Goal: Task Accomplishment & Management: Manage account settings

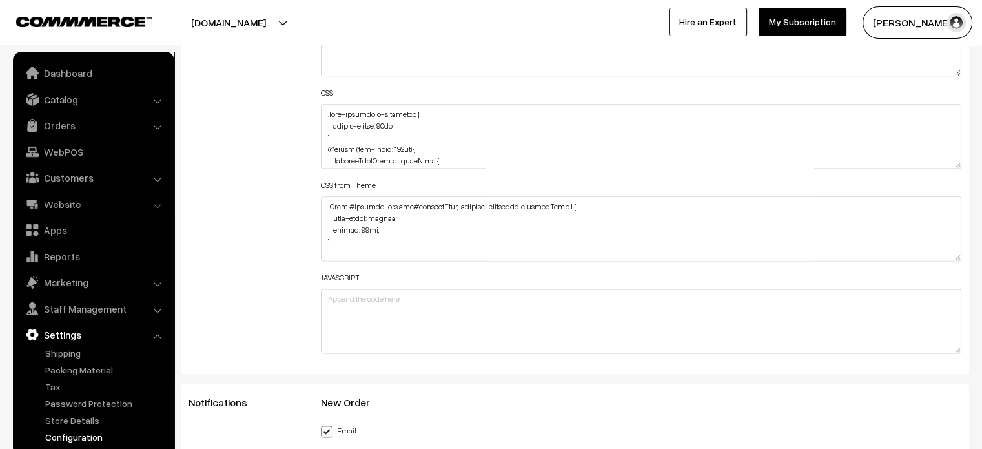
scroll to position [1607, 0]
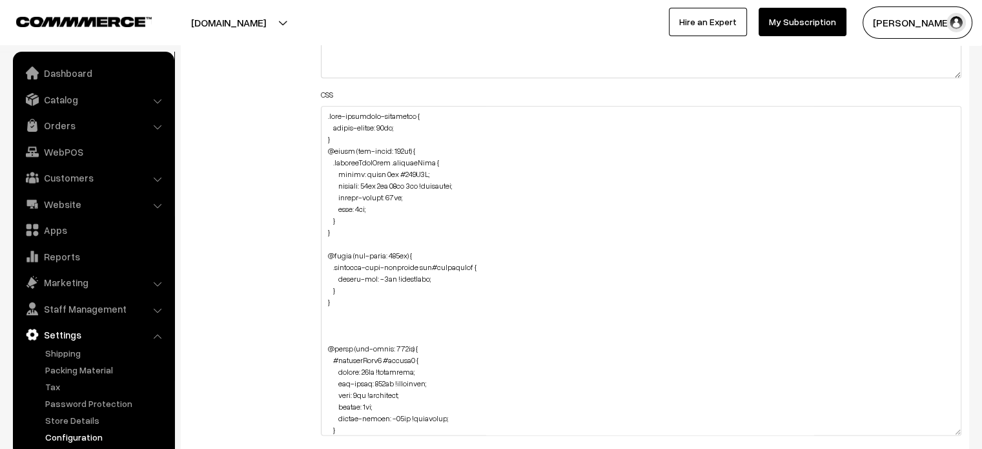
drag, startPoint x: 957, startPoint y: 167, endPoint x: 937, endPoint y: 479, distance: 313.2
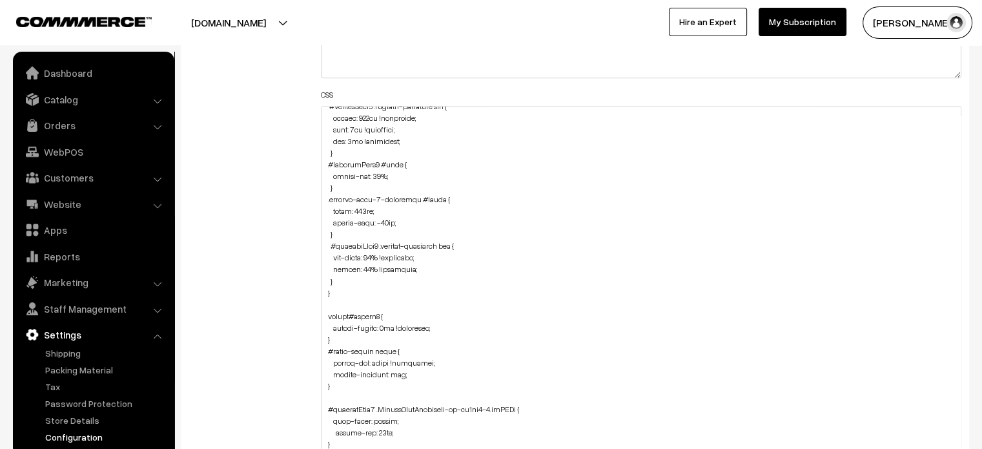
scroll to position [2296, 0]
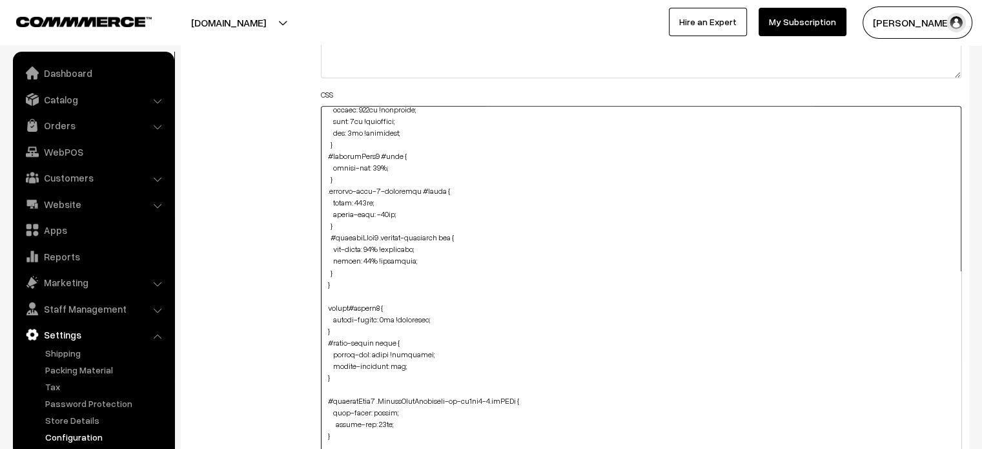
click at [351, 245] on textarea at bounding box center [641, 294] width 641 height 377
click at [419, 254] on textarea at bounding box center [641, 294] width 641 height 377
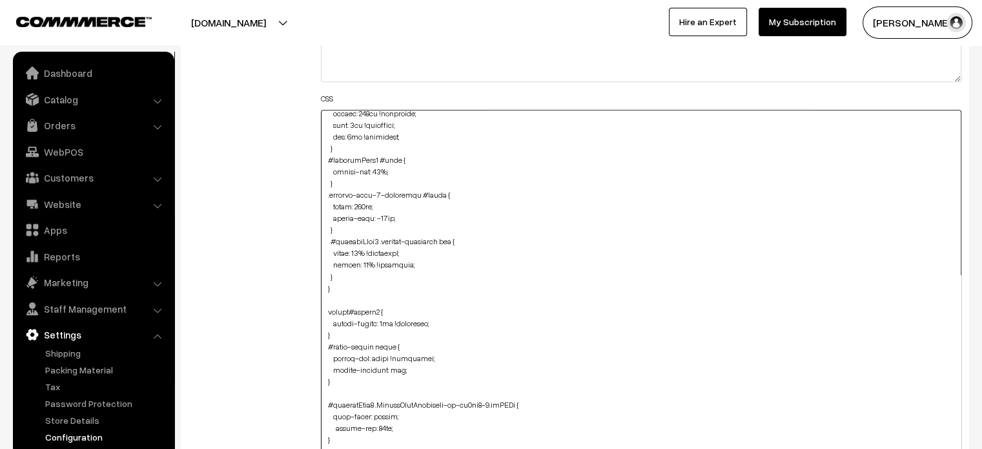
scroll to position [1601, 0]
click at [360, 239] on textarea at bounding box center [641, 299] width 641 height 377
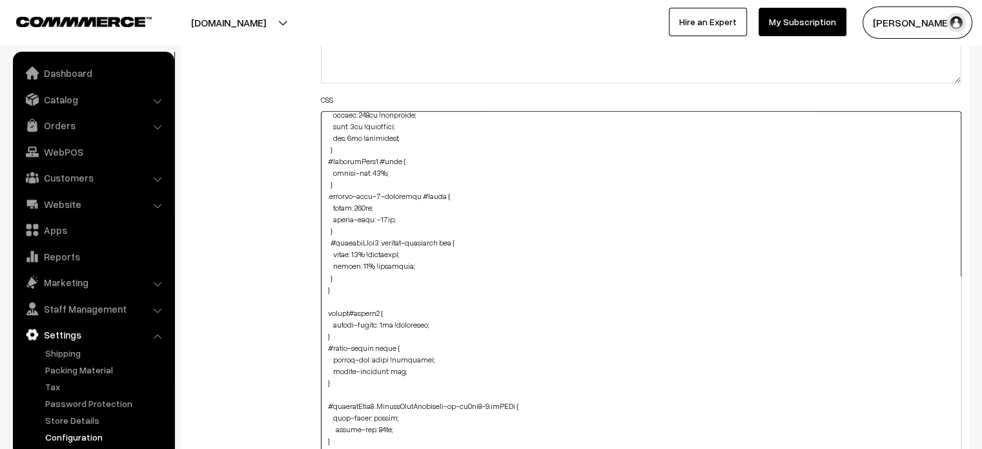
click at [360, 239] on textarea at bounding box center [641, 299] width 641 height 377
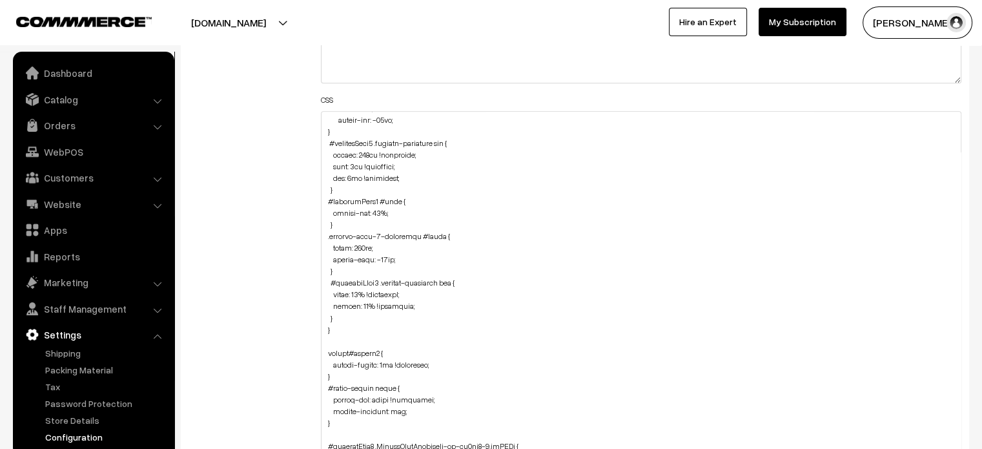
scroll to position [2254, 0]
click at [369, 307] on textarea at bounding box center [641, 299] width 641 height 377
drag, startPoint x: 333, startPoint y: 295, endPoint x: 414, endPoint y: 307, distance: 81.6
click at [414, 307] on textarea at bounding box center [641, 299] width 641 height 377
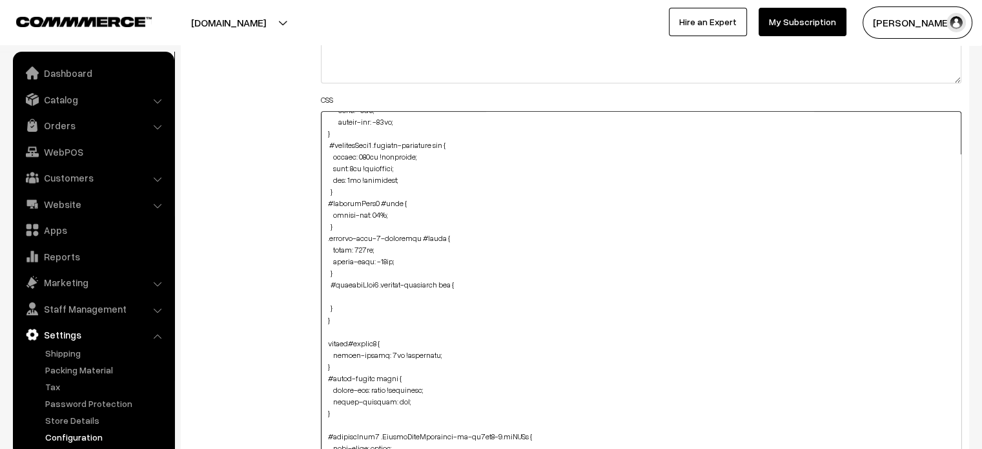
click at [336, 155] on textarea at bounding box center [641, 299] width 641 height 377
paste textarea "width: 96% !important; height: 68% !important;"
click at [324, 155] on textarea at bounding box center [641, 299] width 641 height 377
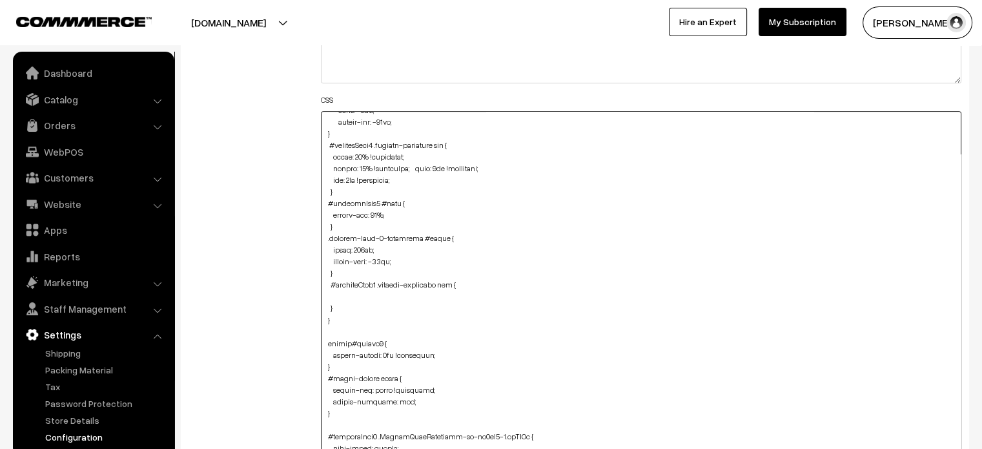
click at [410, 169] on textarea at bounding box center [641, 299] width 641 height 377
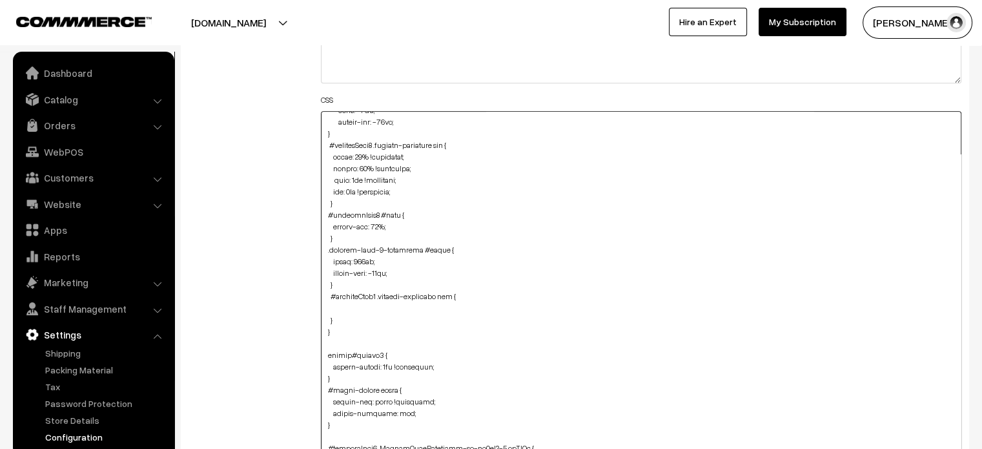
click at [441, 187] on textarea at bounding box center [641, 299] width 641 height 377
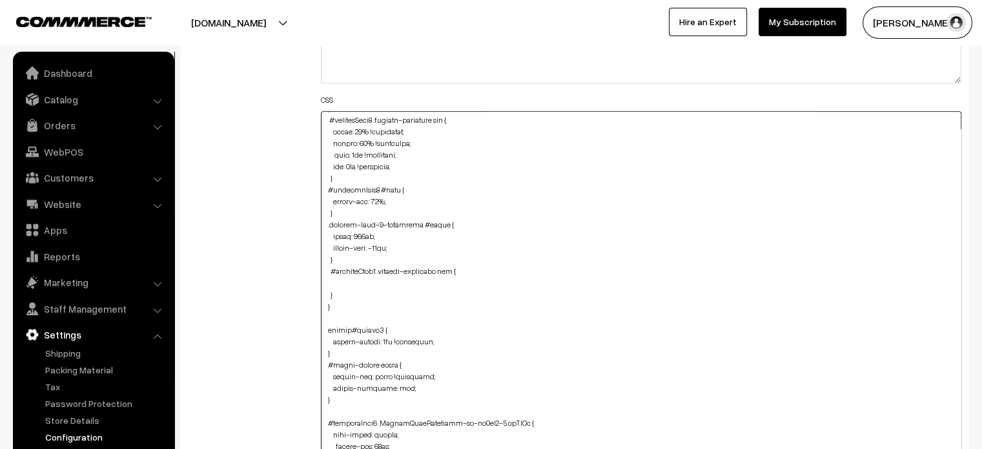
scroll to position [2280, 0]
drag, startPoint x: 325, startPoint y: 276, endPoint x: 328, endPoint y: 283, distance: 7.0
click at [328, 283] on textarea at bounding box center [641, 299] width 641 height 377
drag, startPoint x: 327, startPoint y: 274, endPoint x: 336, endPoint y: 291, distance: 19.1
click at [336, 291] on textarea at bounding box center [641, 299] width 641 height 377
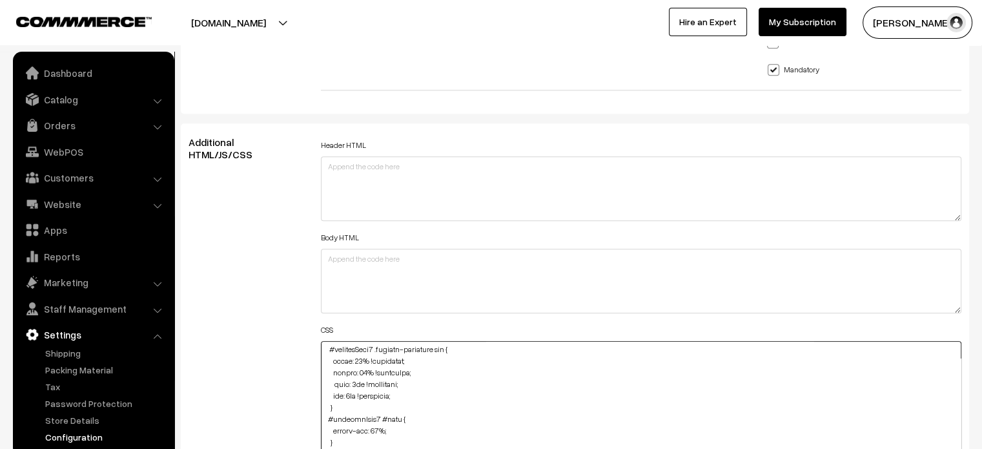
scroll to position [1371, 0]
type textarea ".fade-component-container { border-radius: 59px; } @media (min-width: 767px) { …"
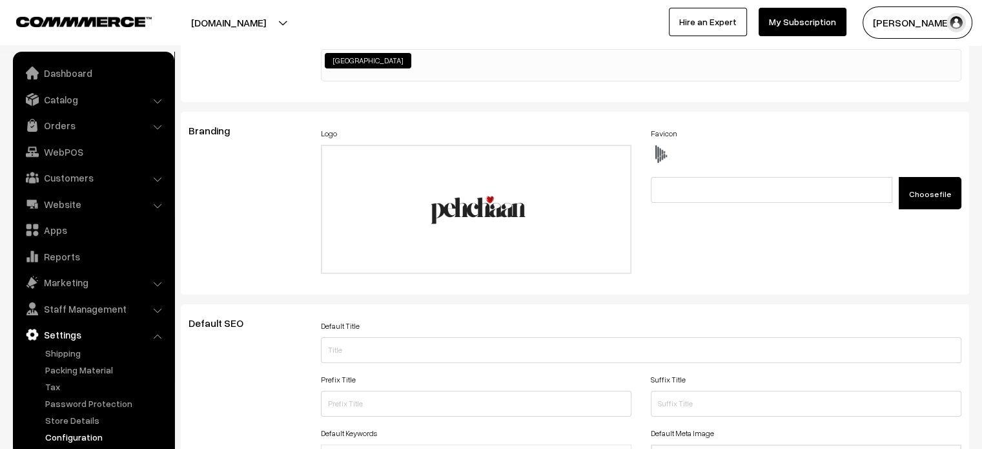
scroll to position [0, 0]
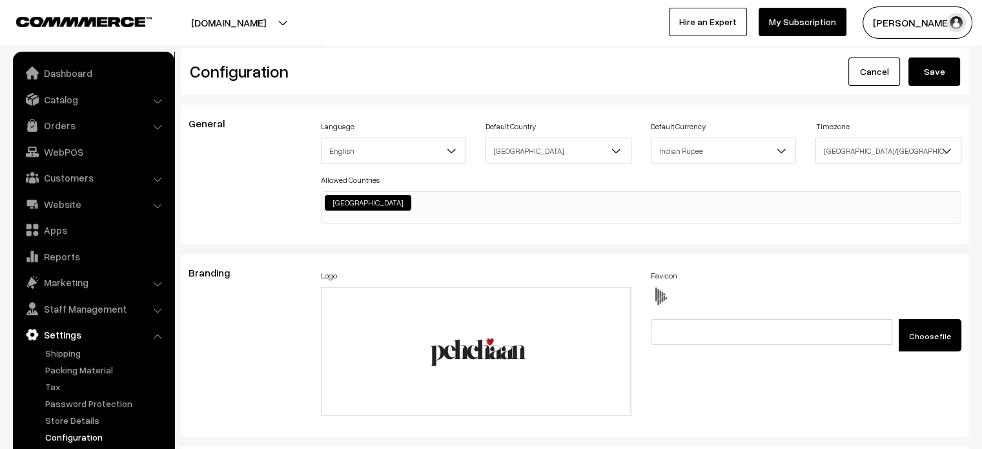
click at [947, 67] on button "Save" at bounding box center [935, 71] width 52 height 28
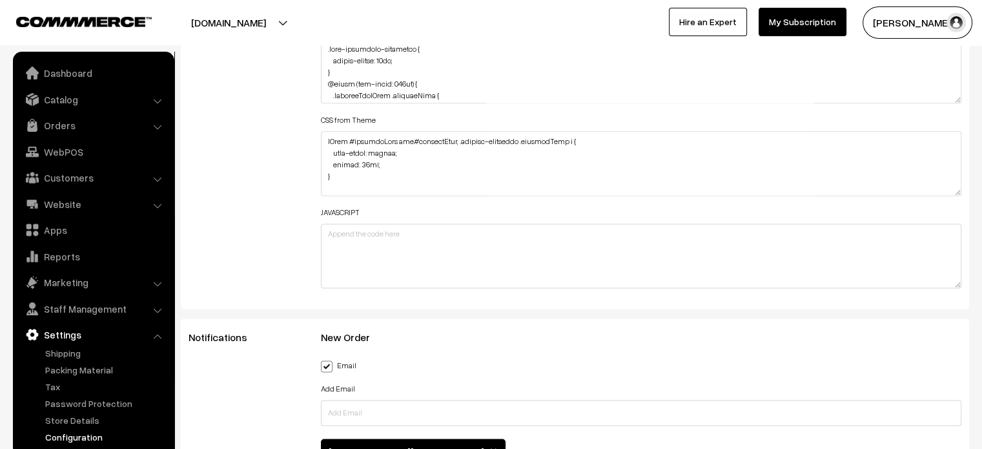
scroll to position [2255, 0]
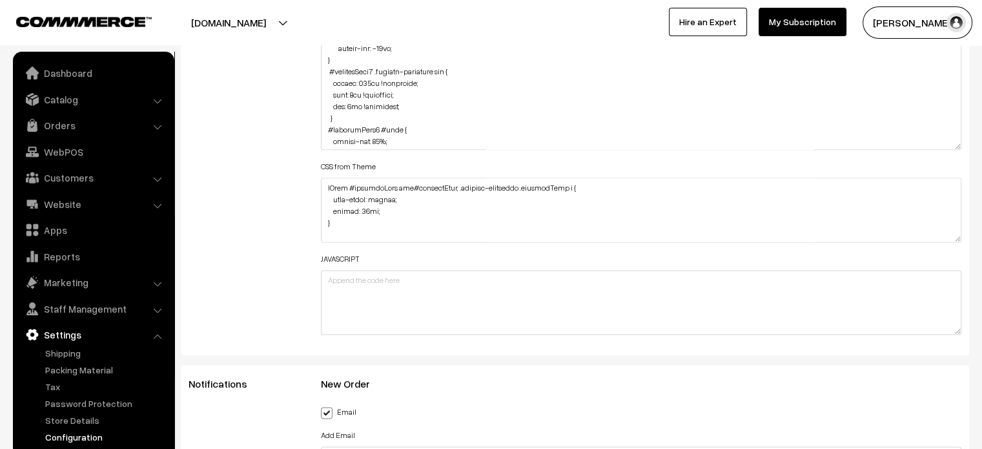
drag, startPoint x: 952, startPoint y: 96, endPoint x: 960, endPoint y: 143, distance: 47.8
click at [960, 143] on textarea at bounding box center [641, 94] width 641 height 111
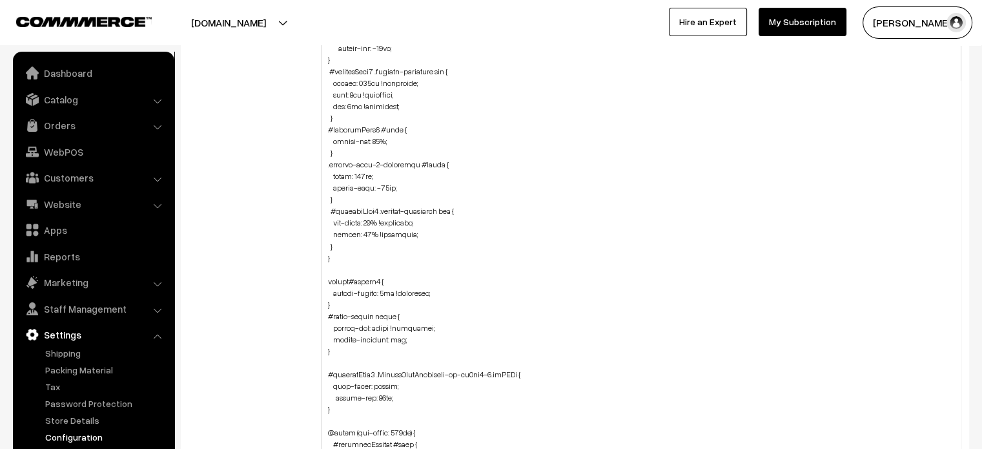
drag, startPoint x: 958, startPoint y: 146, endPoint x: 940, endPoint y: 479, distance: 333.7
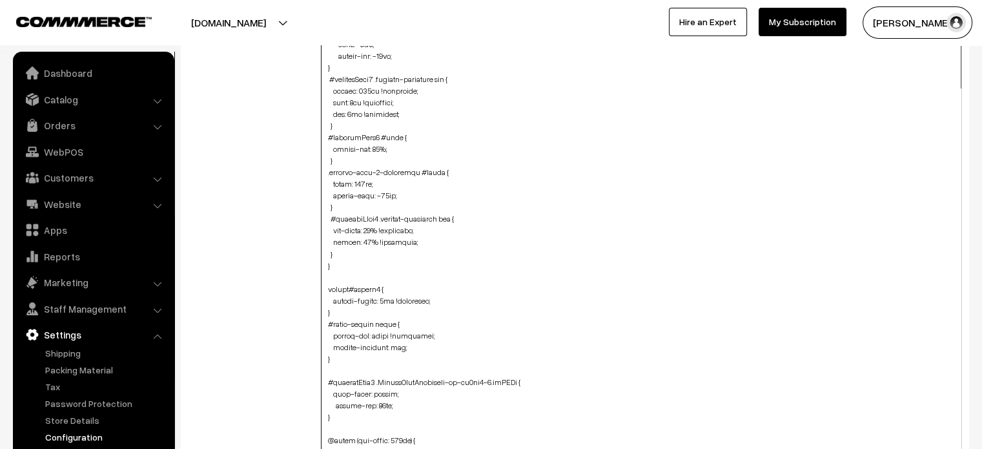
drag, startPoint x: 332, startPoint y: 90, endPoint x: 399, endPoint y: 112, distance: 70.9
click at [399, 112] on textarea at bounding box center [641, 261] width 641 height 444
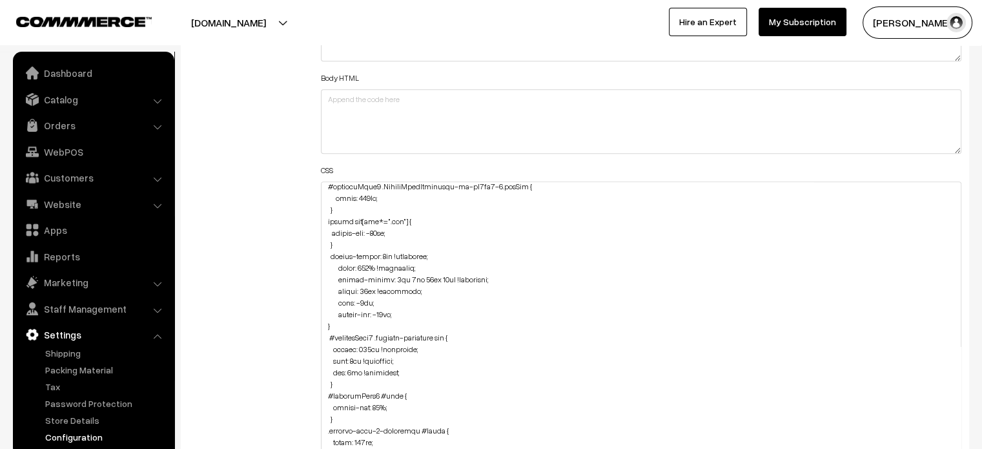
scroll to position [2144, 0]
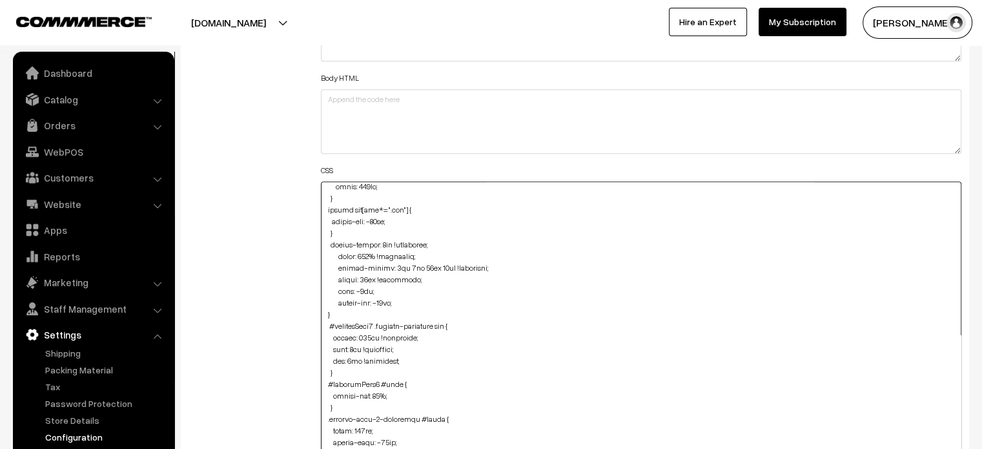
click at [349, 348] on textarea at bounding box center [641, 403] width 641 height 444
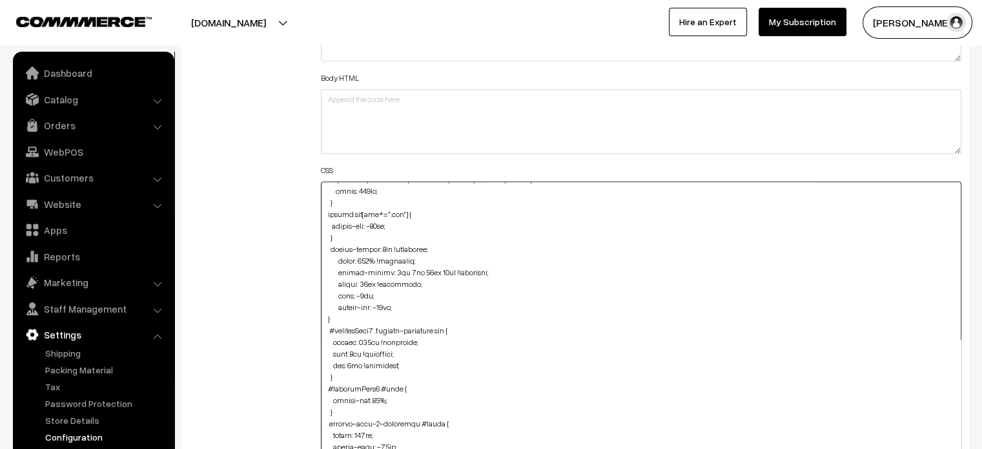
scroll to position [2139, 0]
type textarea ".fade-component-container { border-radius: 59px; } @media (min-width: 767px) { …"
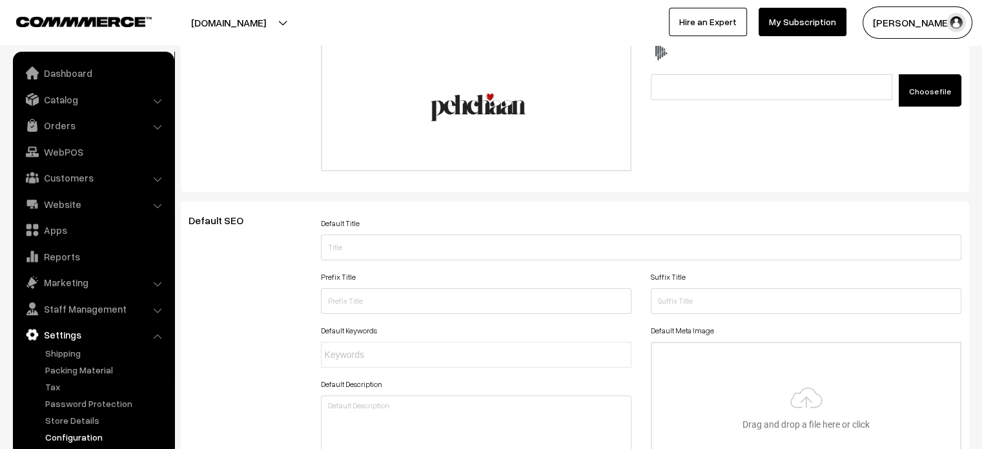
scroll to position [0, 0]
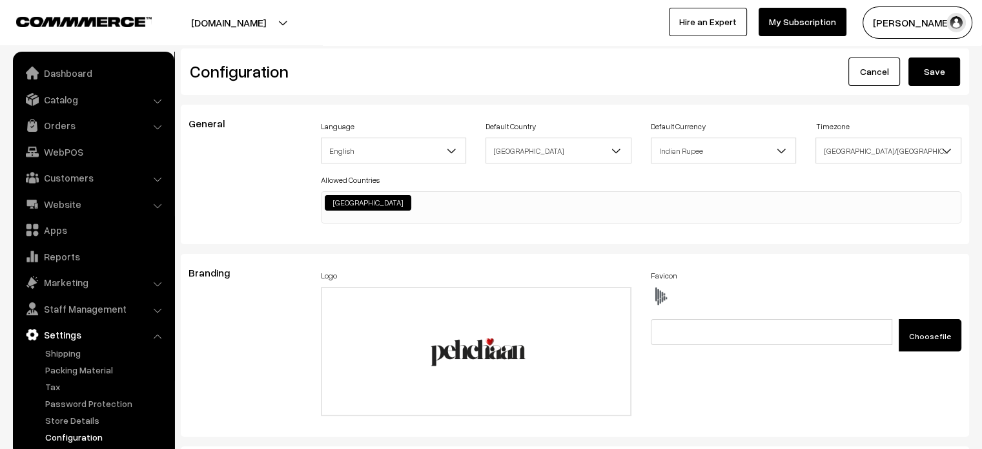
click at [924, 64] on button "Save" at bounding box center [935, 71] width 52 height 28
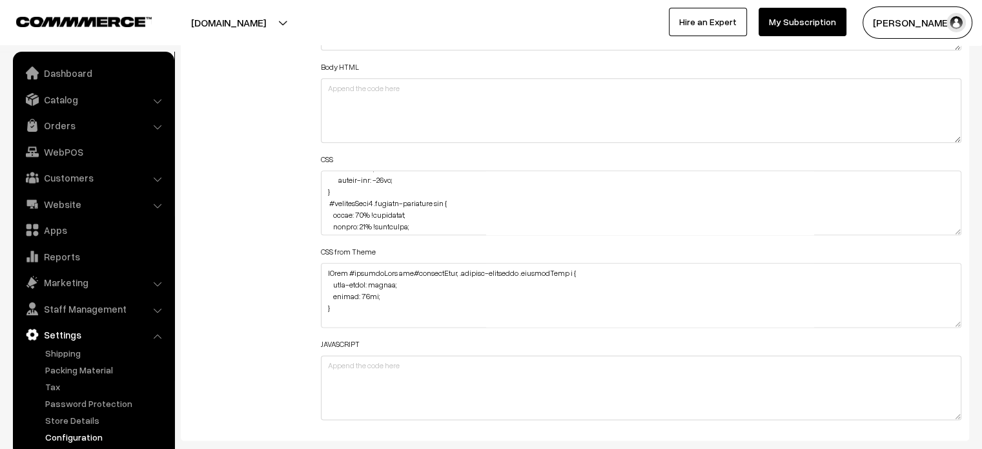
scroll to position [1542, 0]
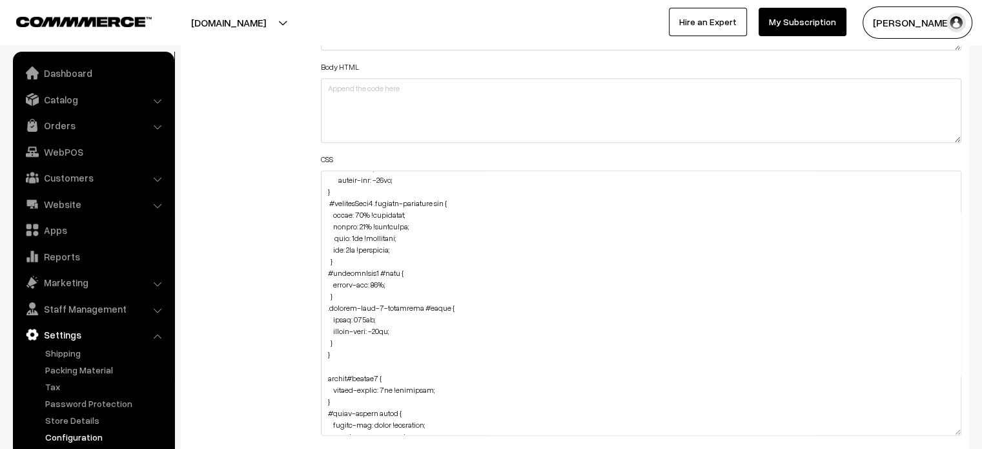
drag, startPoint x: 958, startPoint y: 232, endPoint x: 915, endPoint y: 479, distance: 250.4
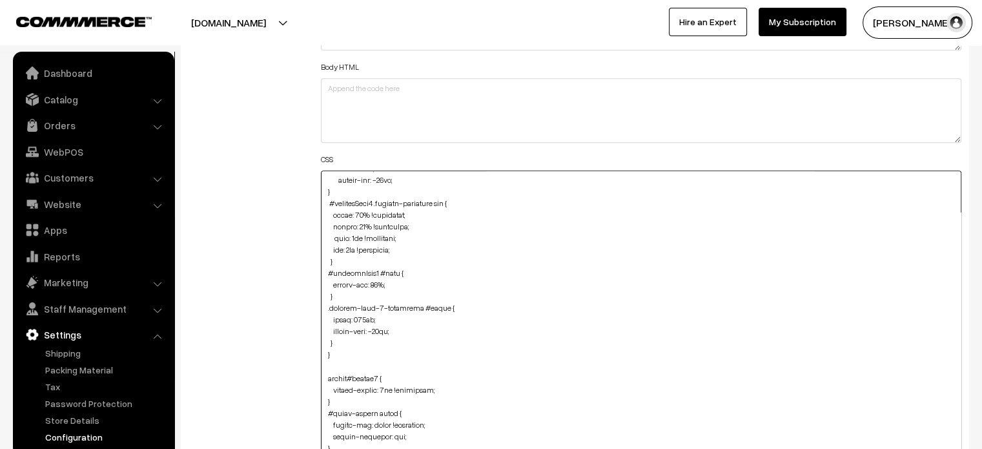
drag, startPoint x: 333, startPoint y: 216, endPoint x: 400, endPoint y: 245, distance: 73.2
click at [400, 245] on textarea at bounding box center [641, 325] width 641 height 311
paste textarea "height: 300px !important;"
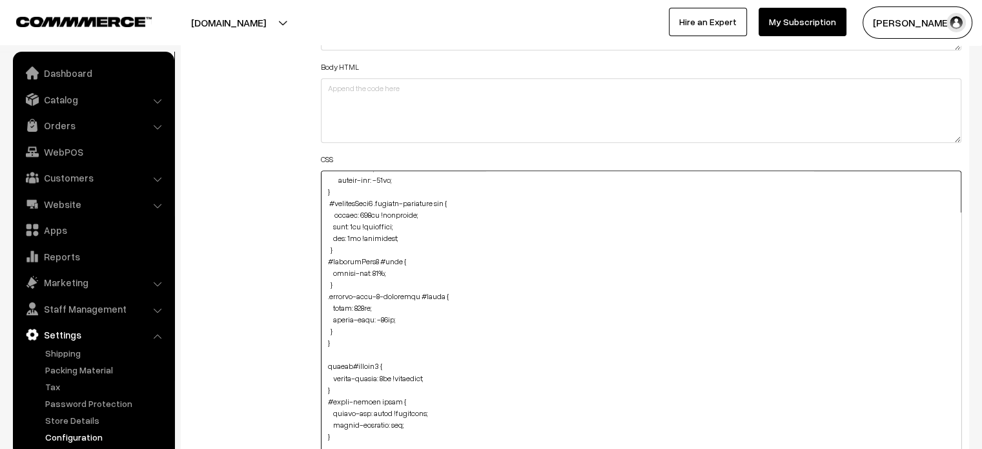
type textarea ".fade-component-container { border-radius: 59px; } @media (min-width: 767px) { …"
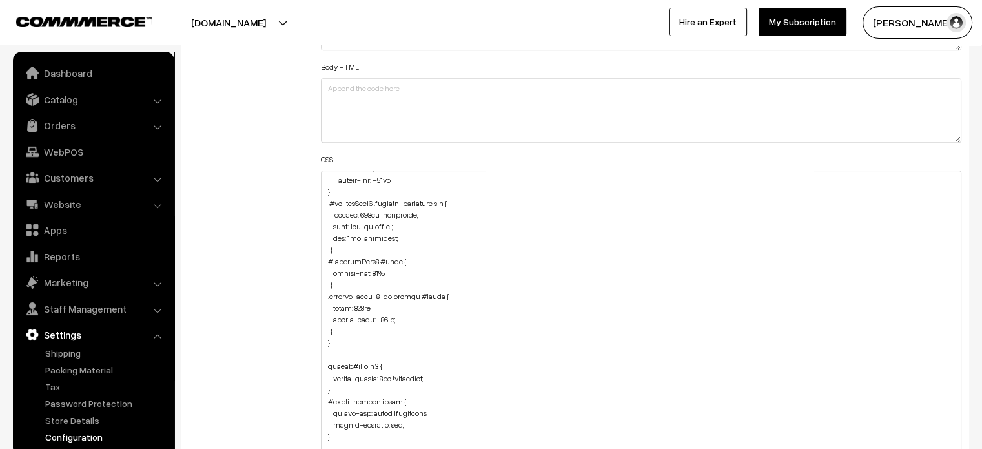
click at [252, 229] on div "Additional HTML/JS/CSS" at bounding box center [245, 320] width 132 height 708
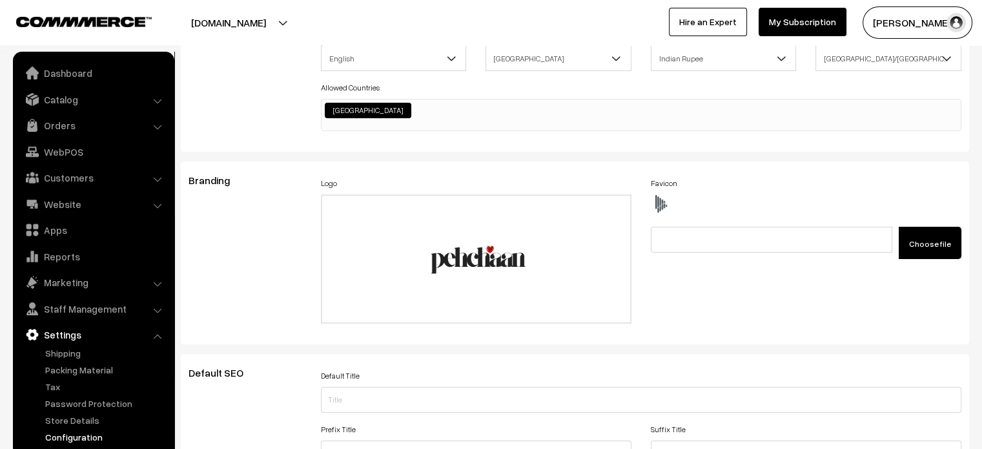
scroll to position [0, 0]
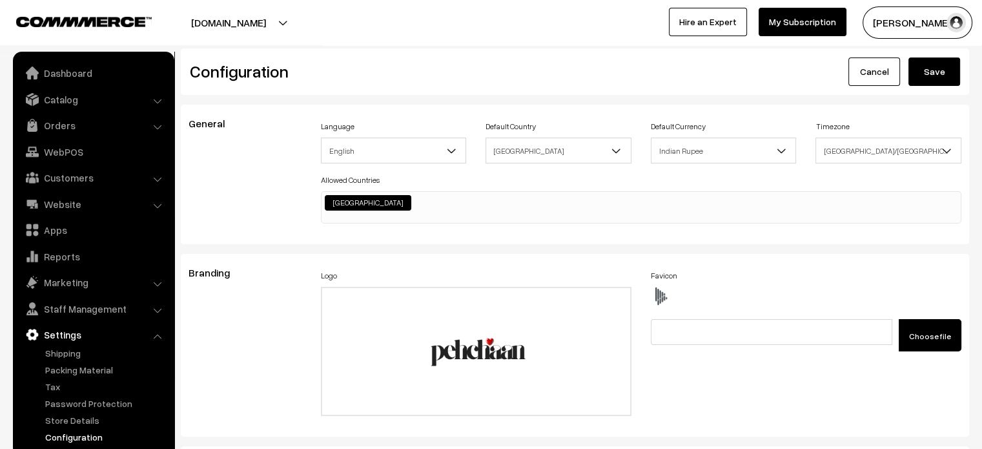
click at [940, 77] on button "Save" at bounding box center [935, 71] width 52 height 28
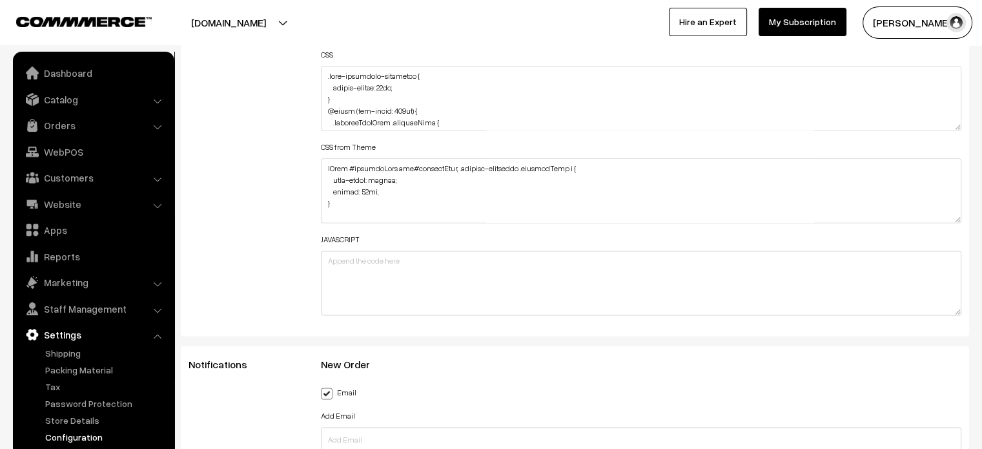
scroll to position [20, 0]
drag, startPoint x: 957, startPoint y: 125, endPoint x: 883, endPoint y: 479, distance: 361.4
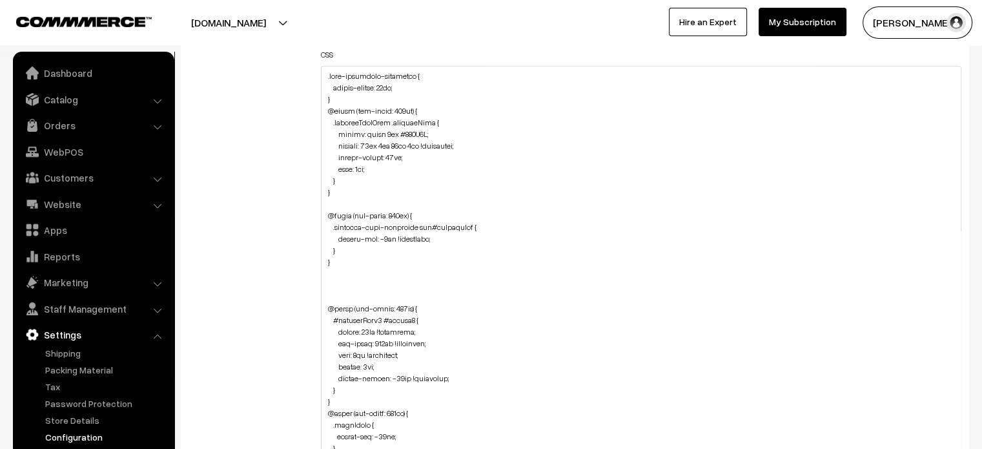
scroll to position [0, 0]
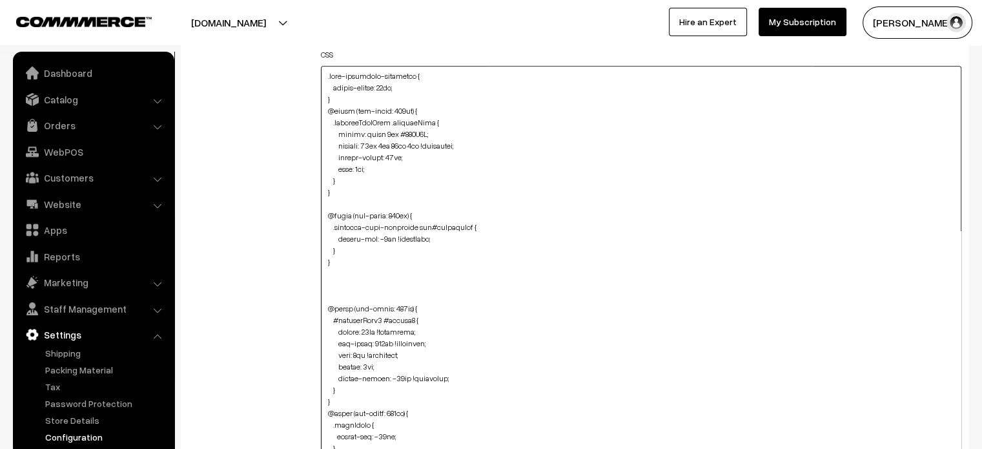
click at [346, 175] on textarea at bounding box center [641, 275] width 641 height 418
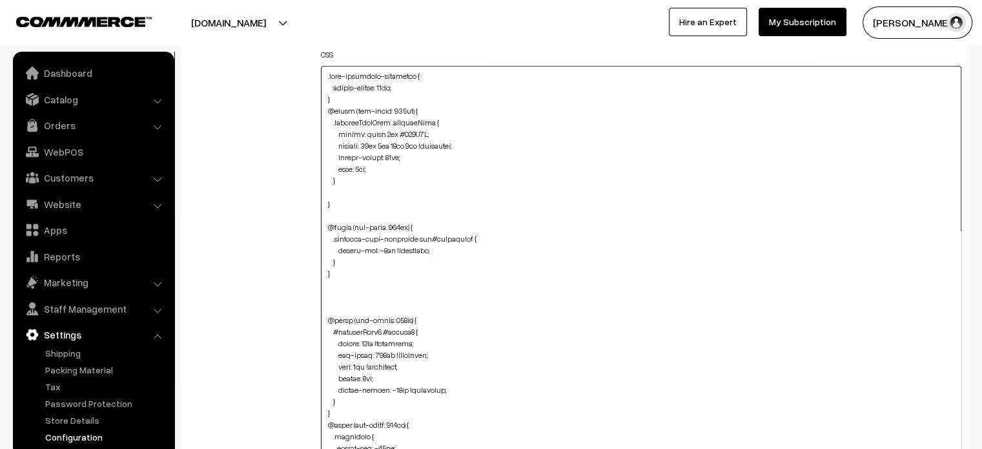
paste textarea "#productType4 .product-animation img { top: 6px; border-radius: 48px 48px 0px 0…"
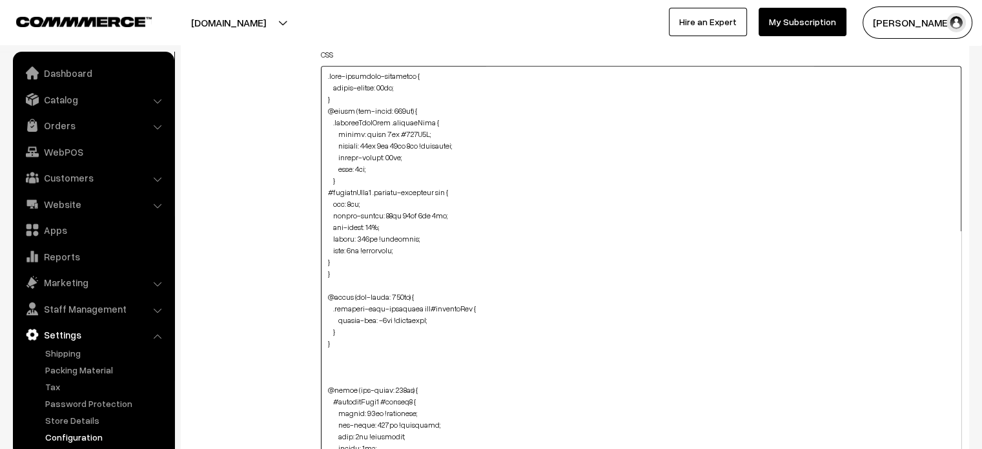
click at [325, 260] on textarea at bounding box center [641, 275] width 641 height 418
type textarea ".fade-component-container { border-radius: 59px; } @media (min-width: 767px) { …"
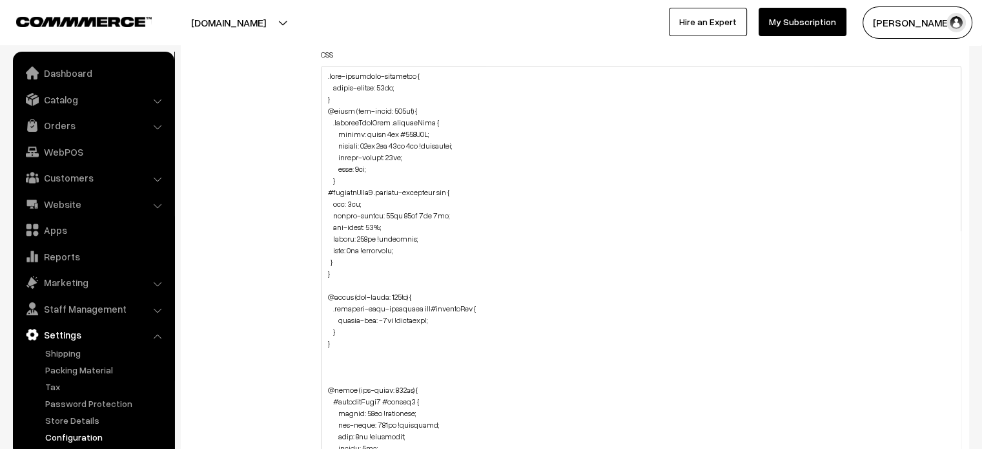
click at [301, 247] on div "Additional HTML/JS/CSS" at bounding box center [245, 269] width 132 height 816
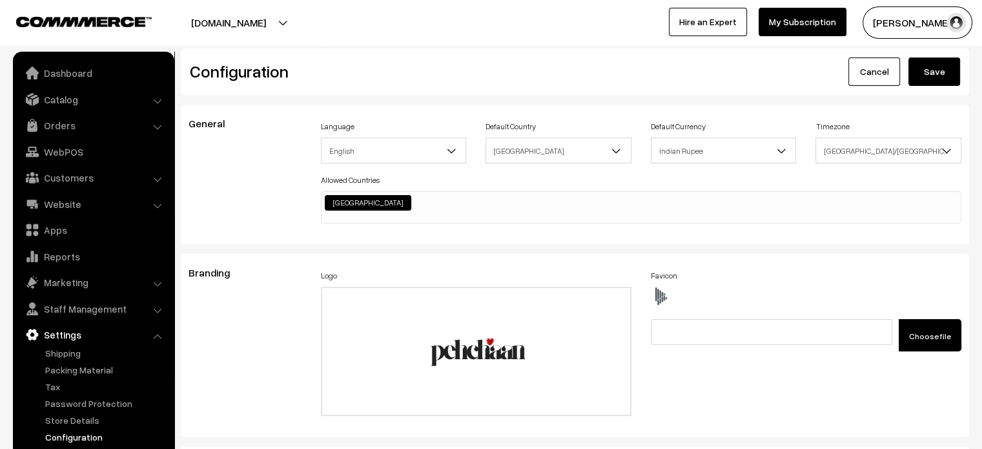
click at [930, 70] on button "Save" at bounding box center [935, 71] width 52 height 28
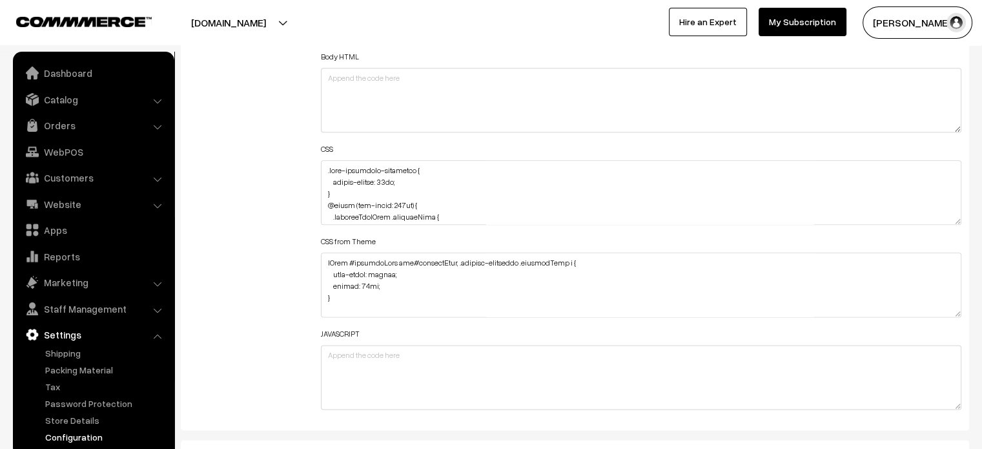
scroll to position [1562, 0]
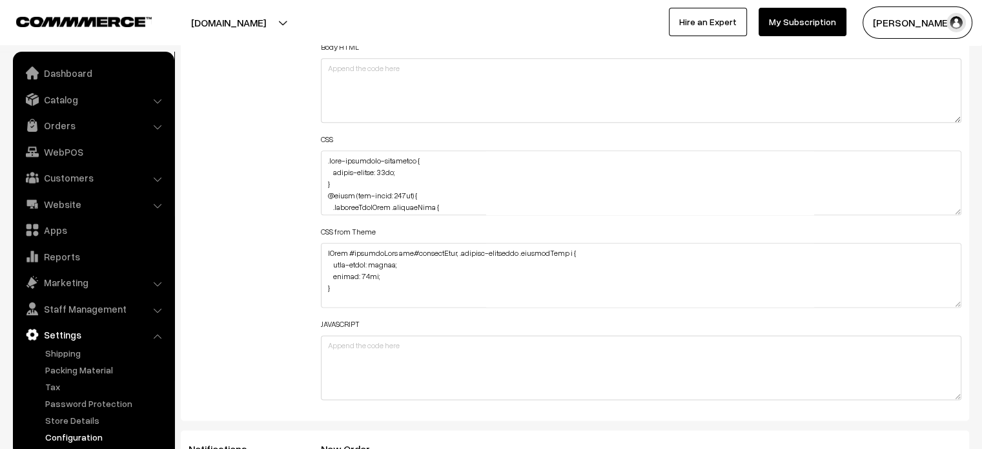
drag, startPoint x: 956, startPoint y: 212, endPoint x: 936, endPoint y: 479, distance: 267.4
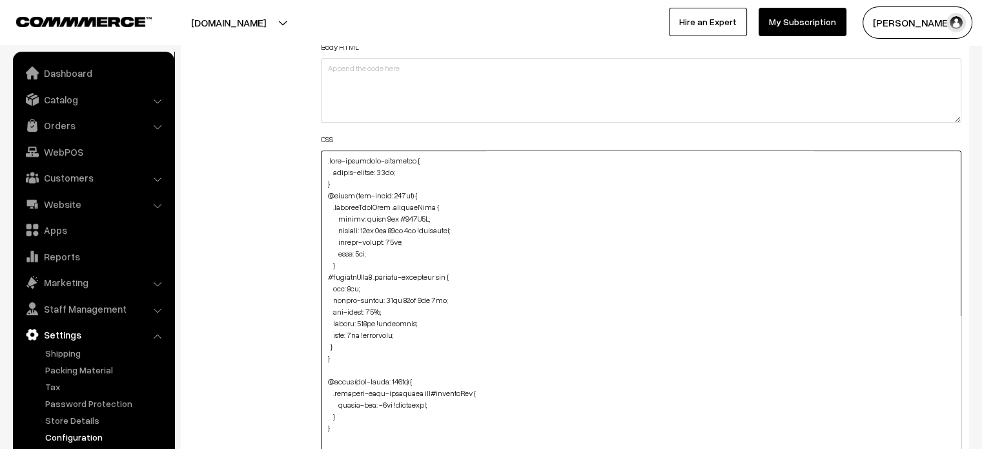
drag, startPoint x: 325, startPoint y: 272, endPoint x: 353, endPoint y: 348, distance: 80.9
click at [353, 348] on textarea at bounding box center [641, 315] width 641 height 331
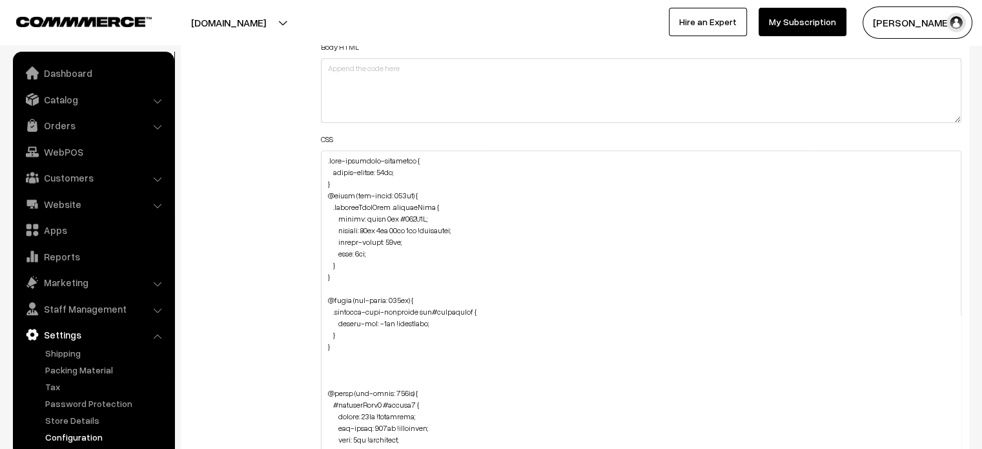
click at [287, 283] on div "Additional HTML/JS/CSS" at bounding box center [245, 310] width 132 height 728
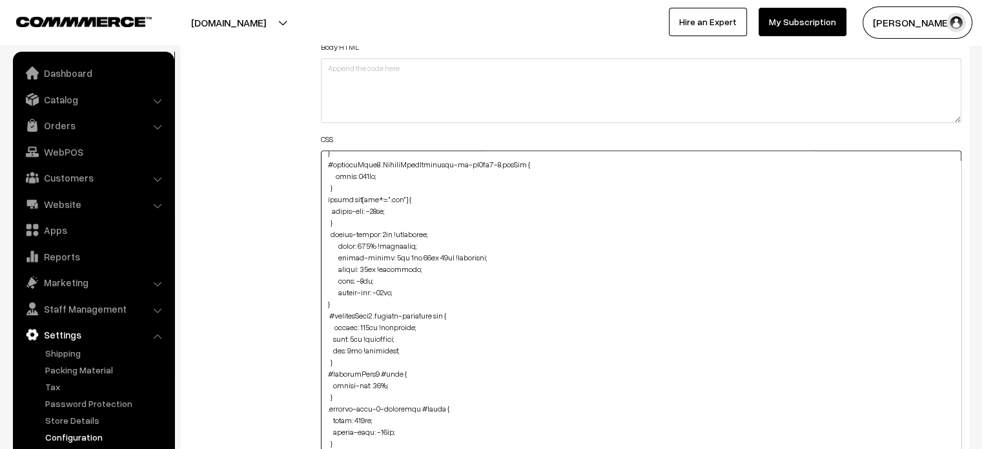
click at [396, 325] on textarea at bounding box center [641, 315] width 641 height 331
type textarea ".fade-component-container { border-radius: 59px; } @media (min-width: 767px) { …"
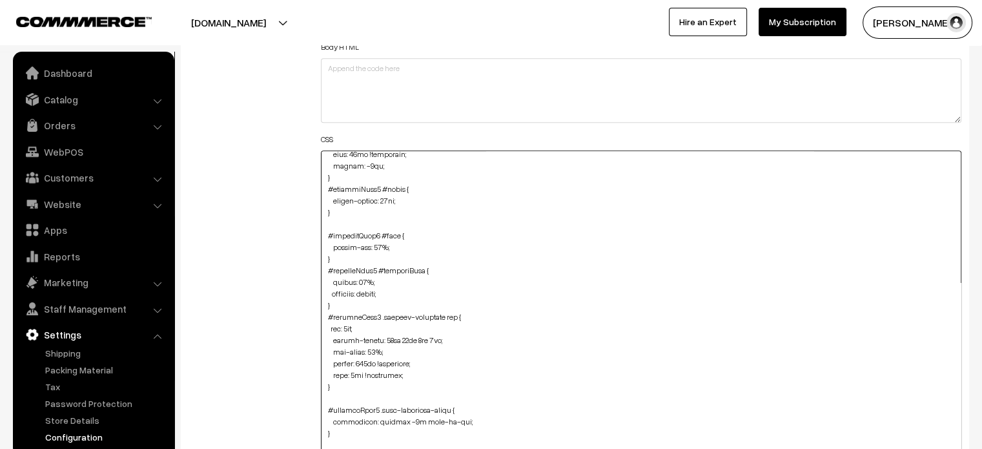
click at [519, 285] on textarea at bounding box center [641, 315] width 641 height 331
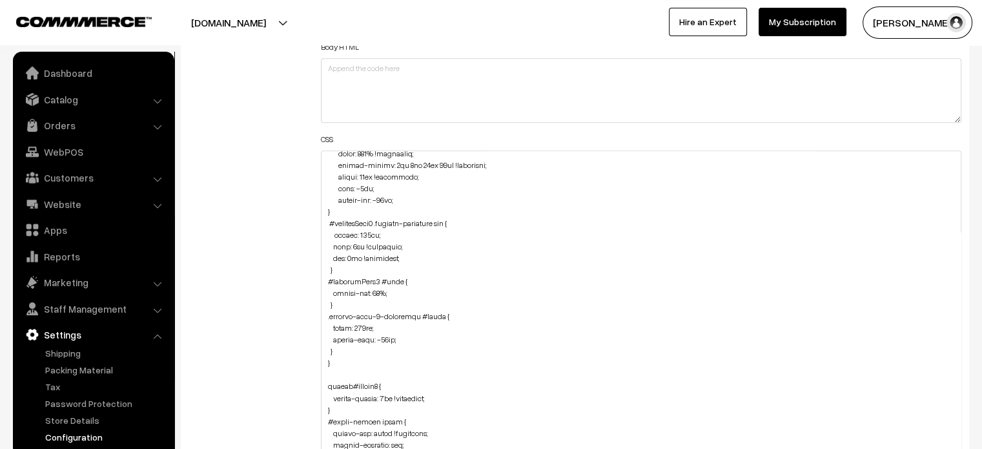
scroll to position [2226, 0]
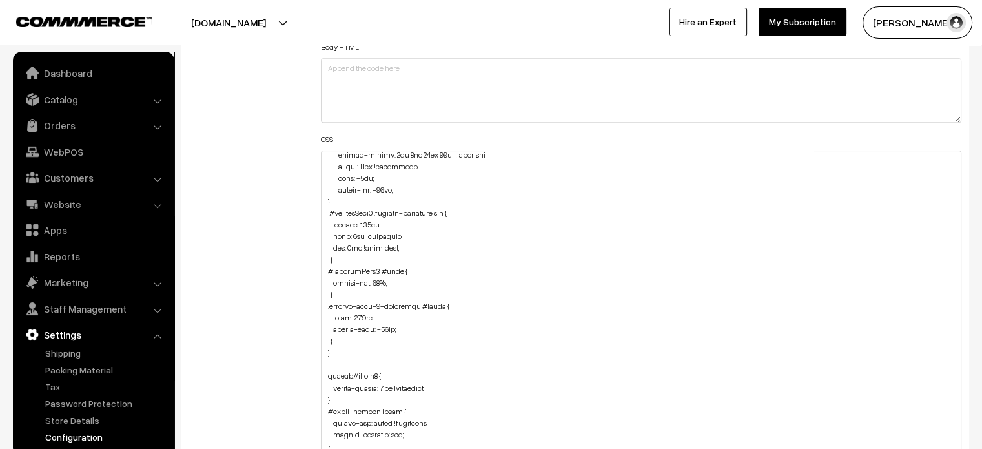
click at [227, 217] on div "Additional HTML/JS/CSS" at bounding box center [245, 310] width 132 height 728
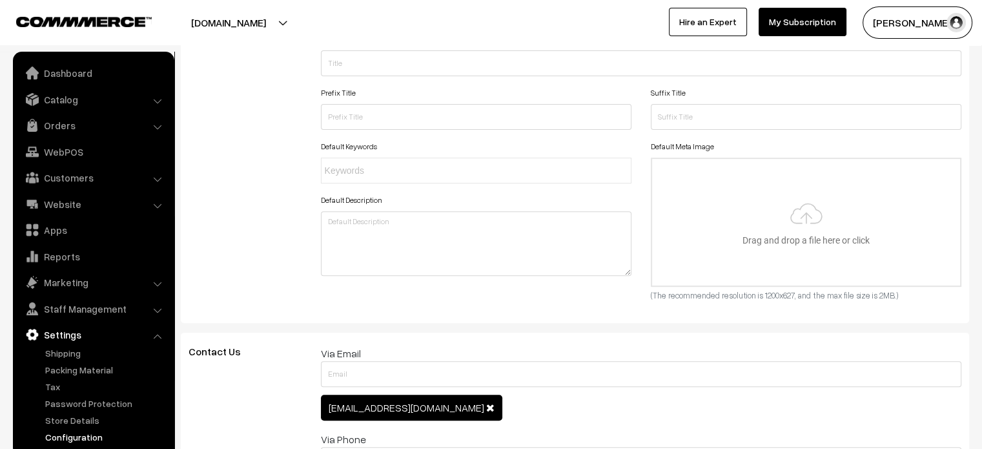
scroll to position [0, 0]
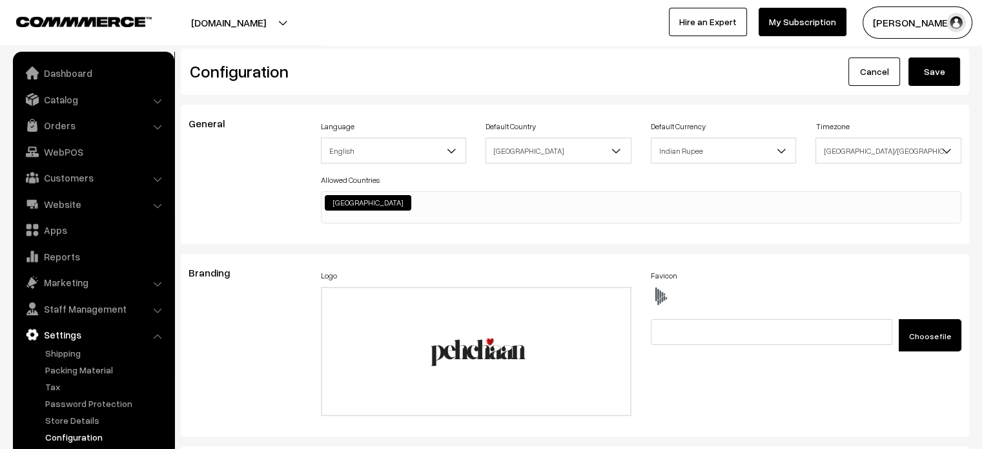
click at [916, 79] on button "Save" at bounding box center [935, 71] width 52 height 28
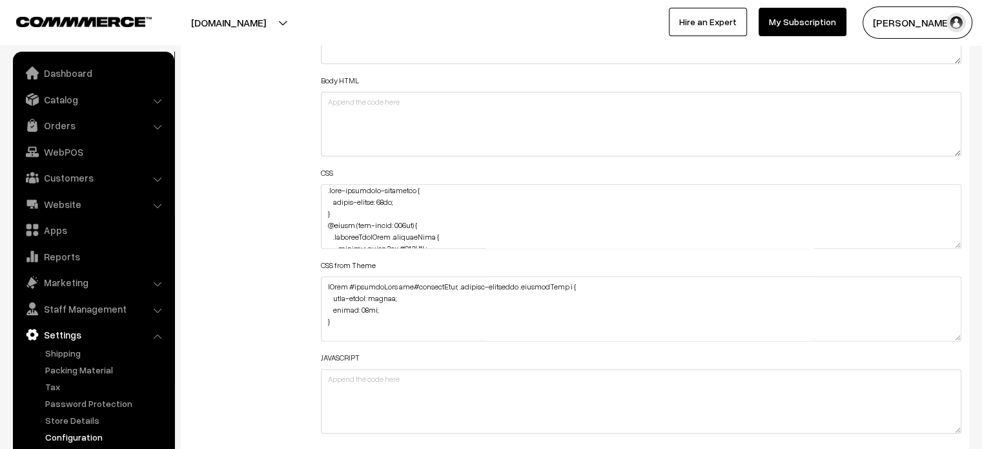
scroll to position [3, 0]
click at [319, 192] on div "Header HTML Body HTML CSS CSS from Theme JAVASCRIPT" at bounding box center [641, 210] width 661 height 462
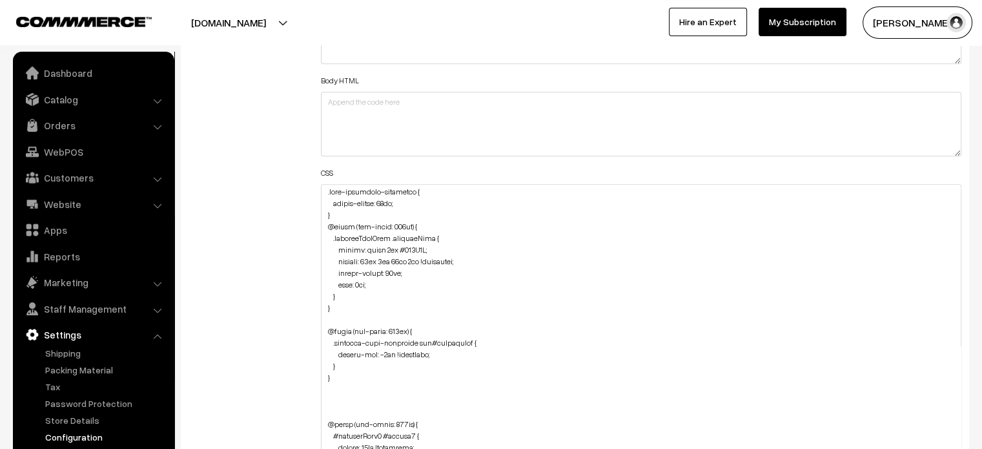
drag, startPoint x: 956, startPoint y: 241, endPoint x: 976, endPoint y: 479, distance: 239.1
click at [324, 194] on textarea at bounding box center [641, 335] width 641 height 302
paste textarea "@media (max-width: 767px) { #productType3 .product-animation img { top: 3px !im…"
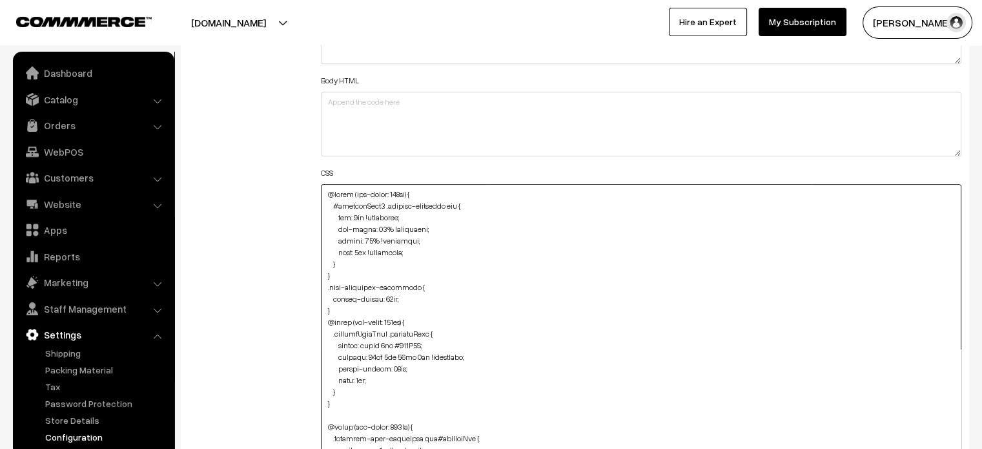
click at [384, 204] on textarea at bounding box center [641, 335] width 641 height 302
type textarea "@media (max-width: 767px) { #productType4 .product-animation img { top: 3px !im…"
click at [270, 243] on div "Additional HTML/JS/CSS" at bounding box center [245, 328] width 132 height 699
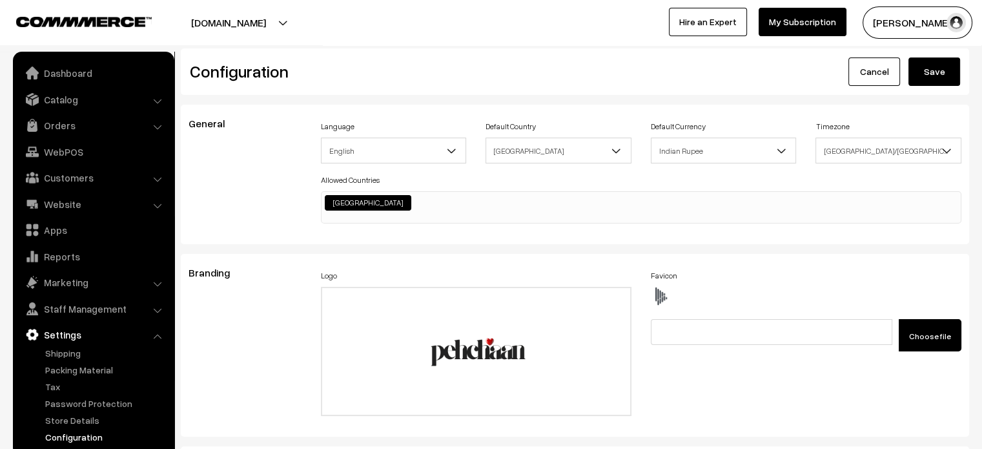
click at [923, 67] on button "Save" at bounding box center [935, 71] width 52 height 28
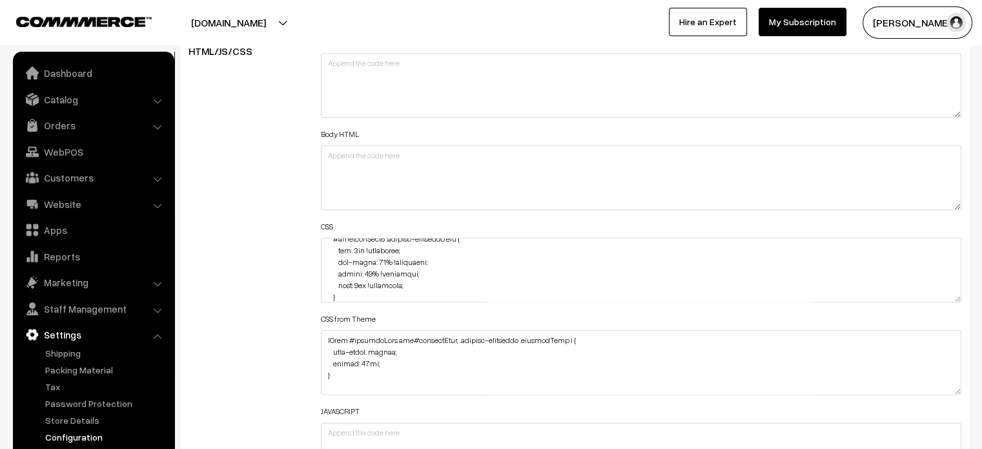
scroll to position [21, 0]
click at [367, 271] on textarea at bounding box center [641, 270] width 641 height 65
click at [396, 272] on textarea at bounding box center [641, 270] width 641 height 65
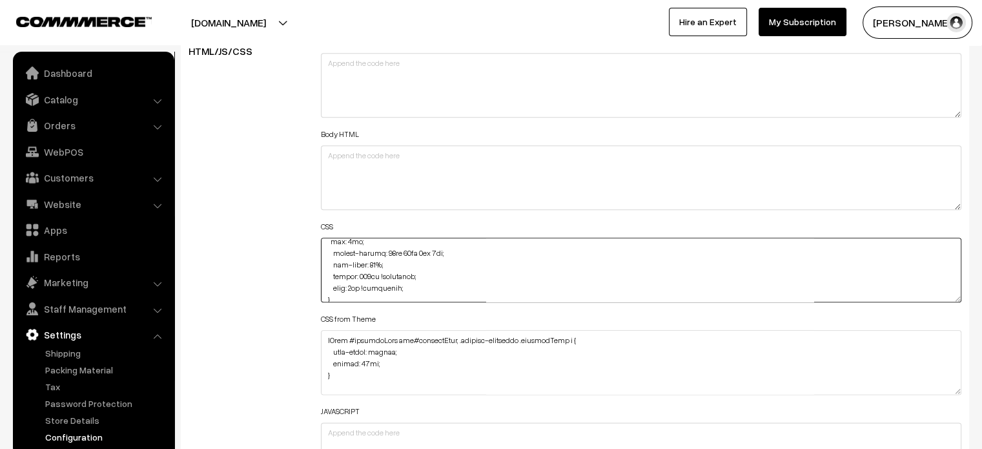
click at [396, 272] on textarea at bounding box center [641, 270] width 641 height 65
type textarea "@media (max-width: 767px) { #productType4 .product-animation img { top: 3px !im…"
click at [296, 255] on div "Additional HTML/JS/CSS" at bounding box center [245, 264] width 132 height 462
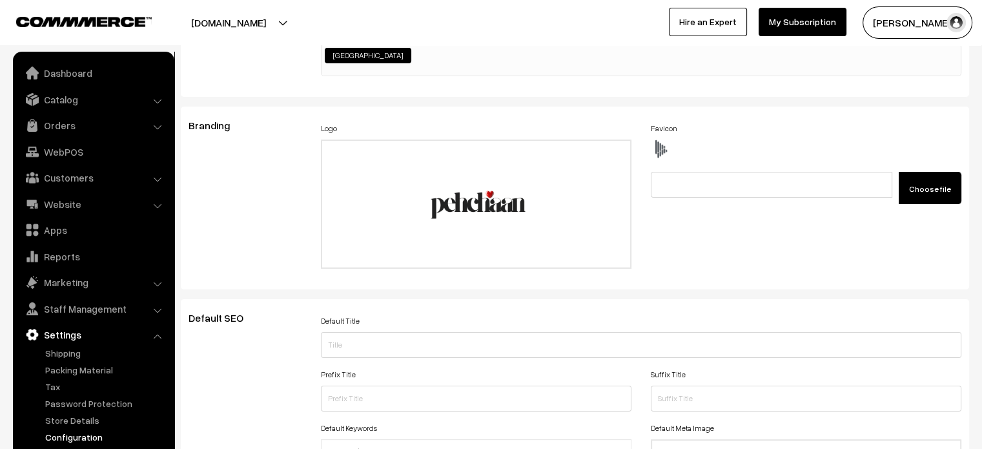
scroll to position [0, 0]
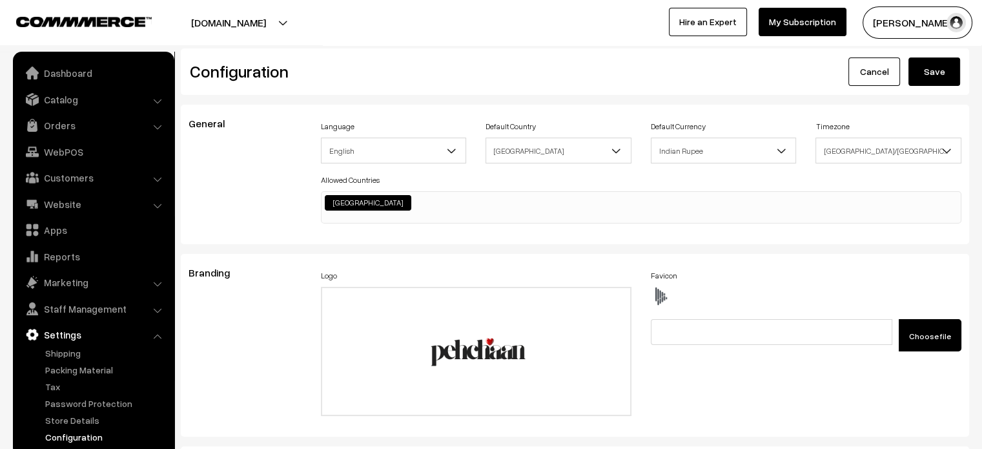
click at [930, 87] on div "Configuration Cancel Save" at bounding box center [575, 71] width 788 height 46
click at [938, 64] on button "Save" at bounding box center [935, 71] width 52 height 28
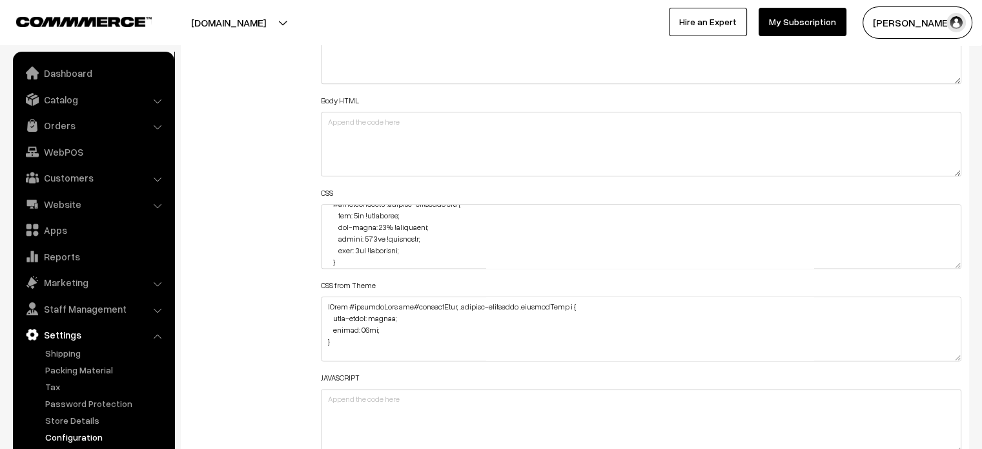
scroll to position [30, 0]
click at [382, 242] on textarea at bounding box center [641, 236] width 641 height 65
click at [349, 240] on textarea at bounding box center [641, 236] width 641 height 65
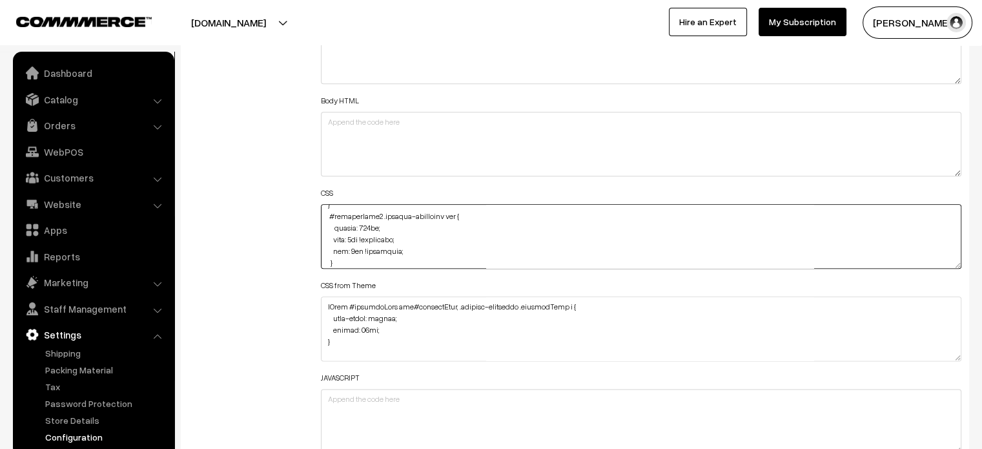
click at [386, 236] on textarea at bounding box center [641, 236] width 641 height 65
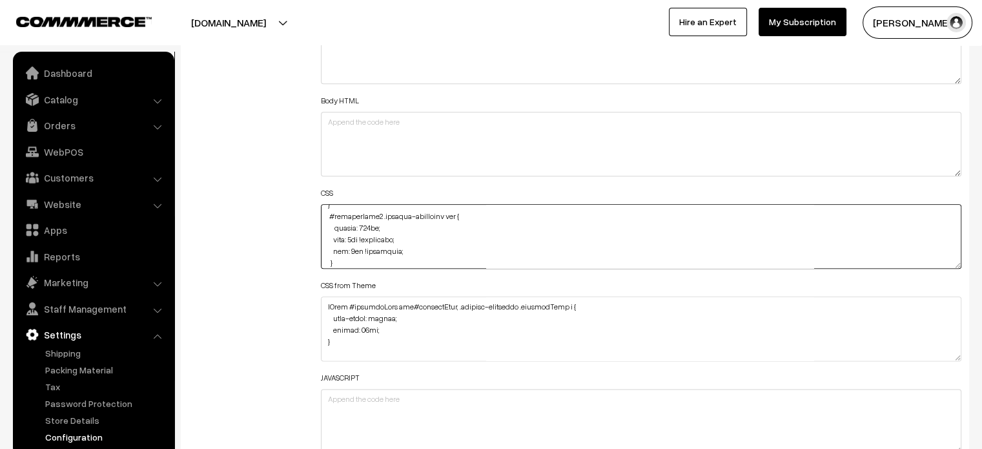
click at [386, 236] on textarea at bounding box center [641, 236] width 641 height 65
type textarea "@media (max-width: 767px) { #productType4 .product-animation img { top: 3px !im…"
click at [276, 234] on div "Additional HTML/JS/CSS" at bounding box center [245, 230] width 132 height 462
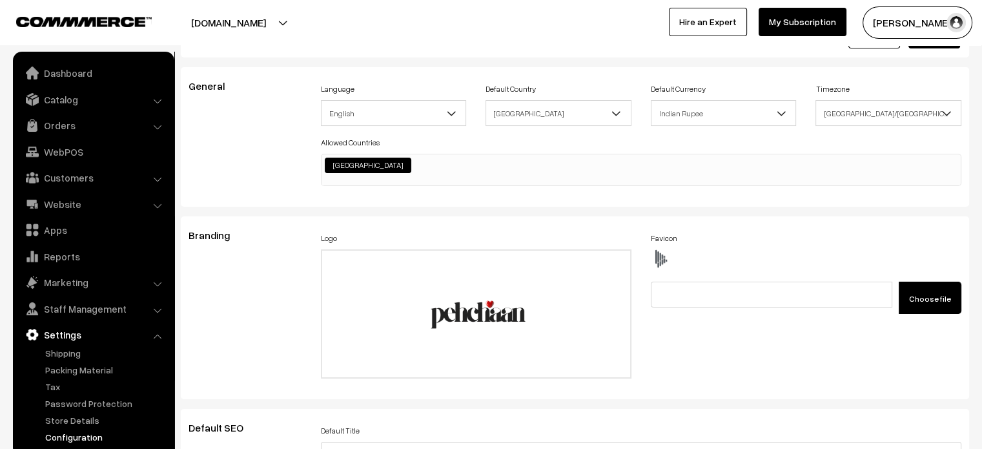
scroll to position [0, 0]
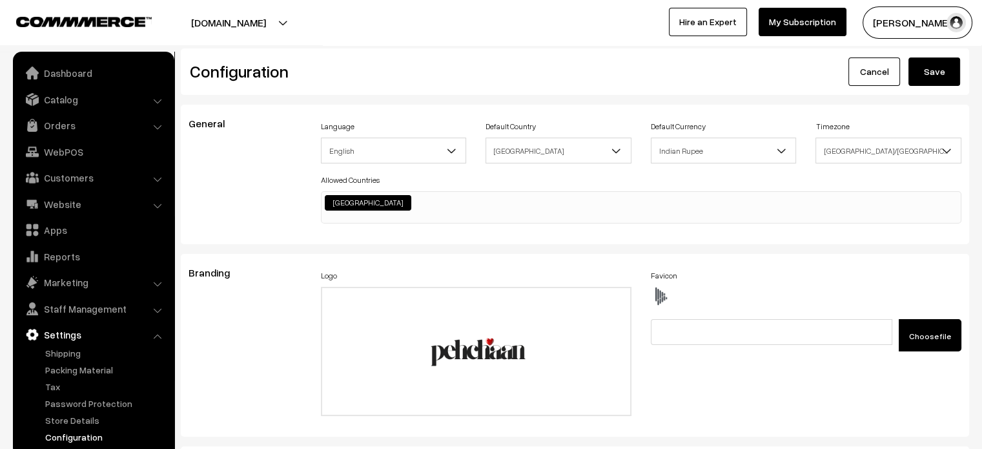
click at [927, 73] on button "Save" at bounding box center [935, 71] width 52 height 28
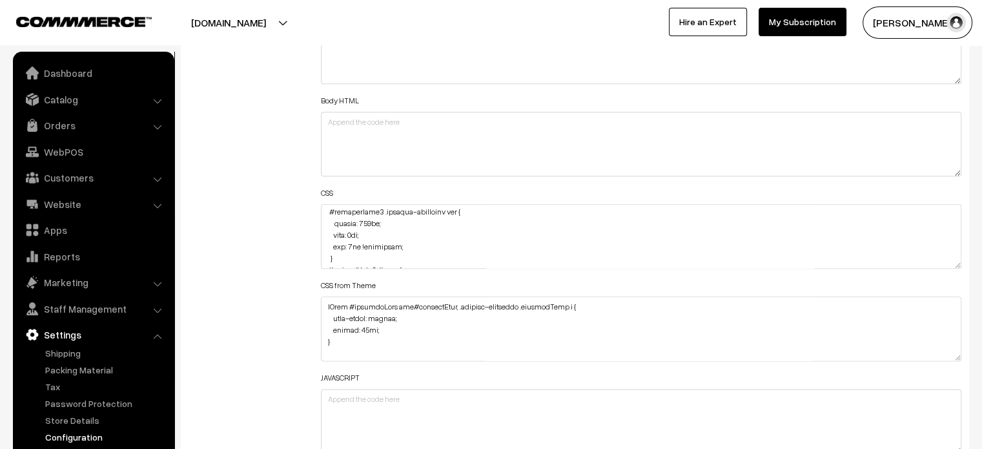
scroll to position [2372, 0]
click at [356, 234] on textarea at bounding box center [641, 236] width 641 height 65
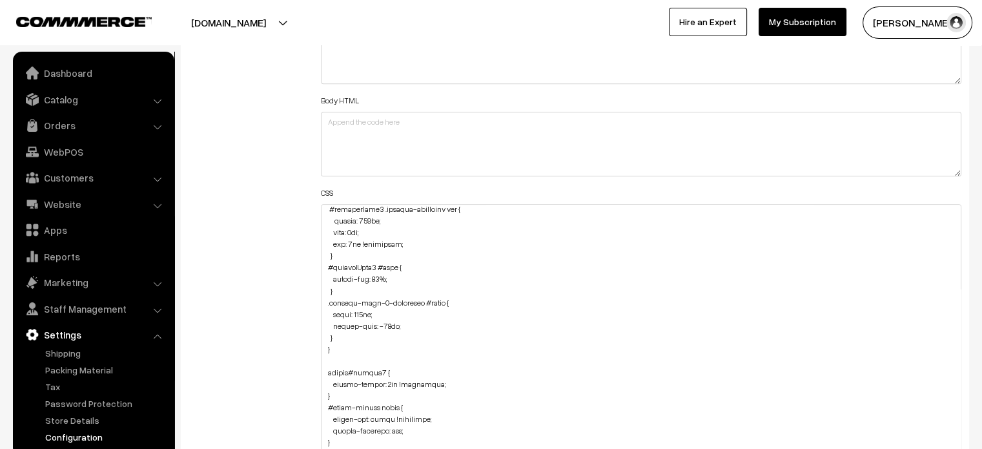
drag, startPoint x: 954, startPoint y: 261, endPoint x: 906, endPoint y: 479, distance: 223.6
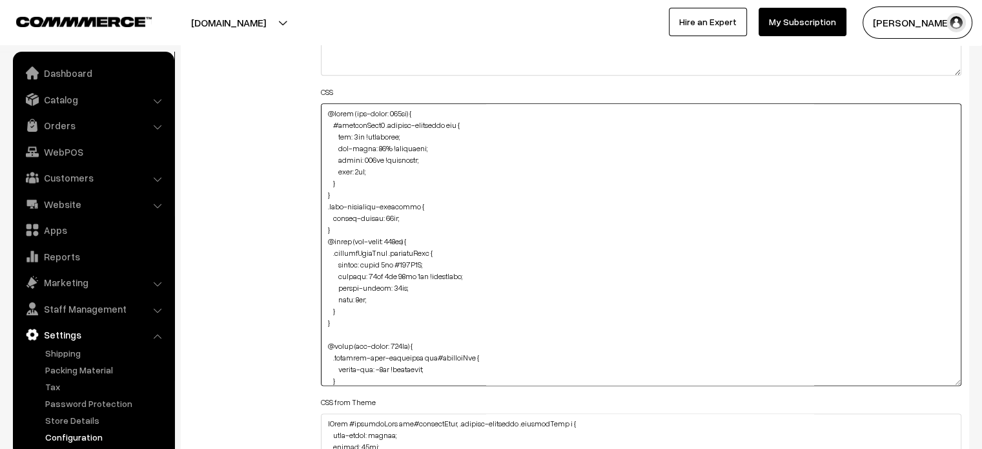
scroll to position [0, 0]
drag, startPoint x: 345, startPoint y: 188, endPoint x: 325, endPoint y: 111, distance: 79.4
click at [325, 111] on textarea at bounding box center [641, 244] width 641 height 282
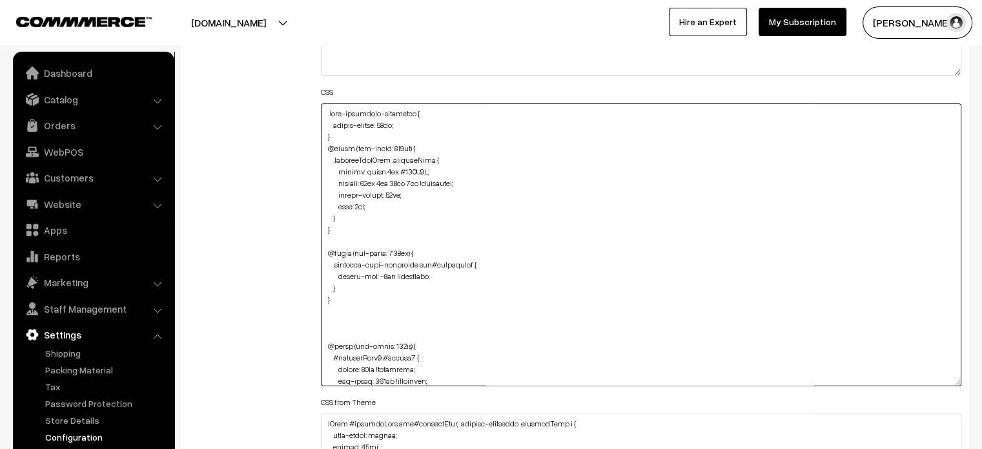
type textarea ".fade-component-container { border-radius: 59px; } @media (min-width: 767px) { …"
click at [305, 187] on div "Additional HTML/JS/CSS" at bounding box center [245, 238] width 132 height 679
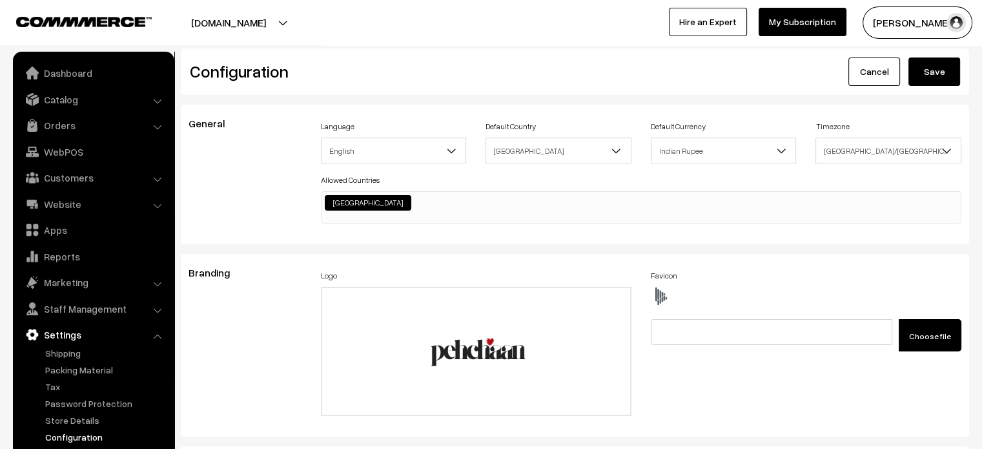
click at [934, 77] on button "Save" at bounding box center [935, 71] width 52 height 28
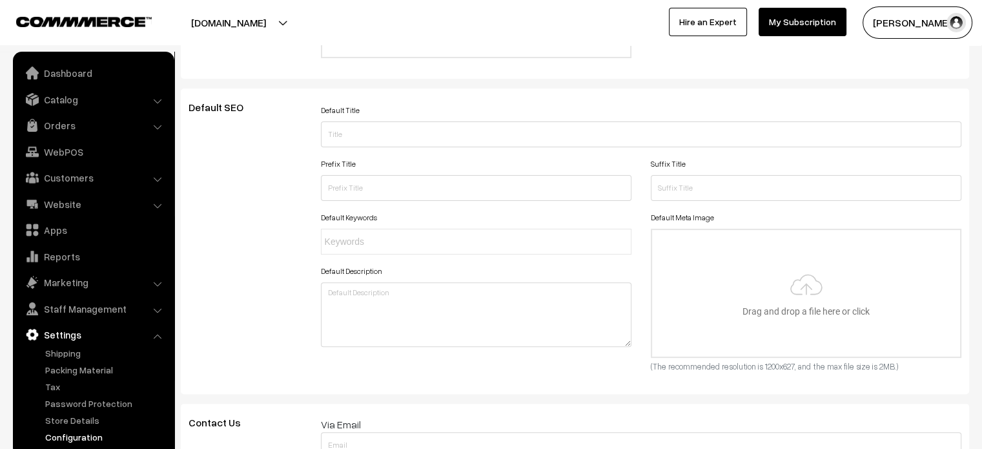
scroll to position [375, 0]
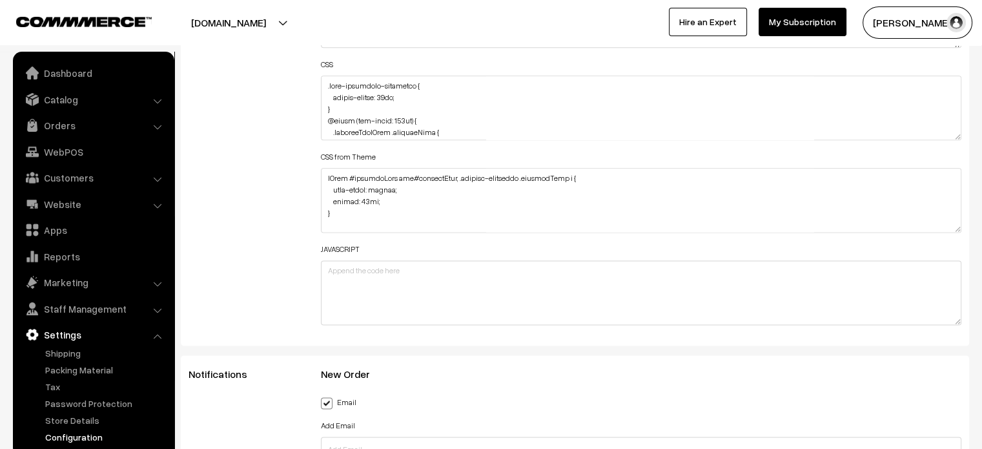
scroll to position [1635, 0]
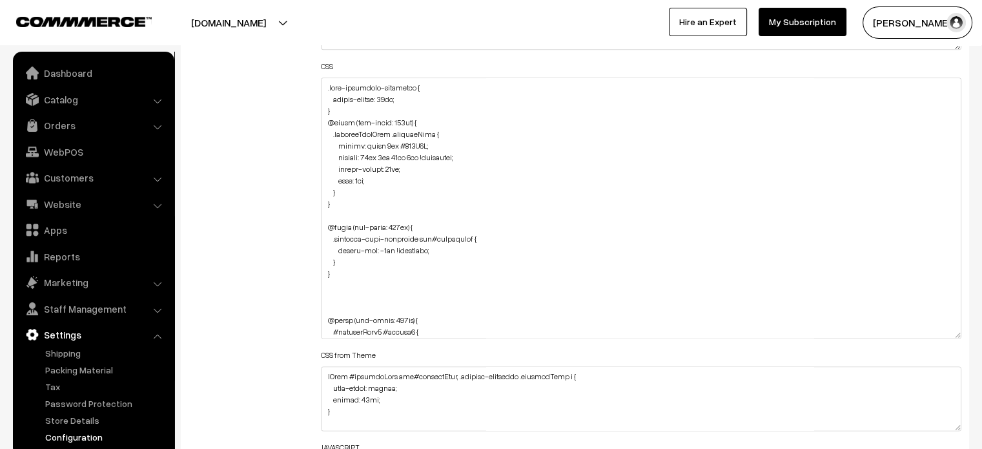
drag, startPoint x: 958, startPoint y: 134, endPoint x: 930, endPoint y: 479, distance: 346.0
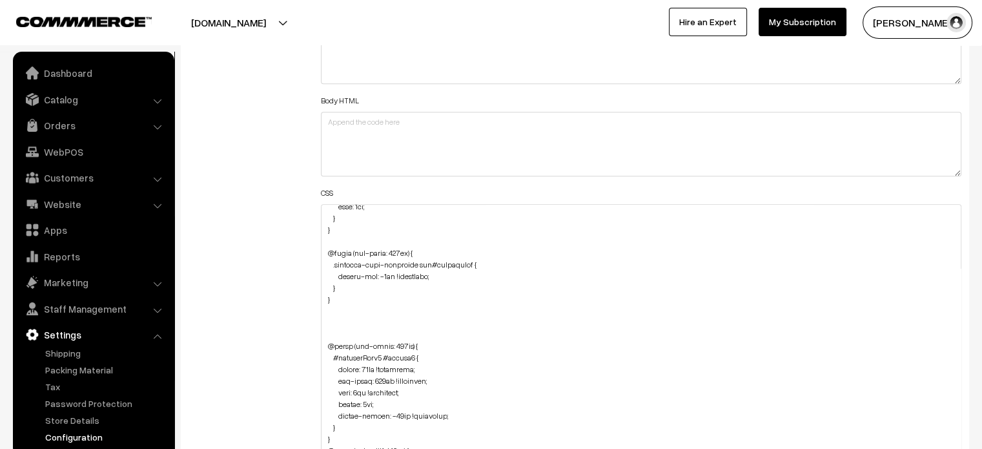
scroll to position [102, 0]
click at [361, 289] on textarea at bounding box center [641, 408] width 641 height 409
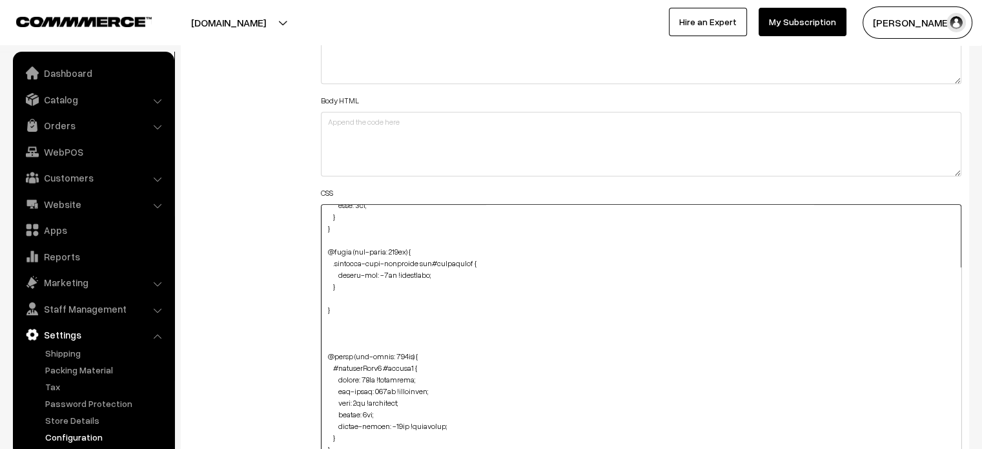
paste textarea "#productType4 .product-animation img { top: 3px !important; border-radius: 48px…"
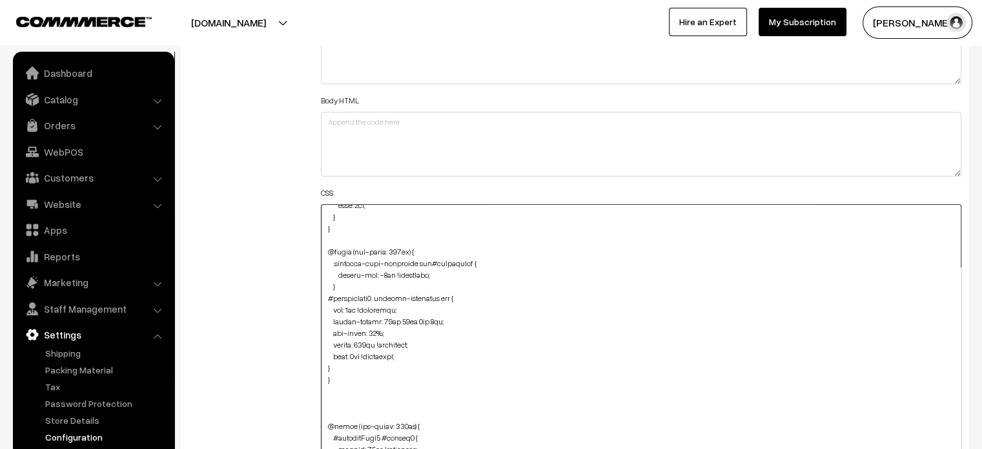
click at [323, 369] on textarea at bounding box center [641, 408] width 641 height 409
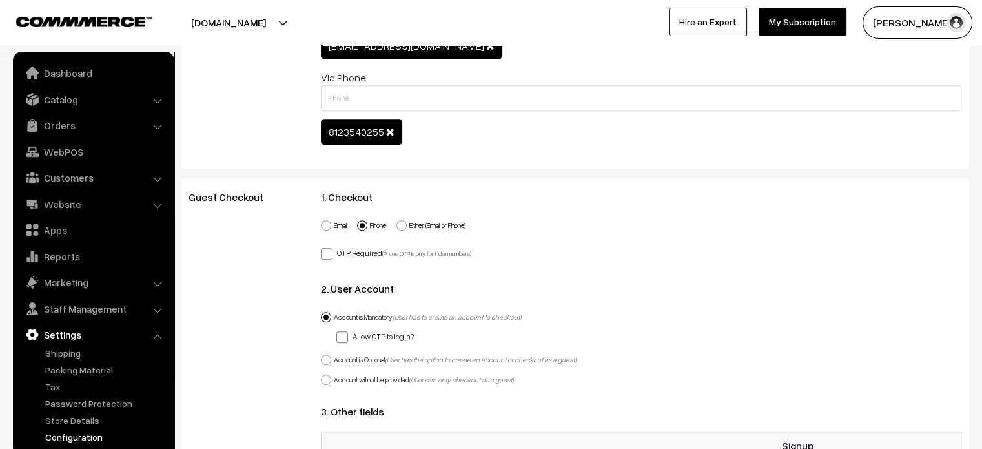
scroll to position [0, 0]
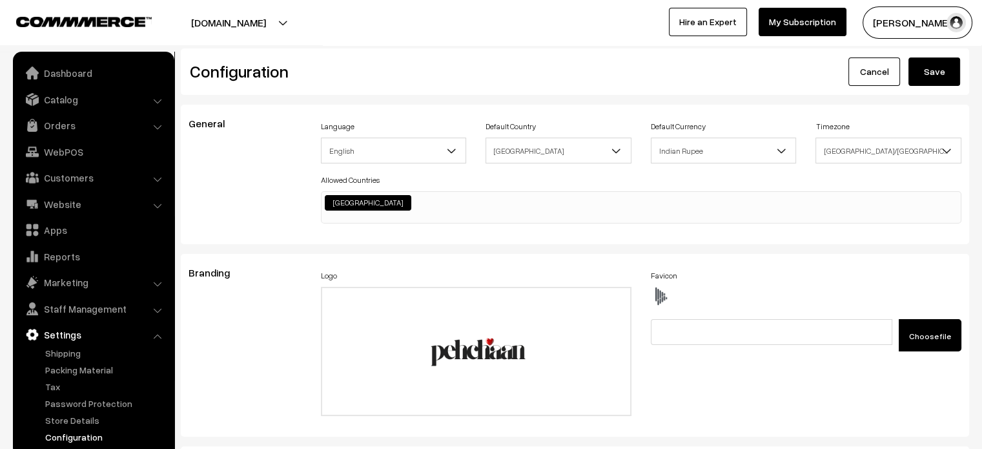
type textarea ".fade-component-container { border-radius: 59px; } @media (min-width: 767px) { …"
click at [912, 83] on button "Save" at bounding box center [935, 71] width 52 height 28
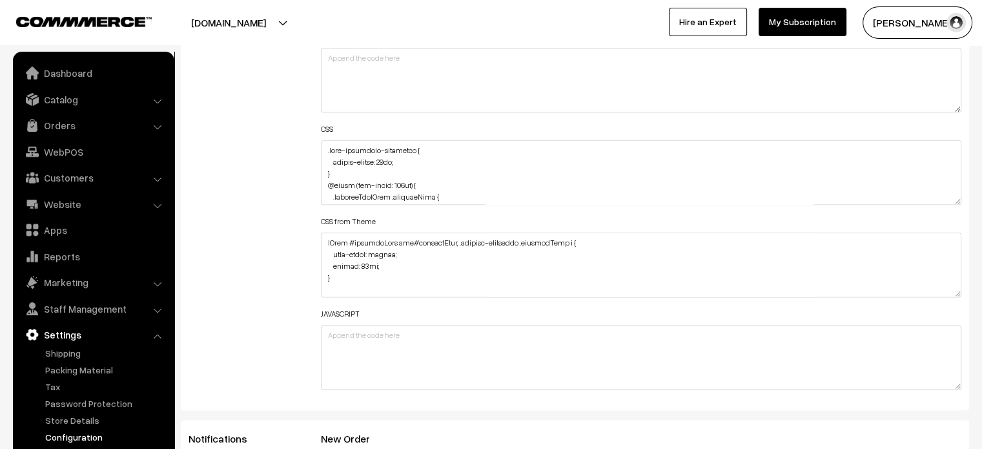
scroll to position [1573, 0]
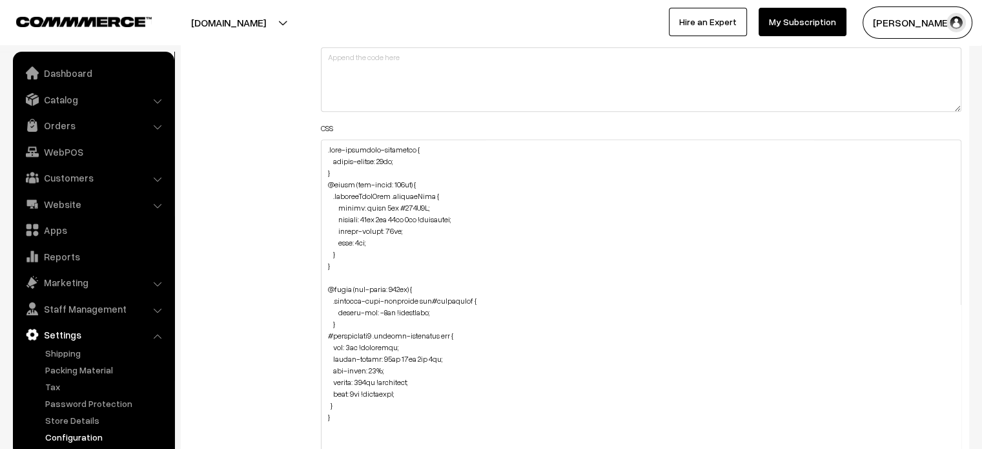
drag, startPoint x: 957, startPoint y: 200, endPoint x: 981, endPoint y: 479, distance: 280.6
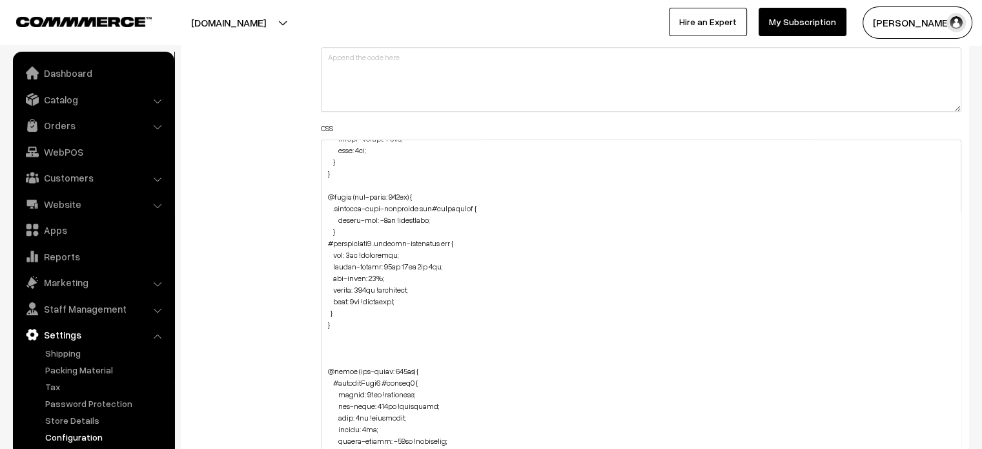
scroll to position [98, 0]
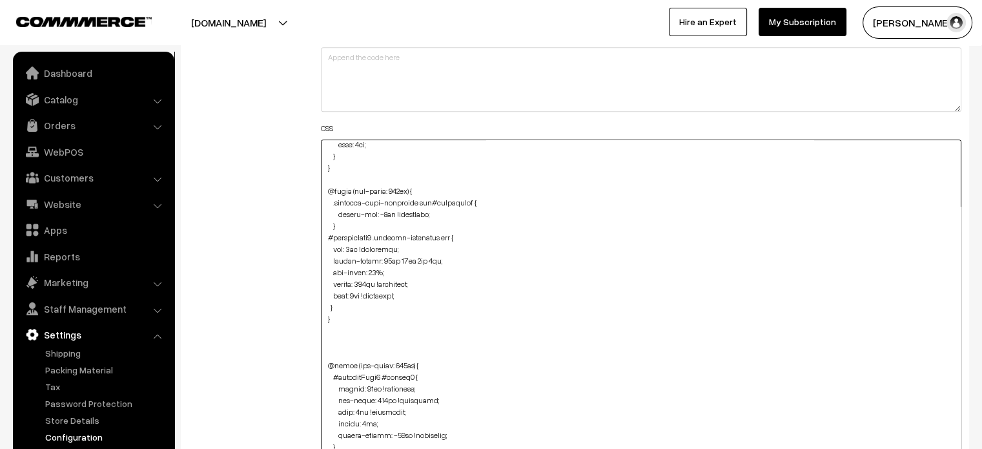
drag, startPoint x: 327, startPoint y: 238, endPoint x: 360, endPoint y: 307, distance: 76.0
click at [360, 307] on textarea at bounding box center [641, 311] width 641 height 344
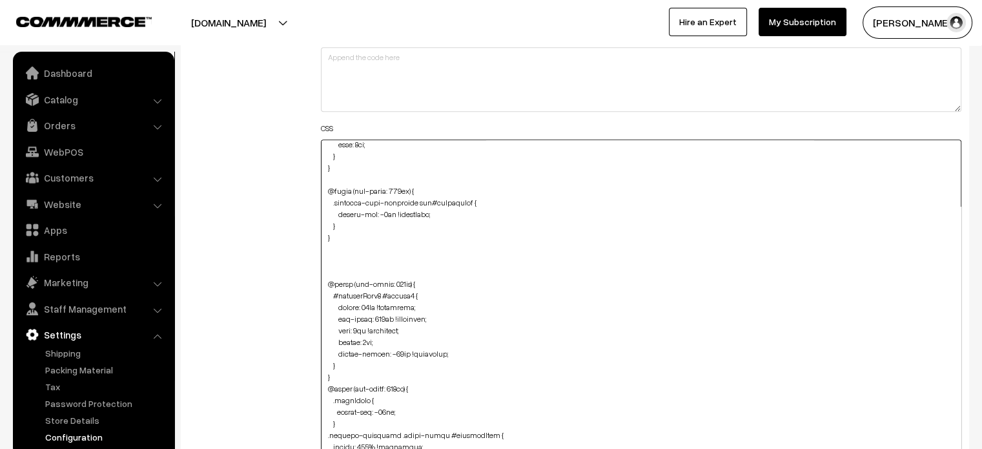
type textarea ".fade-component-container { border-radius: 59px; } @media (min-width: 767px) { …"
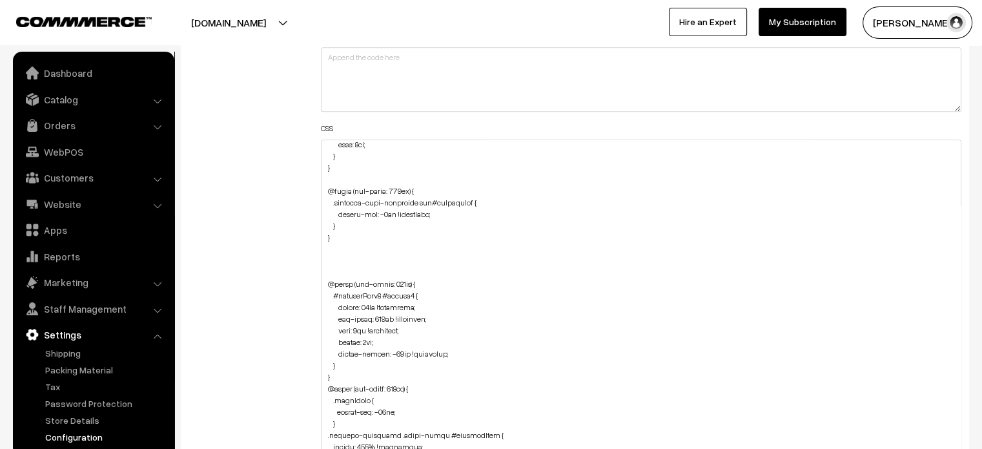
click at [285, 203] on div "Additional HTML/JS/CSS" at bounding box center [245, 305] width 132 height 741
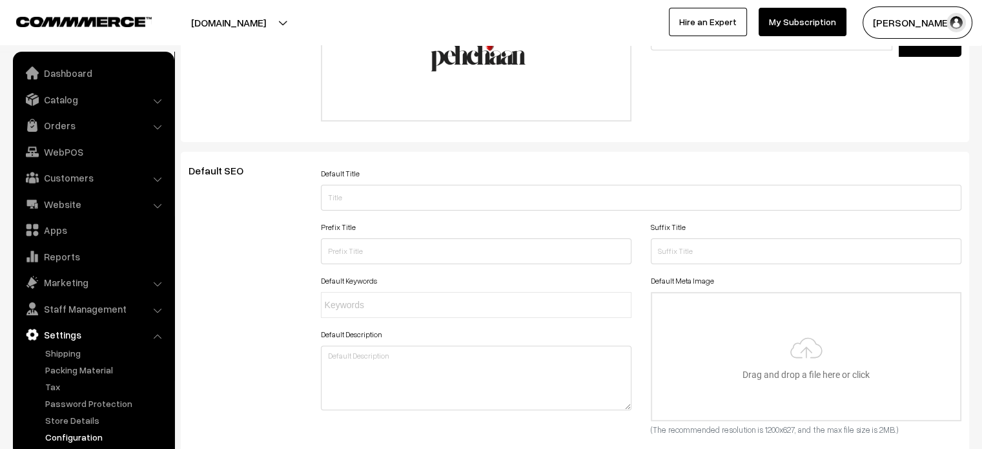
scroll to position [0, 0]
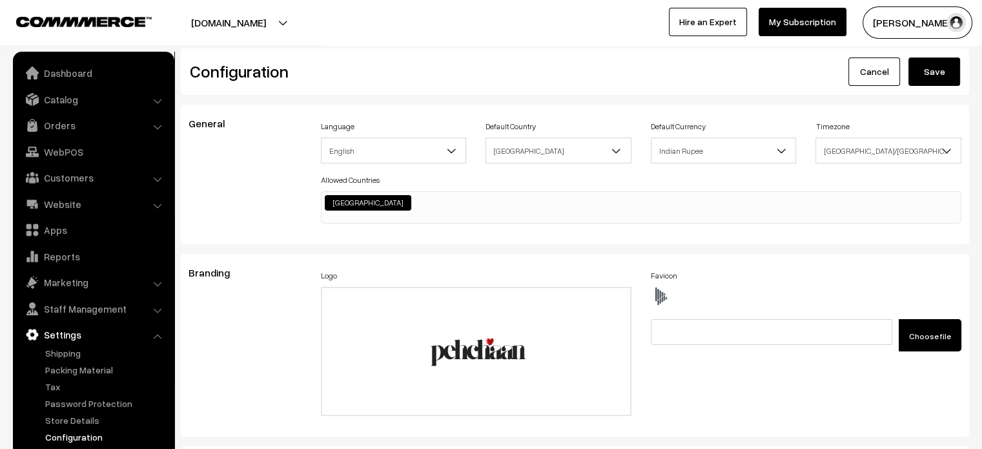
click at [952, 70] on button "Save" at bounding box center [935, 71] width 52 height 28
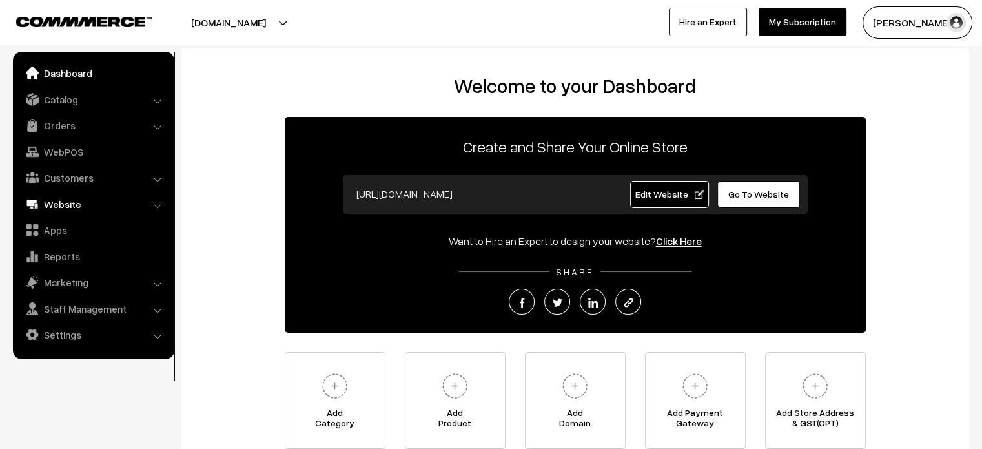
click at [77, 193] on link "Website" at bounding box center [93, 203] width 154 height 23
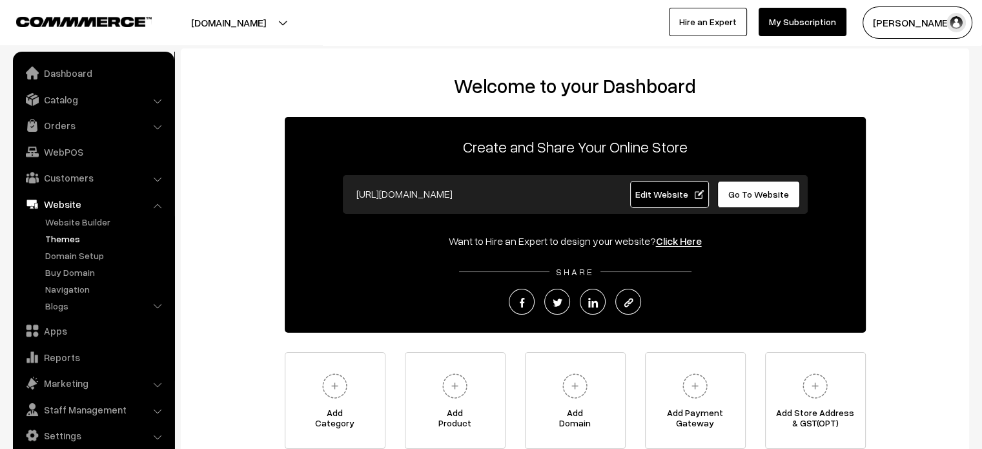
click at [82, 241] on link "Themes" at bounding box center [106, 239] width 128 height 14
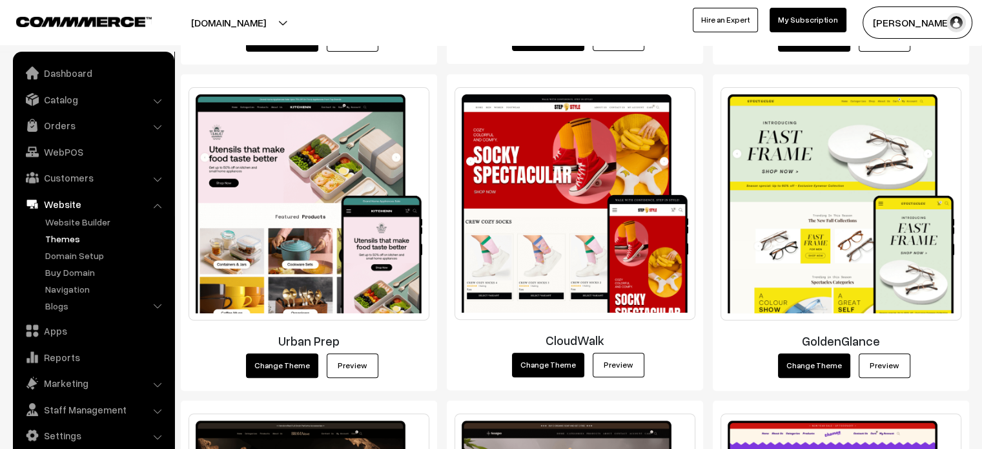
scroll to position [519, 0]
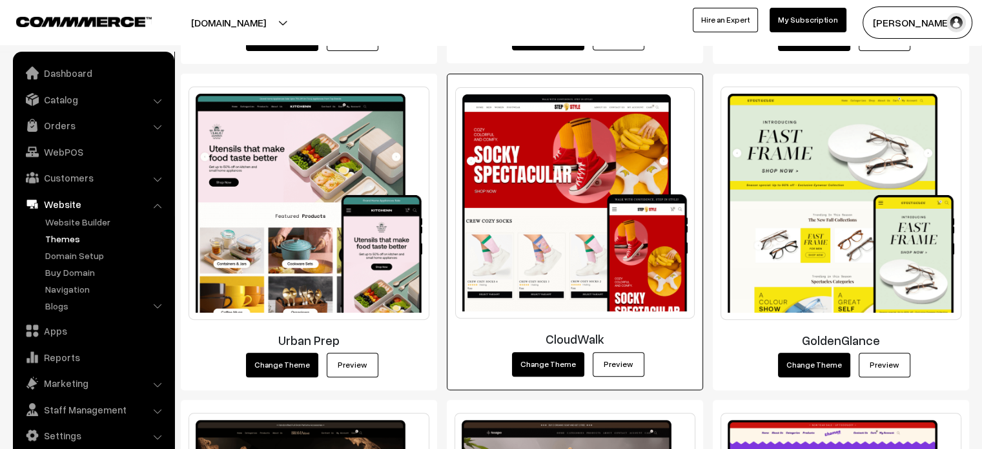
click at [617, 376] on div "CloudWalk Change Theme Preview" at bounding box center [575, 232] width 256 height 316
click at [618, 371] on link "Preview" at bounding box center [619, 364] width 52 height 25
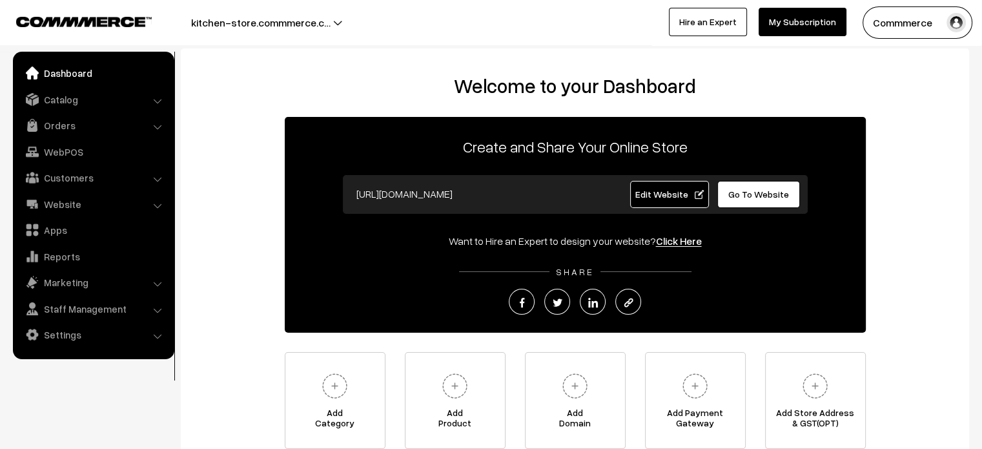
click at [763, 190] on span "Go To Website" at bounding box center [758, 194] width 61 height 11
click at [74, 329] on link "Settings" at bounding box center [93, 334] width 154 height 23
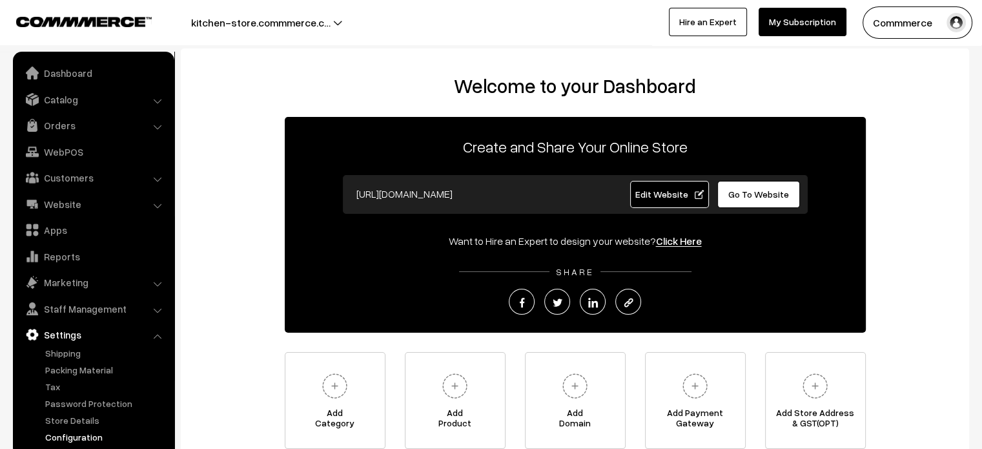
click at [90, 436] on link "Configuration" at bounding box center [106, 437] width 128 height 14
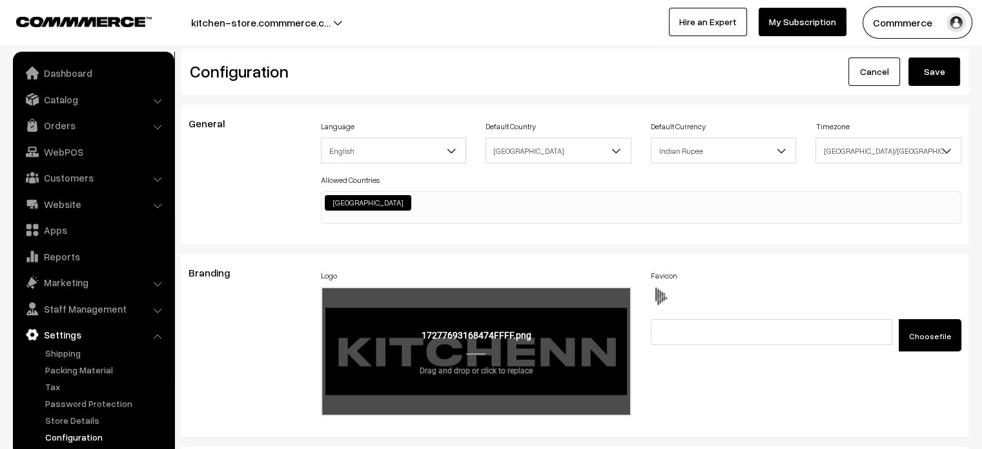
scroll to position [989, 0]
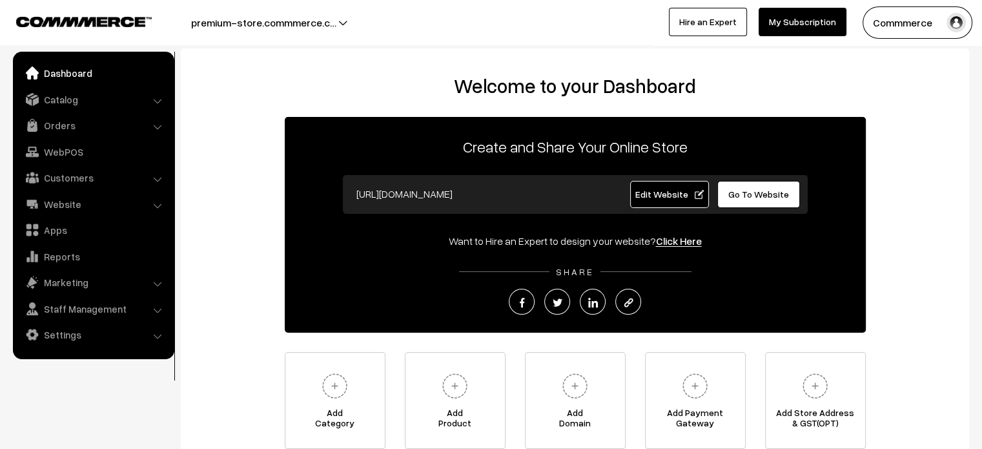
click at [728, 201] on link "Go To Website" at bounding box center [758, 194] width 83 height 27
drag, startPoint x: 57, startPoint y: 216, endPoint x: 60, endPoint y: 210, distance: 6.6
click at [60, 210] on ul "Dashboard Catalog" at bounding box center [93, 205] width 161 height 307
click at [60, 210] on link "Website" at bounding box center [93, 203] width 154 height 23
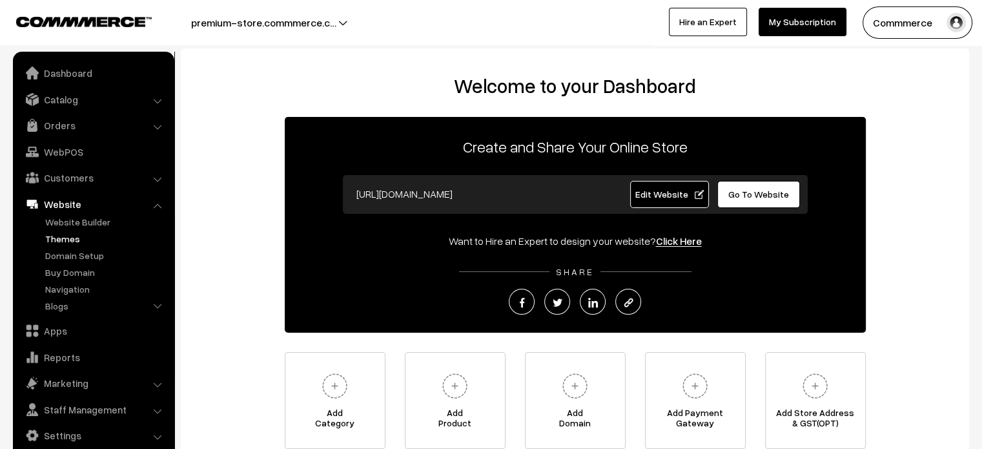
click at [62, 238] on link "Themes" at bounding box center [106, 239] width 128 height 14
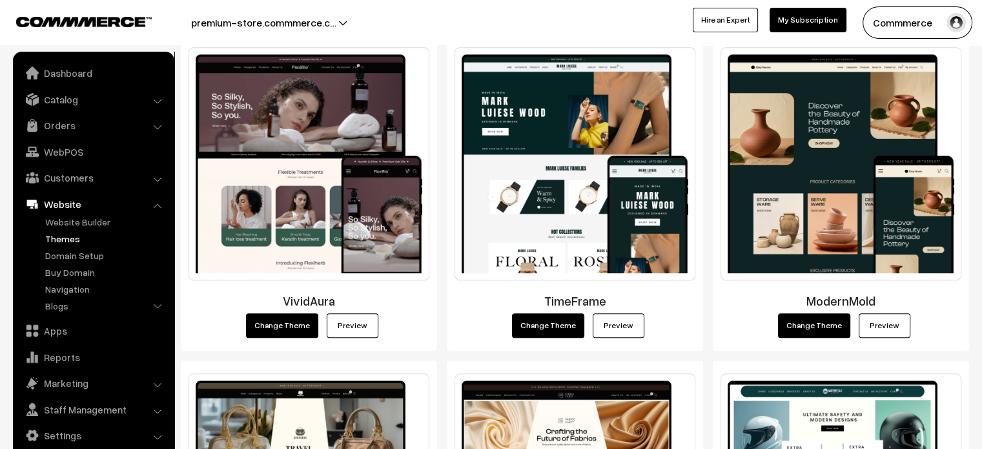
scroll to position [1207, 0]
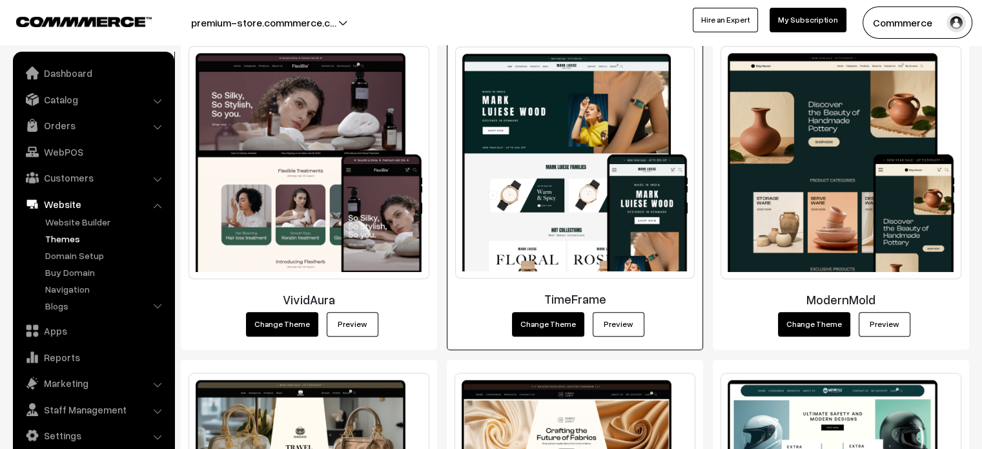
click at [620, 318] on link "Preview" at bounding box center [619, 324] width 52 height 25
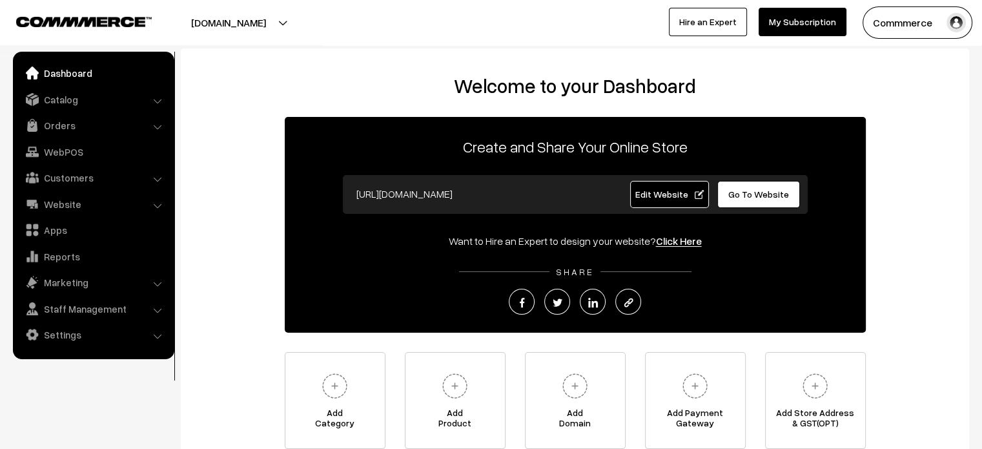
click at [765, 194] on span "Go To Website" at bounding box center [758, 194] width 61 height 11
click at [84, 333] on link "Settings" at bounding box center [93, 334] width 154 height 23
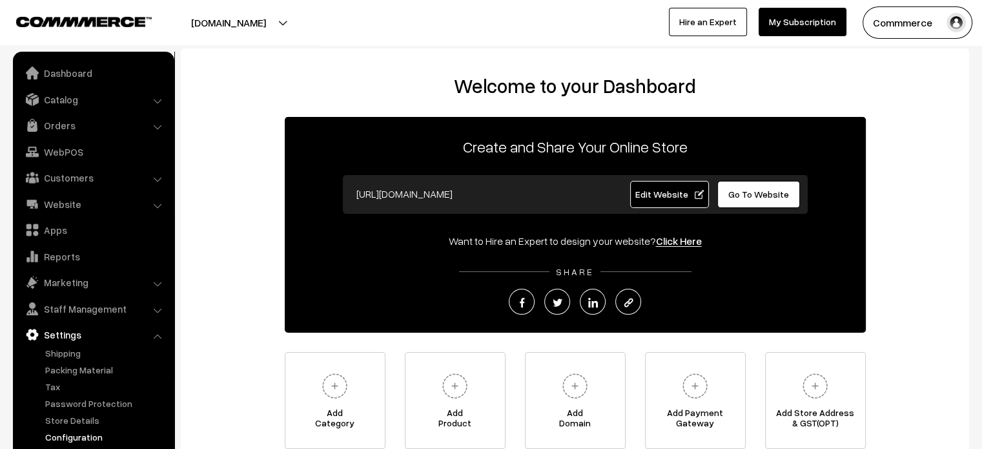
click at [96, 433] on link "Configuration" at bounding box center [106, 437] width 128 height 14
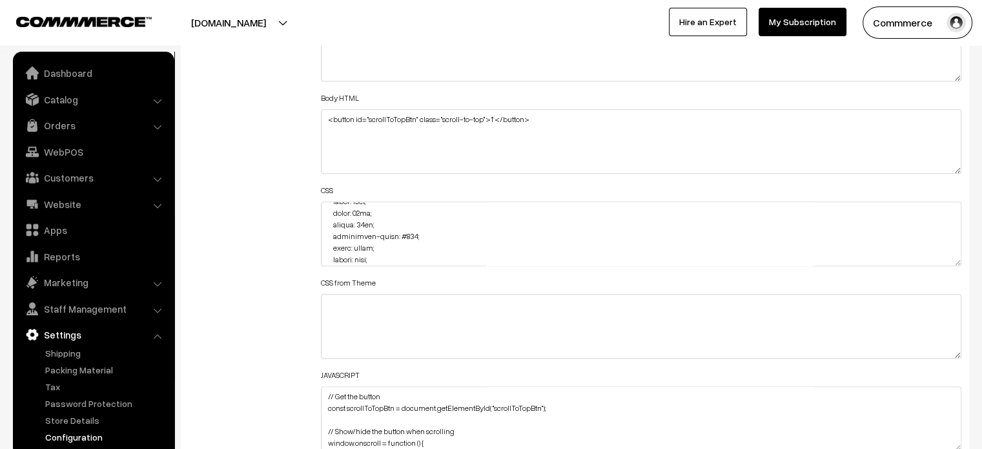
scroll to position [1514, 0]
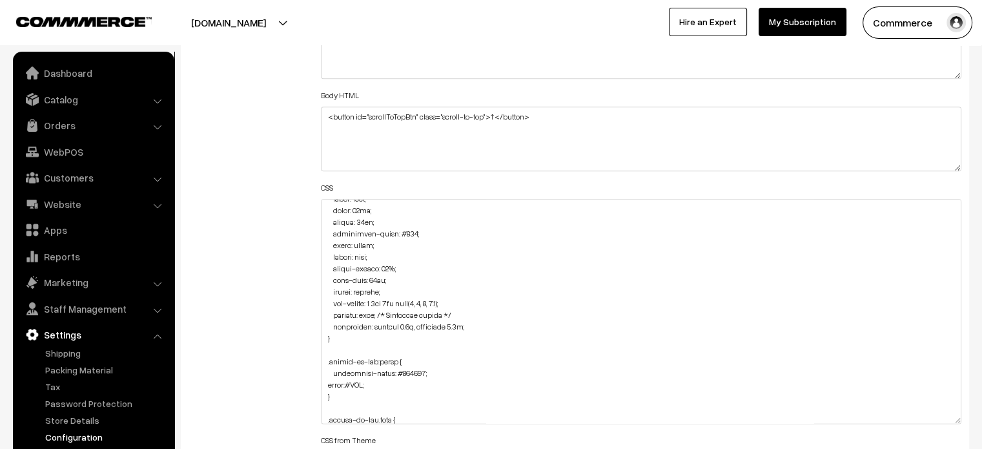
drag, startPoint x: 957, startPoint y: 258, endPoint x: 918, endPoint y: 479, distance: 224.2
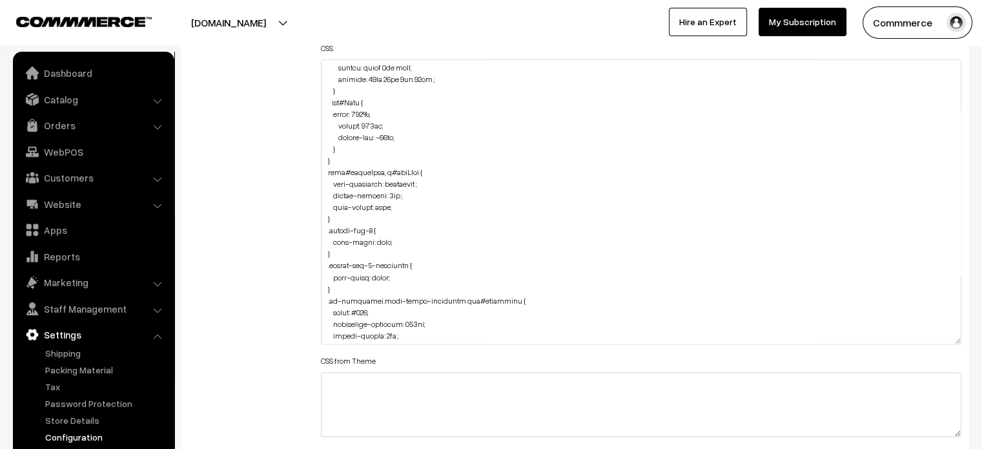
scroll to position [2232, 0]
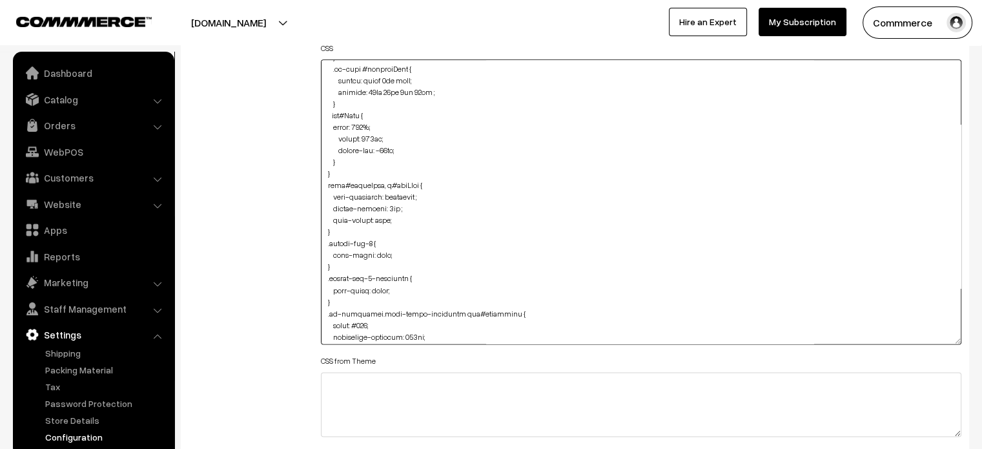
drag, startPoint x: 331, startPoint y: 126, endPoint x: 395, endPoint y: 141, distance: 66.4
click at [395, 141] on textarea at bounding box center [641, 201] width 641 height 285
click at [398, 147] on textarea at bounding box center [641, 201] width 641 height 285
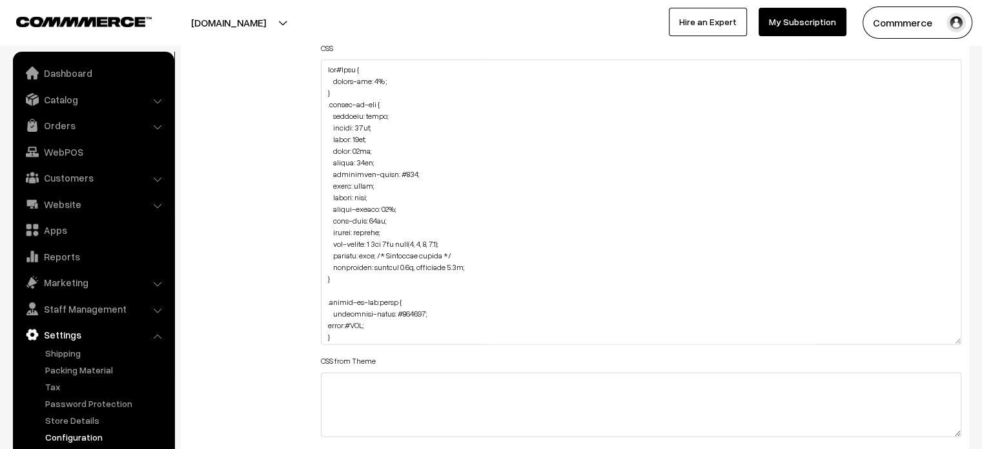
scroll to position [2146, 0]
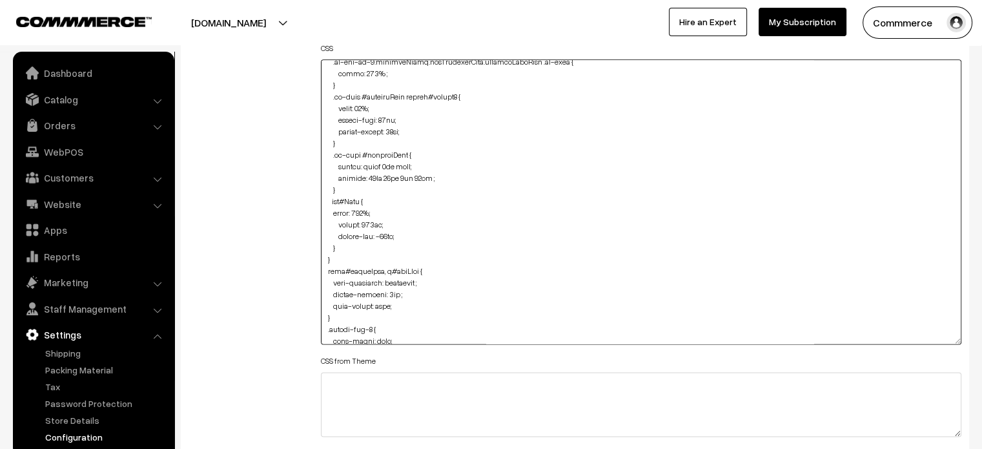
click at [381, 236] on textarea at bounding box center [641, 201] width 641 height 285
paste textarea "margin-top: -27% !important;"
click at [302, 206] on div "Additional HTML/JS/CSS" at bounding box center [245, 196] width 132 height 682
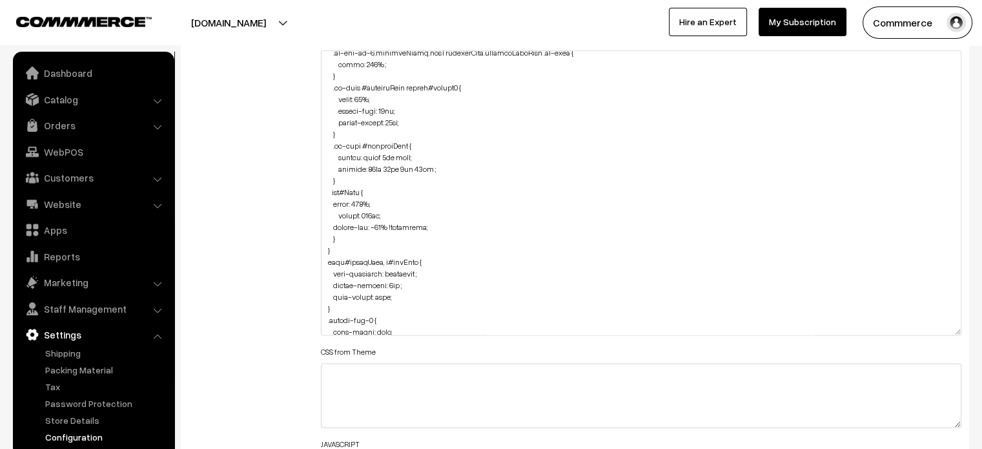
scroll to position [1663, 0]
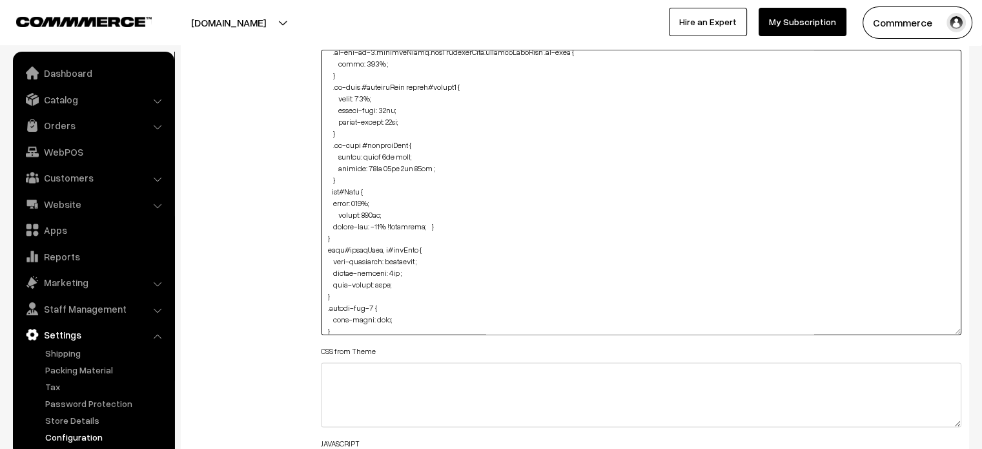
type textarea "img#Logo { margin-top: 0% ; } .scroll-to-top { position: fixed; bottom: 20px; r…"
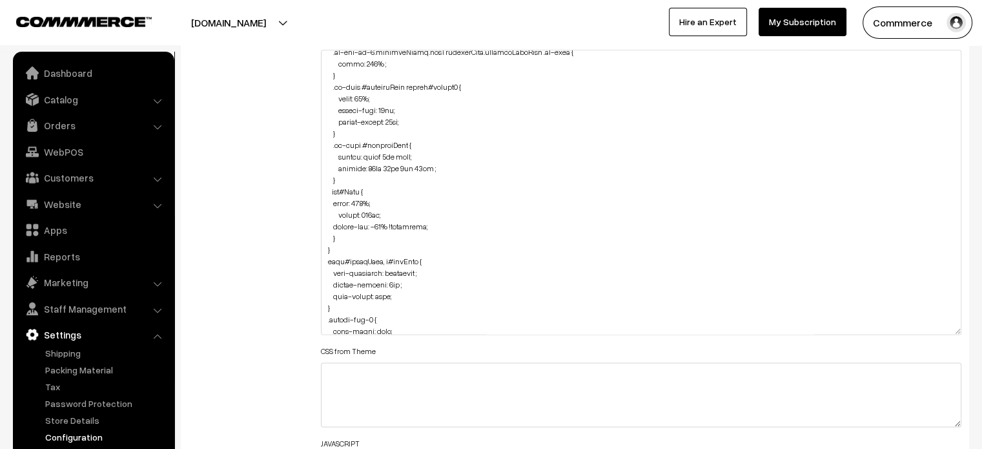
click at [263, 236] on div "Additional HTML/JS/CSS" at bounding box center [245, 186] width 132 height 682
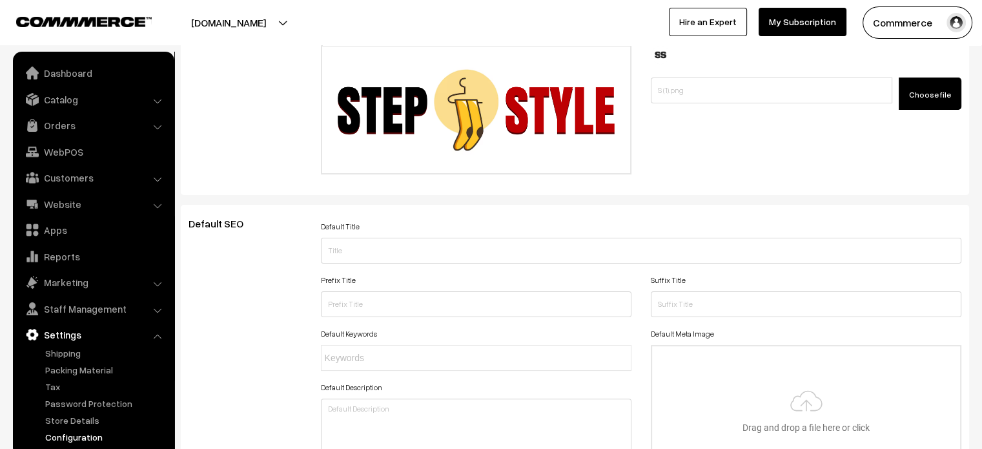
scroll to position [0, 0]
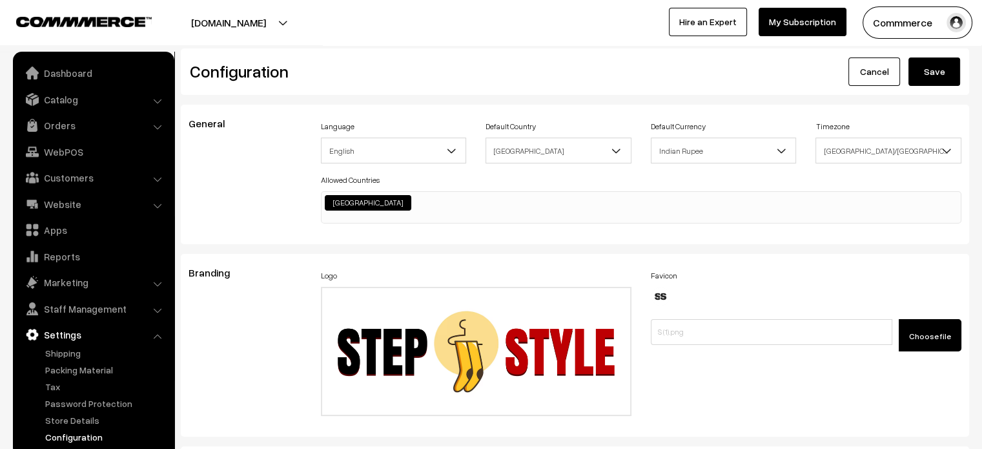
click at [932, 77] on button "Save" at bounding box center [935, 71] width 52 height 28
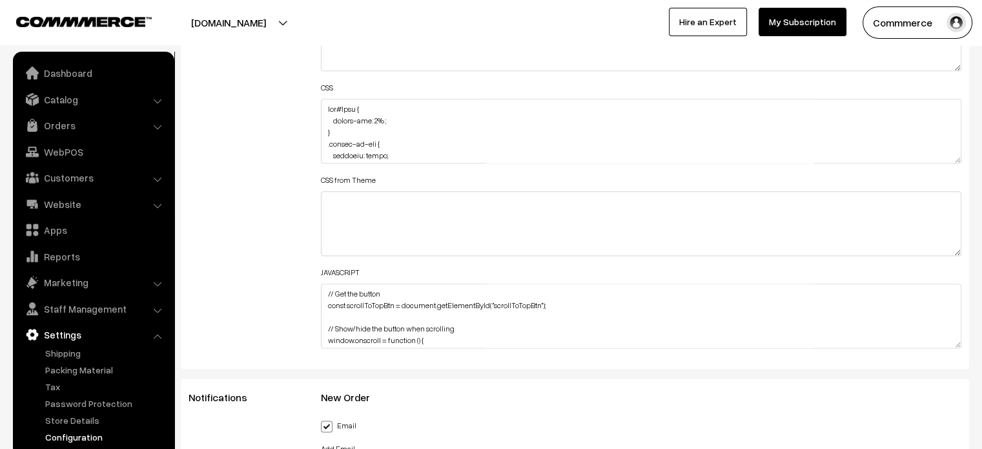
scroll to position [1632, 0]
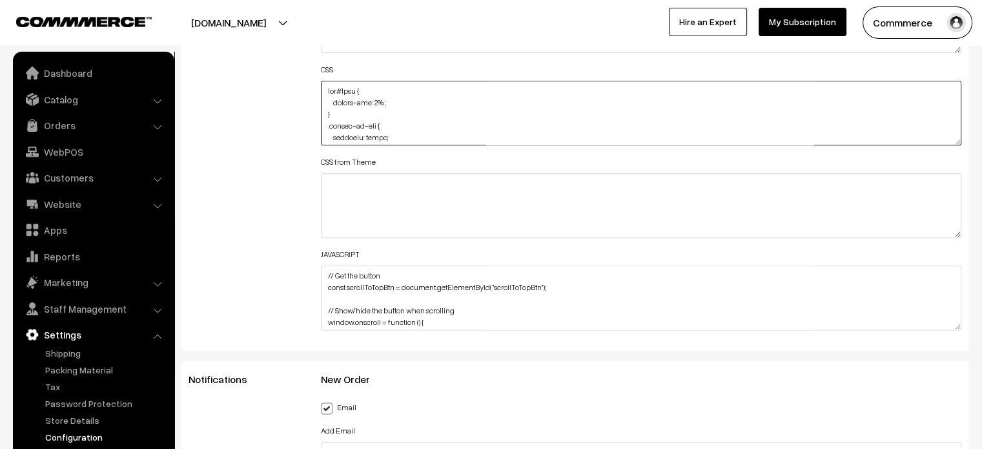
click at [378, 99] on textarea at bounding box center [641, 113] width 641 height 65
type textarea "img#Logo { margin-top: 11% ; } .scroll-to-top { position: fixed; bottom: 20px; …"
click at [262, 143] on div "Additional HTML/JS/CSS" at bounding box center [245, 107] width 132 height 462
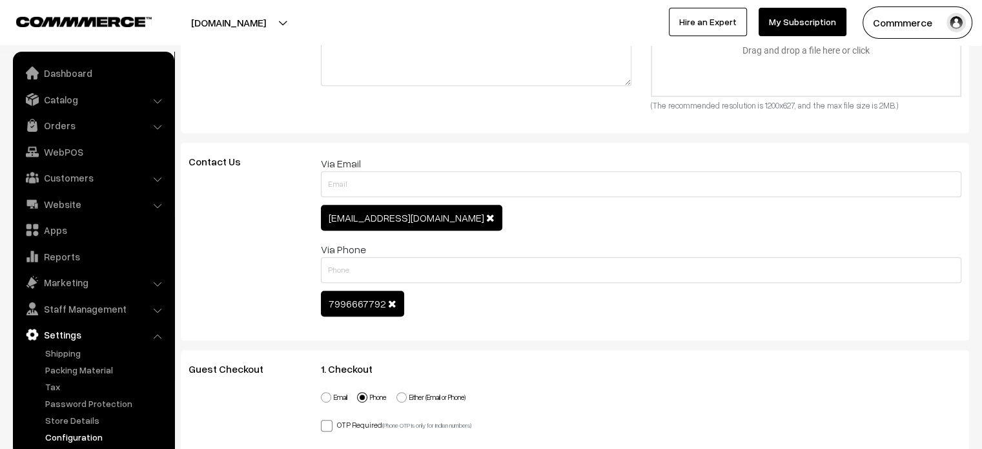
scroll to position [0, 0]
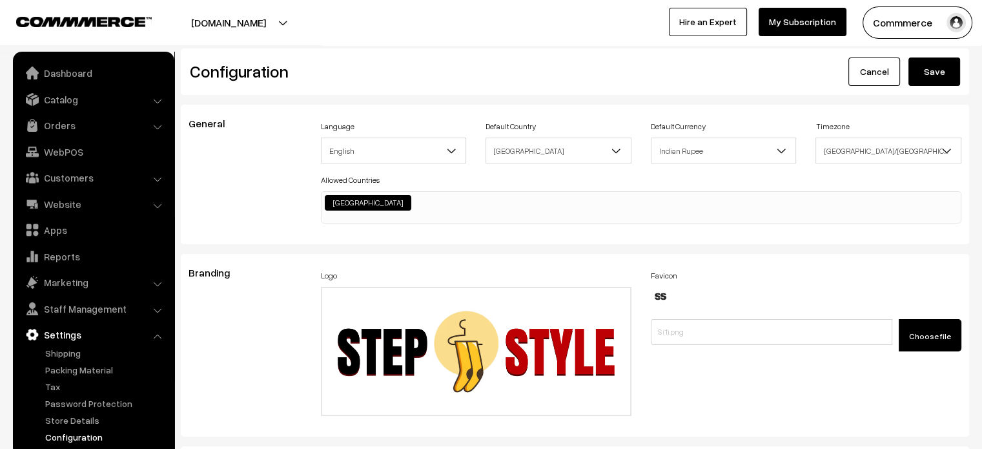
click at [929, 76] on button "Save" at bounding box center [935, 71] width 52 height 28
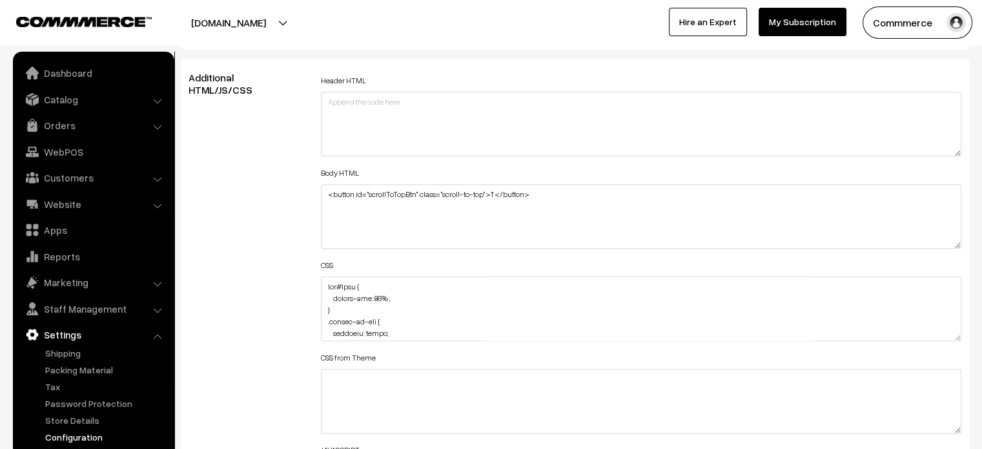
scroll to position [1443, 0]
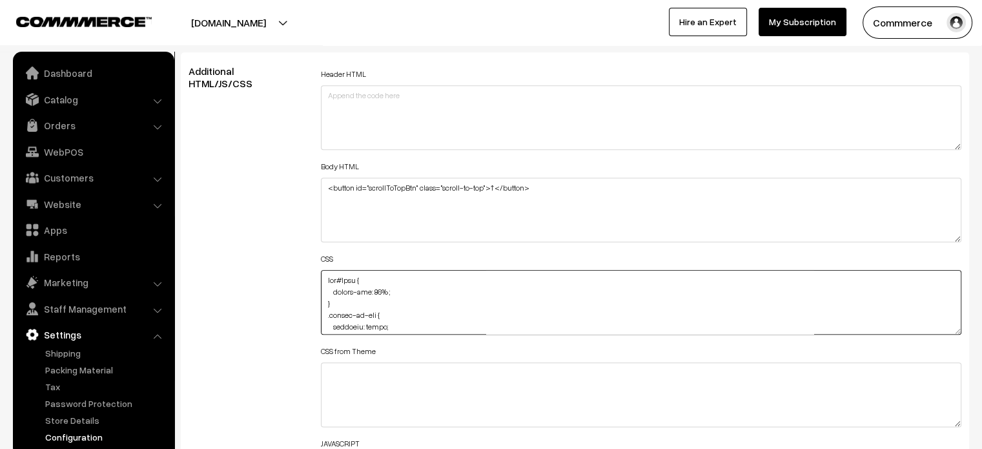
click at [378, 289] on textarea at bounding box center [641, 302] width 641 height 65
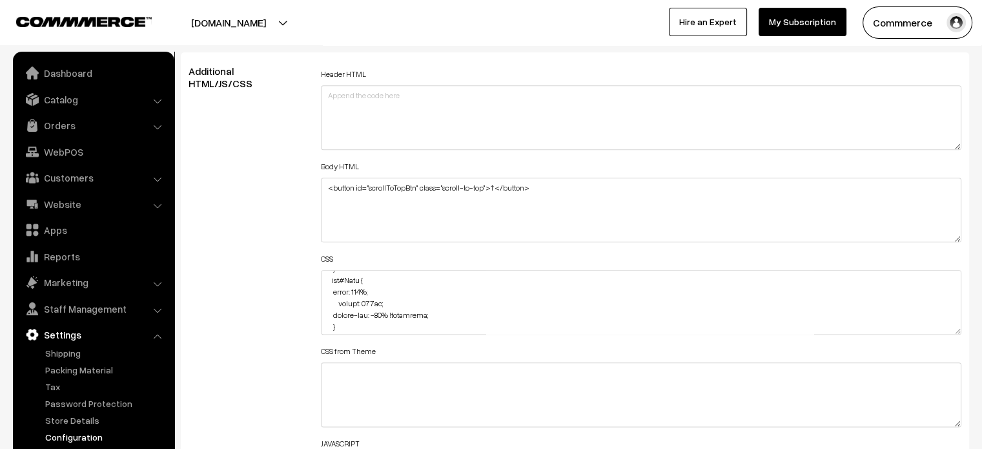
scroll to position [2279, 0]
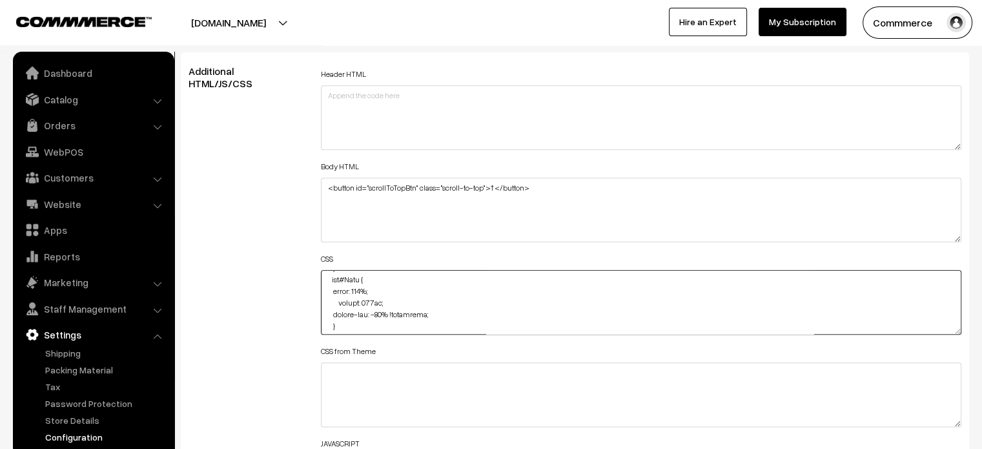
click at [334, 289] on textarea at bounding box center [641, 302] width 641 height 65
click at [331, 311] on textarea at bounding box center [641, 302] width 641 height 65
click at [457, 305] on textarea at bounding box center [641, 302] width 641 height 65
click at [449, 309] on textarea at bounding box center [641, 302] width 641 height 65
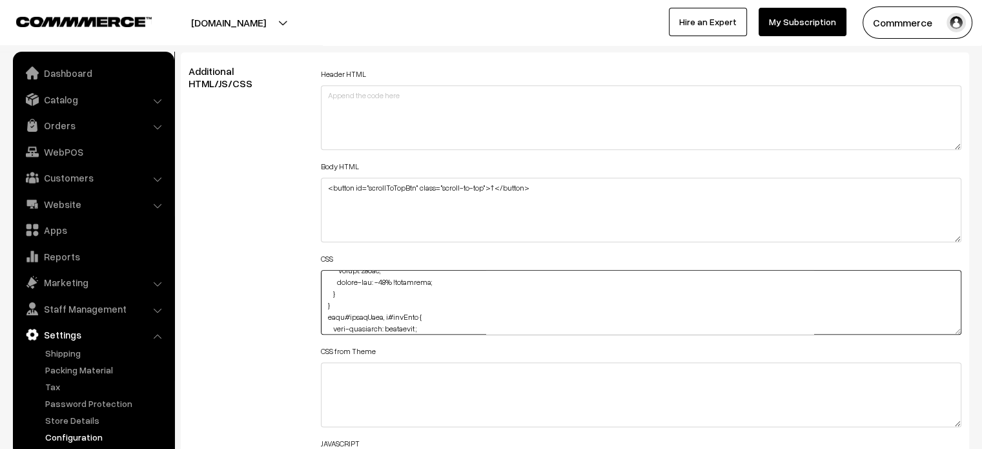
drag, startPoint x: 330, startPoint y: 294, endPoint x: 362, endPoint y: 291, distance: 31.7
click at [362, 291] on textarea at bounding box center [641, 302] width 641 height 65
type textarea "img#Logo { margin-top: 0% ; } .scroll-to-top { position: fixed; bottom: 20px; r…"
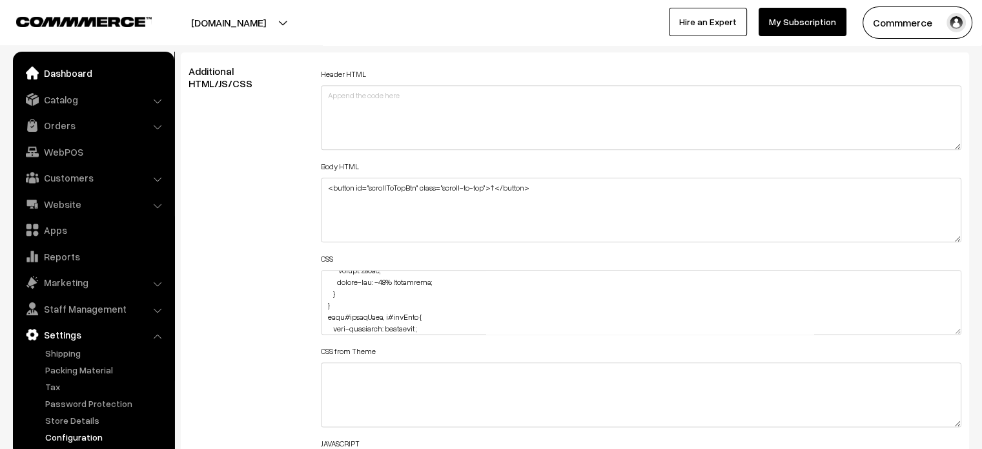
click at [81, 79] on link "Dashboard" at bounding box center [93, 72] width 154 height 23
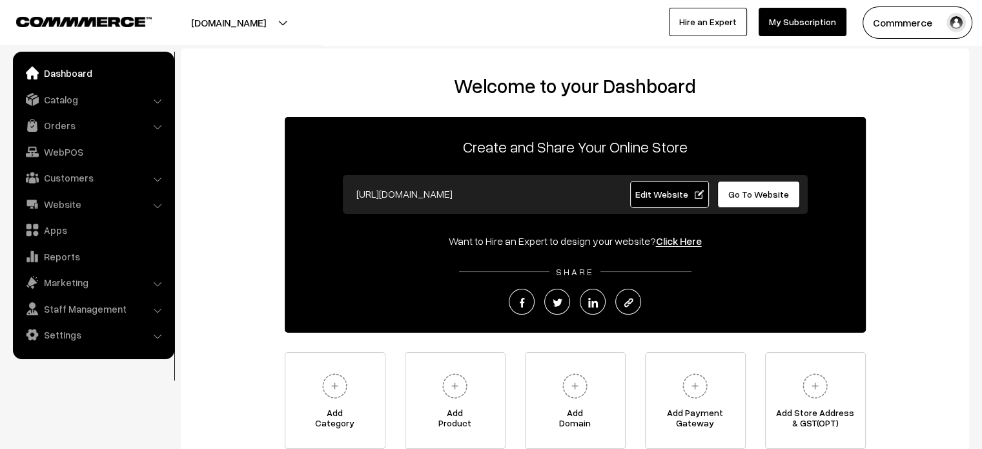
click at [657, 187] on link "Edit Website" at bounding box center [669, 194] width 79 height 27
click at [770, 200] on link "Go To Website" at bounding box center [758, 194] width 83 height 27
click at [63, 342] on link "Settings" at bounding box center [93, 334] width 154 height 23
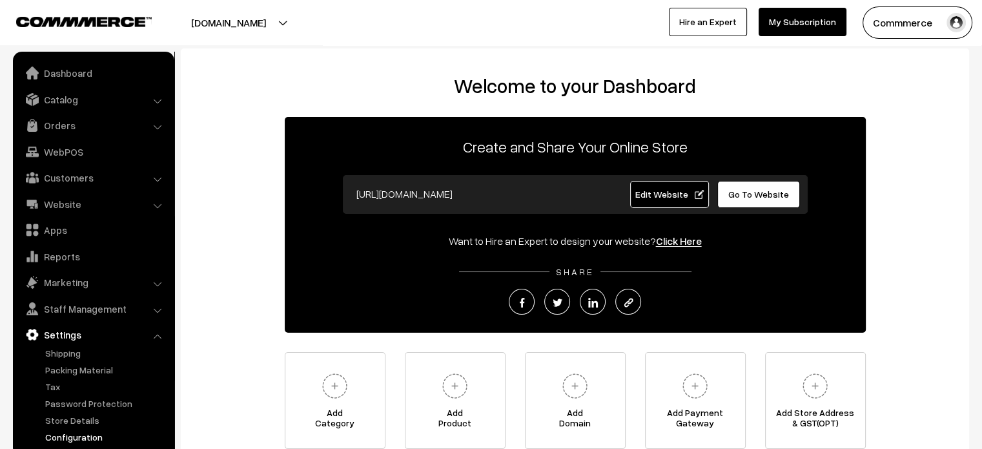
click at [93, 437] on link "Configuration" at bounding box center [106, 437] width 128 height 14
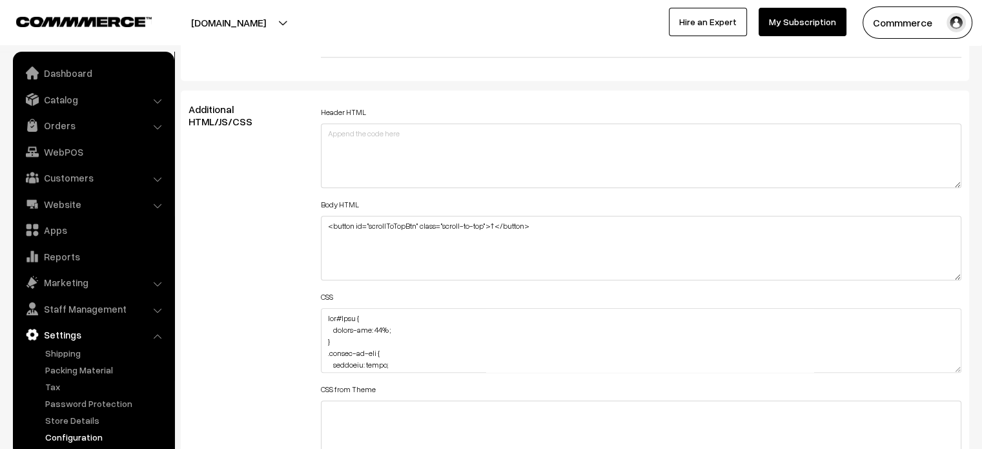
scroll to position [1405, 0]
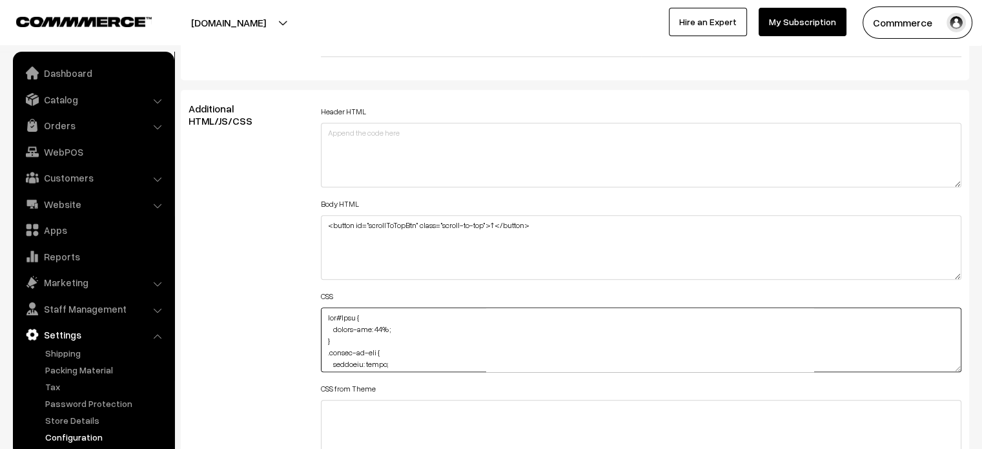
click at [378, 322] on textarea at bounding box center [641, 339] width 641 height 65
type textarea "img#Logo { margin-top: 0% ; } .scroll-to-top { position: fixed; bottom: 20px; r…"
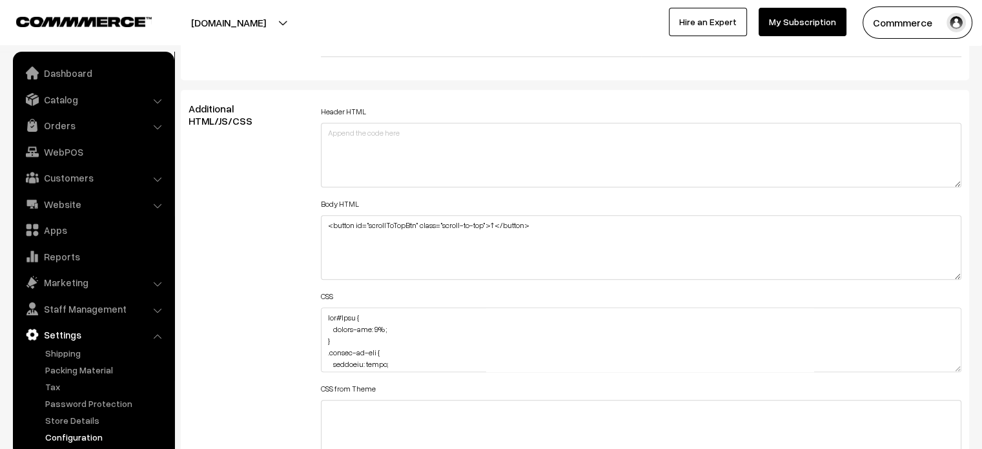
click at [283, 263] on div "Additional HTML/JS/CSS" at bounding box center [245, 334] width 132 height 462
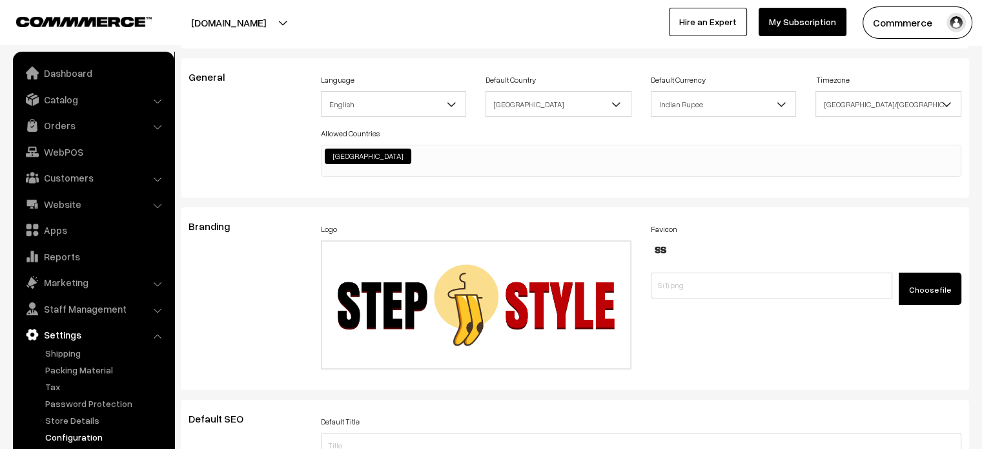
scroll to position [0, 0]
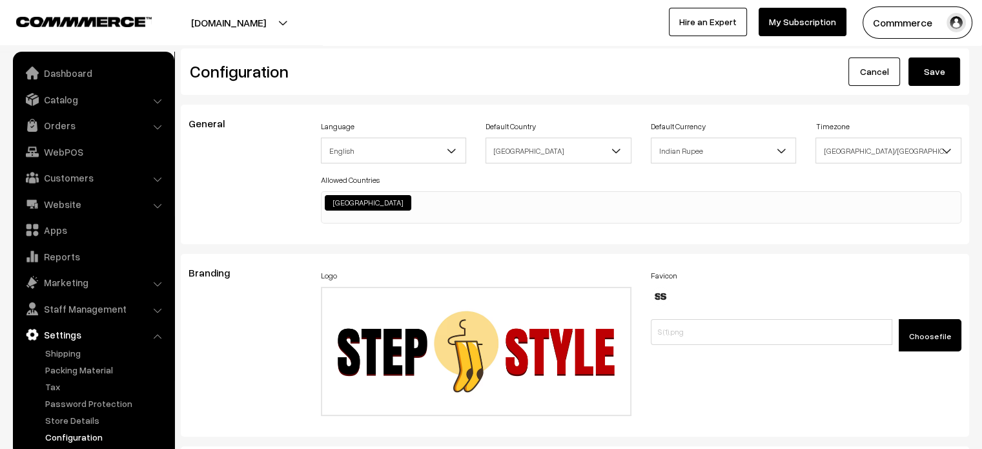
click at [932, 77] on button "Save" at bounding box center [935, 71] width 52 height 28
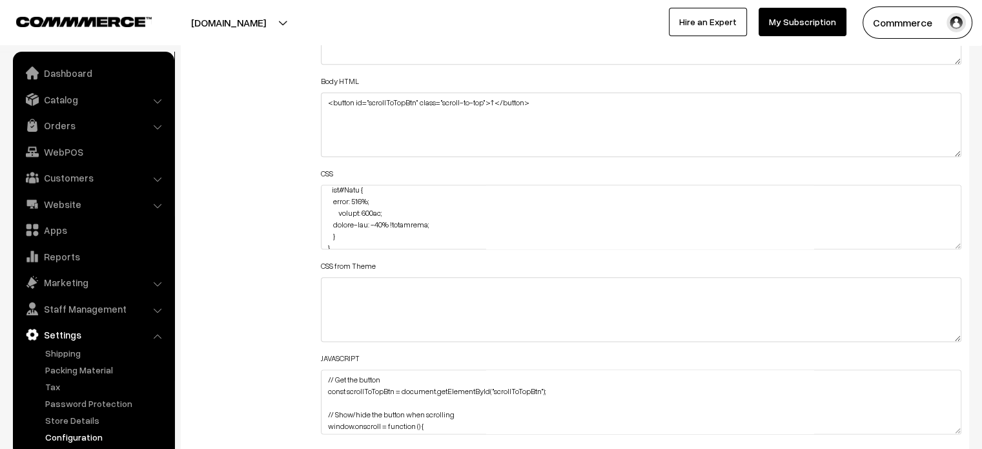
scroll to position [2284, 0]
click at [385, 221] on textarea at bounding box center [641, 217] width 641 height 65
click at [382, 221] on textarea at bounding box center [641, 217] width 641 height 65
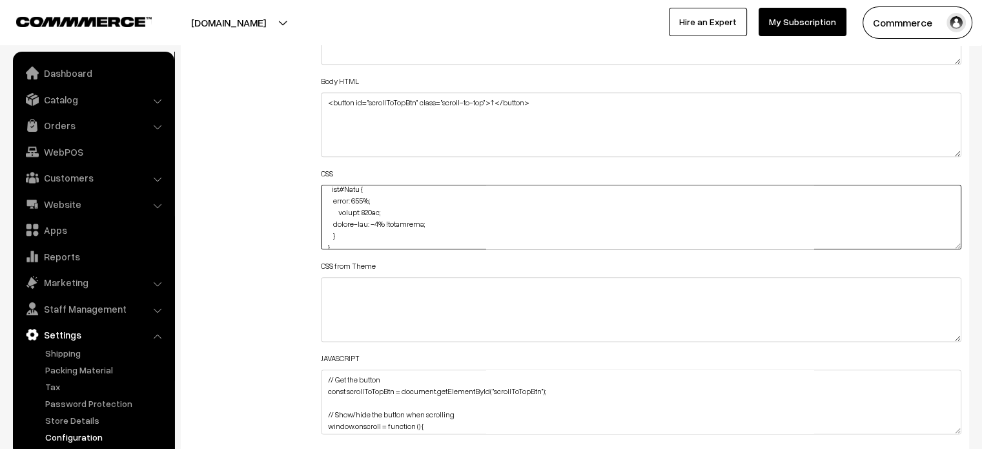
click at [399, 221] on textarea at bounding box center [641, 217] width 641 height 65
type textarea "img#Logo { margin-top: 0% ; } .scroll-to-top { position: fixed; bottom: 20px; r…"
click at [245, 198] on div "Additional HTML/JS/CSS" at bounding box center [245, 211] width 132 height 462
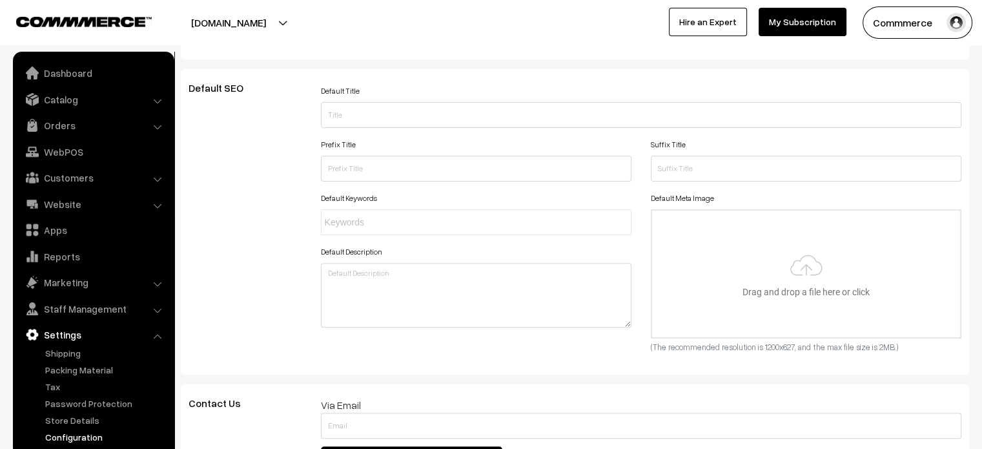
scroll to position [0, 0]
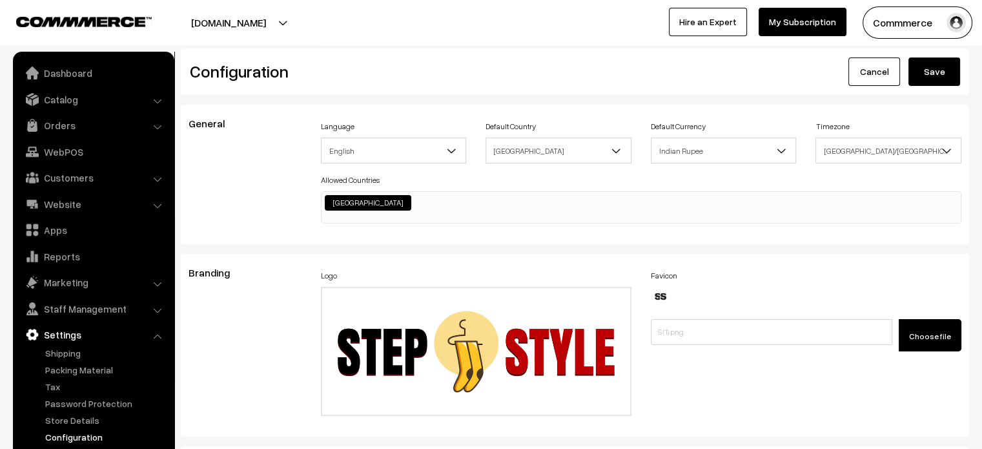
click at [946, 79] on button "Save" at bounding box center [935, 71] width 52 height 28
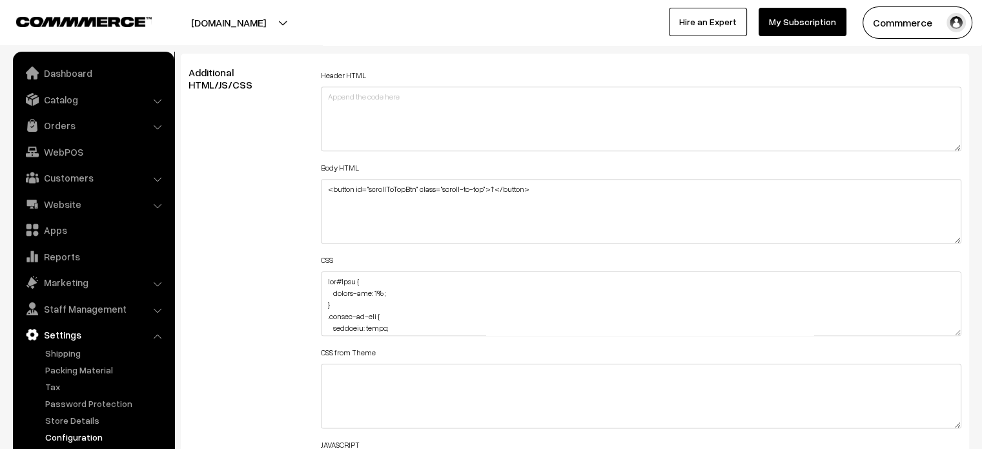
scroll to position [1443, 0]
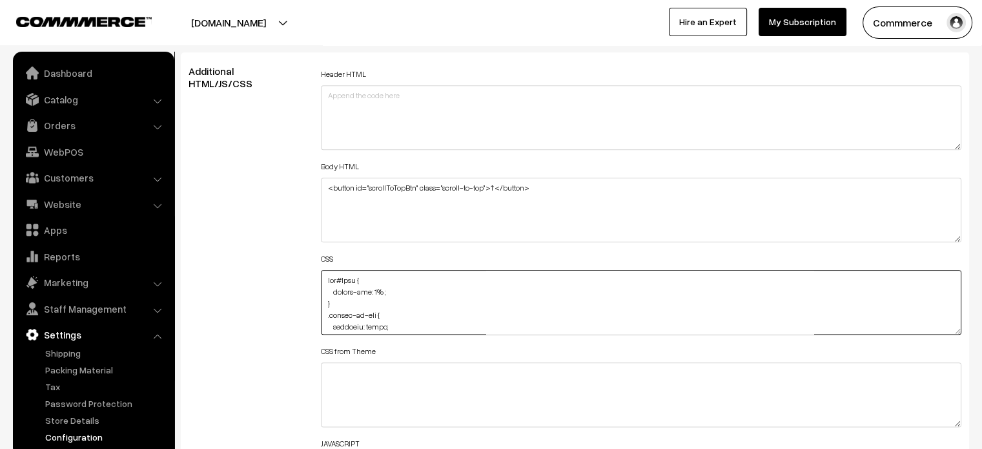
click at [323, 271] on textarea at bounding box center [641, 302] width 641 height 65
paste textarea "@media (max-width: 767px) {"
paste textarea "img#Logo { margin-top: -30px; }"
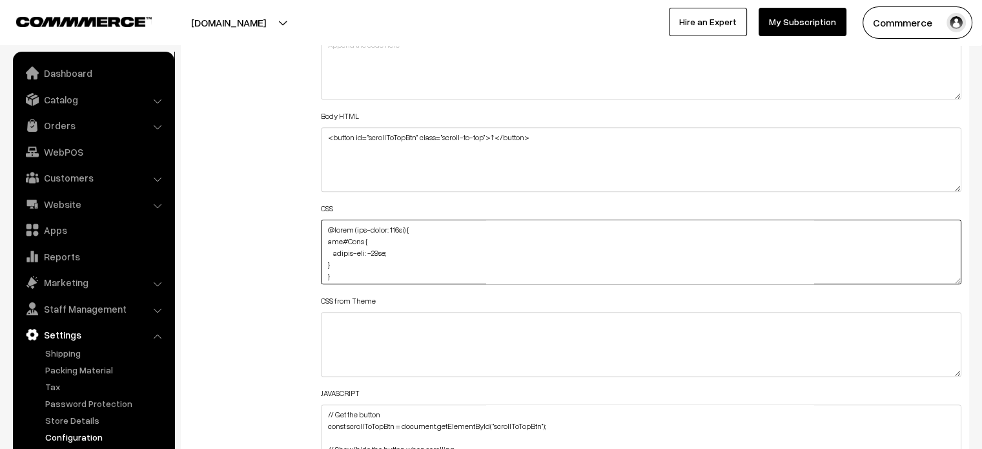
scroll to position [1494, 0]
click at [322, 261] on textarea at bounding box center [641, 250] width 641 height 65
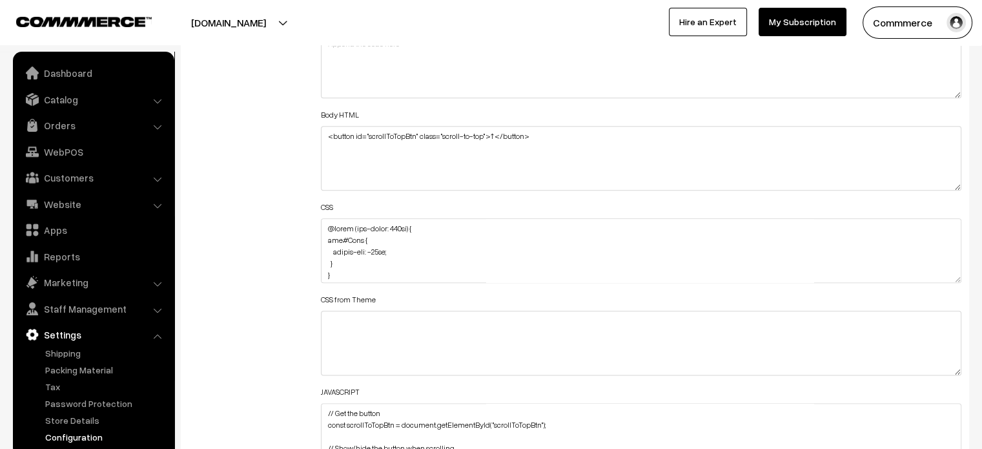
click at [294, 245] on div "Additional HTML/JS/CSS" at bounding box center [245, 245] width 132 height 462
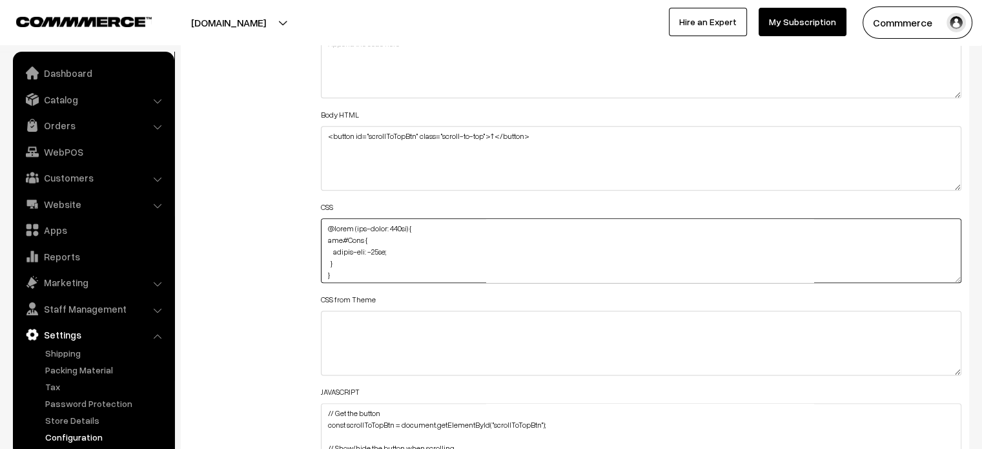
click at [325, 238] on textarea at bounding box center [641, 250] width 641 height 65
type textarea "@media (max-width: 767px) { img#Logo { margin-top: -30px; } } img#Logo { margin…"
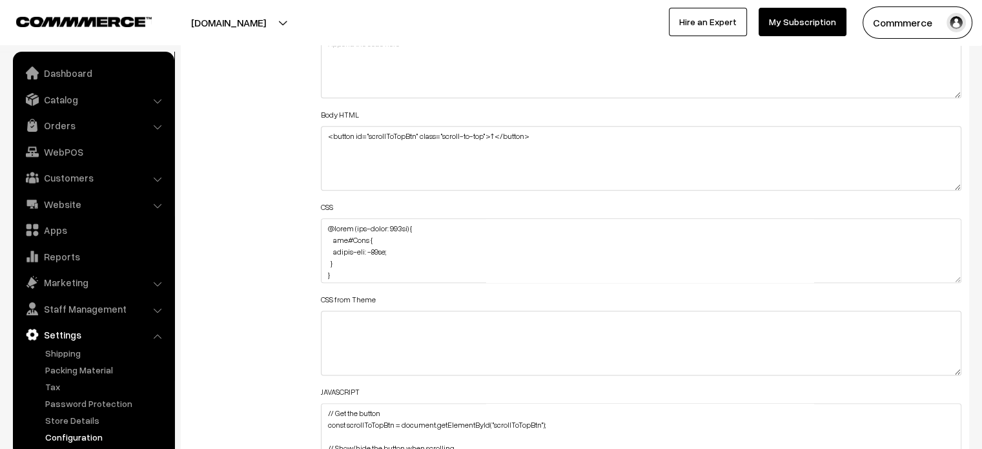
click at [292, 247] on div "Additional HTML/JS/CSS" at bounding box center [245, 245] width 132 height 462
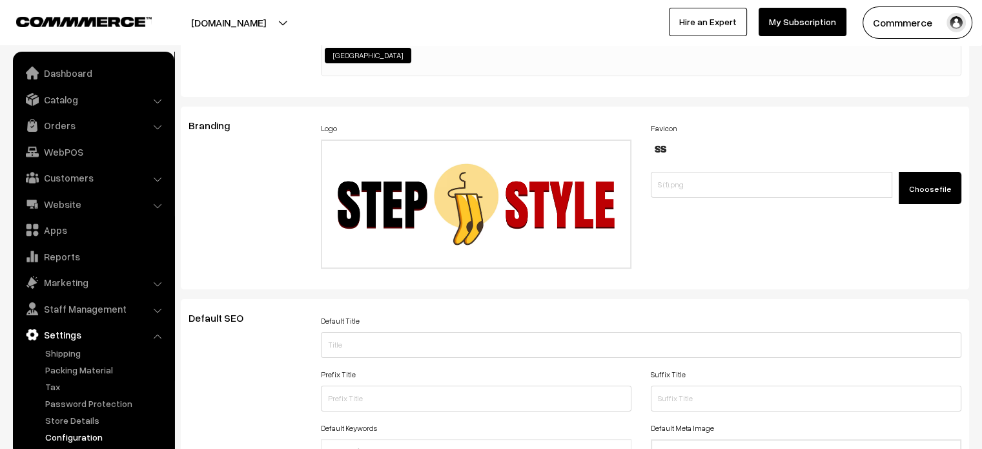
scroll to position [0, 0]
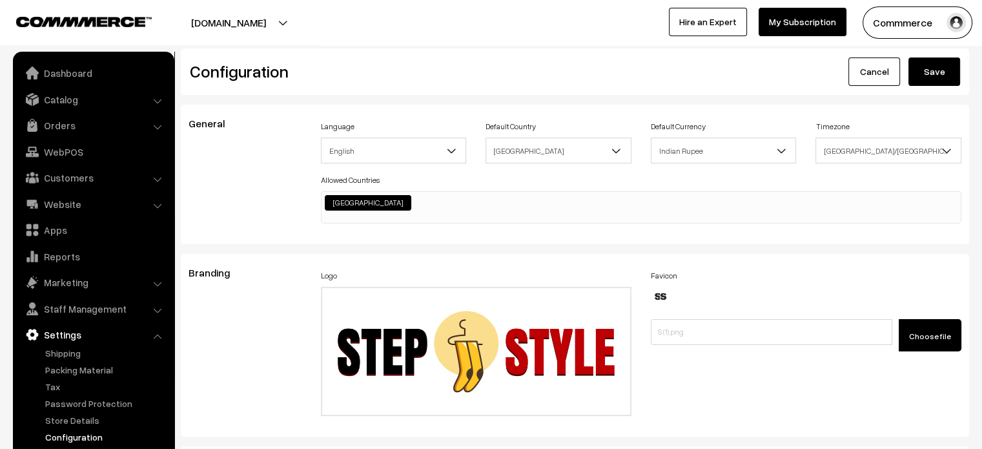
click at [930, 79] on button "Save" at bounding box center [935, 71] width 52 height 28
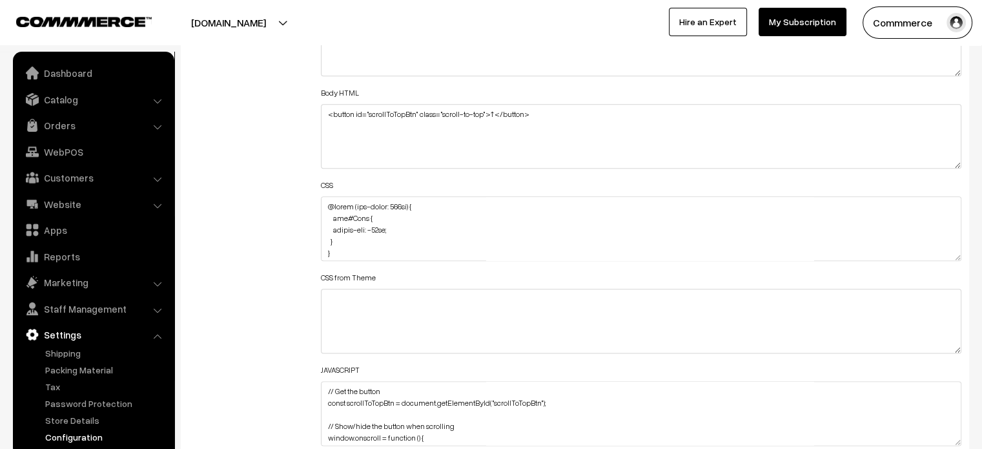
scroll to position [1516, 0]
drag, startPoint x: 338, startPoint y: 252, endPoint x: 318, endPoint y: 201, distance: 55.4
click at [318, 201] on div "Header HTML Body HTML <button id="scrollToTopBtn" class="scroll-to-top">↑</butt…" at bounding box center [641, 223] width 661 height 462
paste textarea "margin-top: -30px !important;"
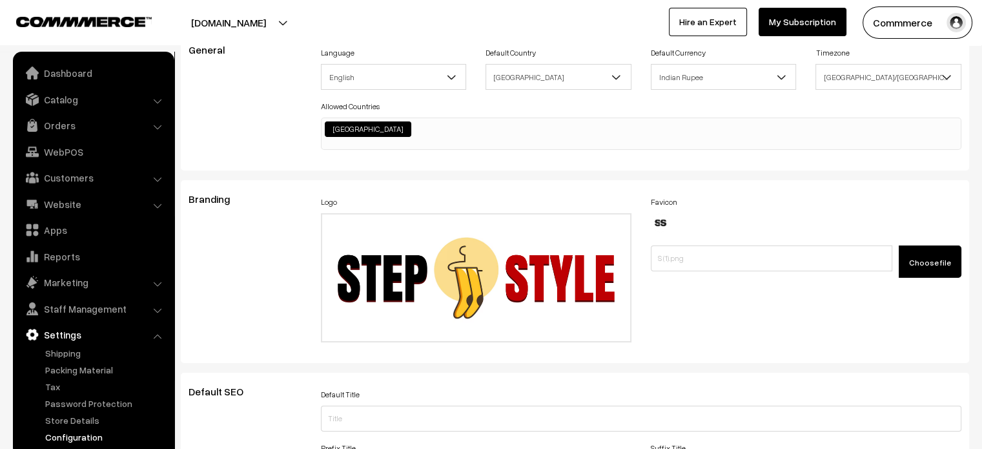
scroll to position [0, 0]
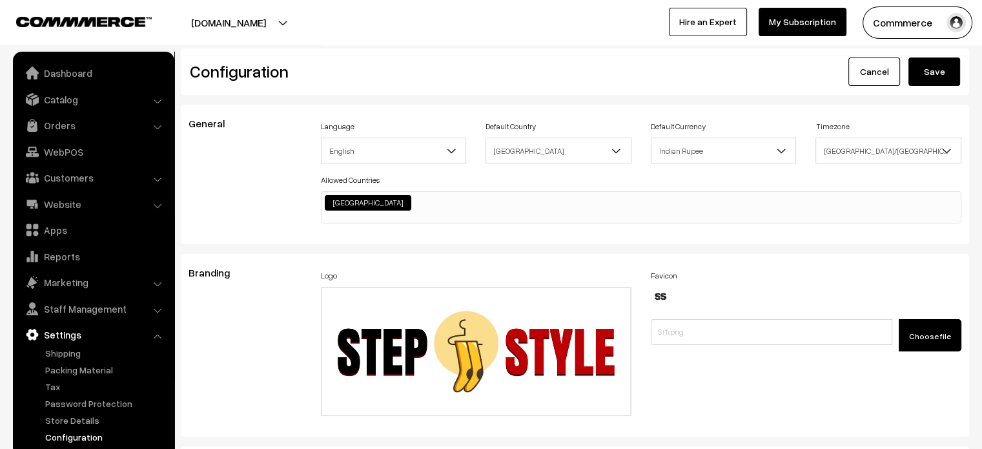
type textarea "@media (max-width: 767px) { img#Logo { margin-top: -30px !important; } } img#Lo…"
click at [930, 72] on button "Save" at bounding box center [935, 71] width 52 height 28
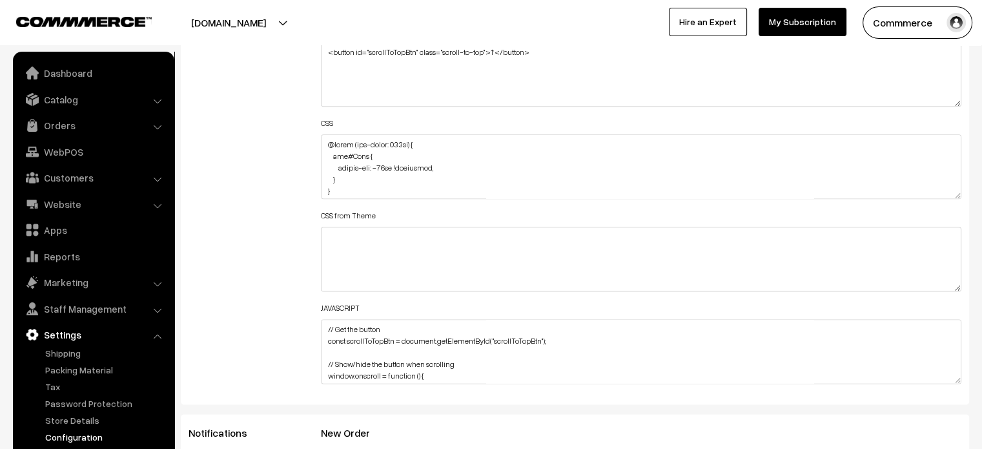
scroll to position [1581, 0]
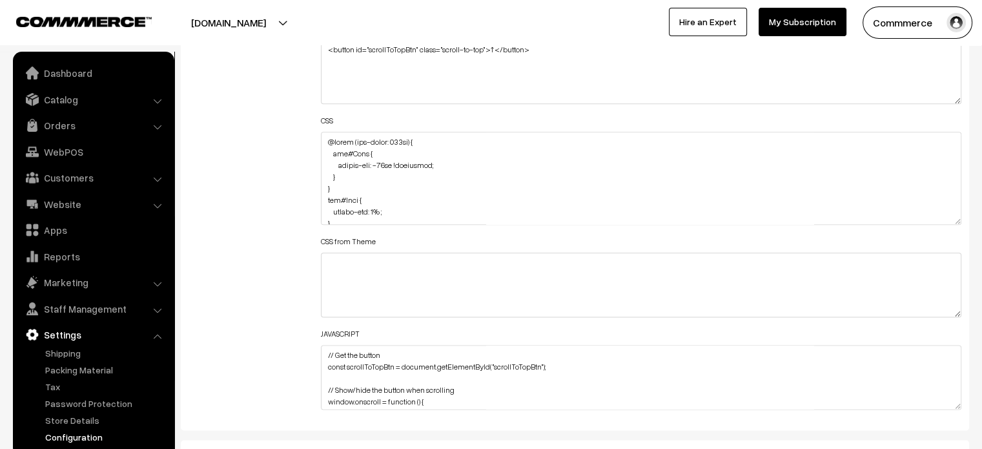
drag, startPoint x: 958, startPoint y: 189, endPoint x: 929, endPoint y: 479, distance: 291.3
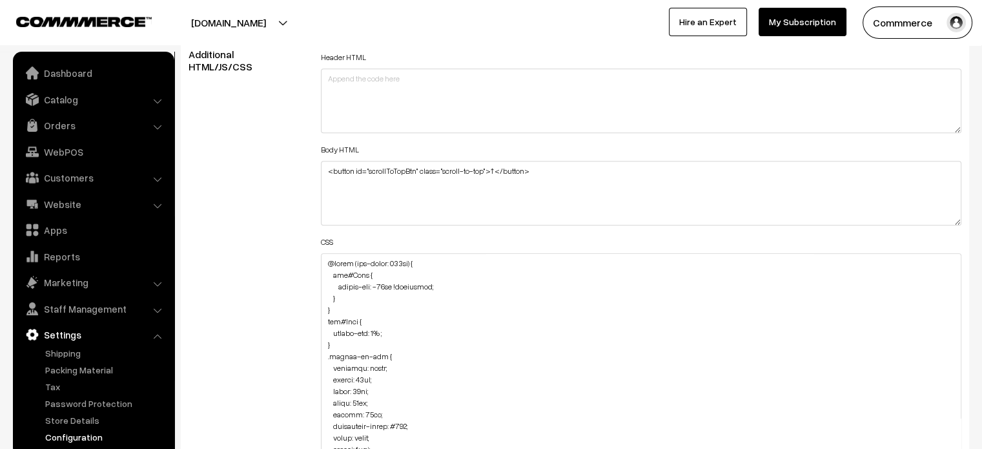
scroll to position [1458, 0]
click at [326, 262] on textarea at bounding box center [641, 431] width 641 height 354
paste textarea "#productType1 { margin-top: -115px; }"
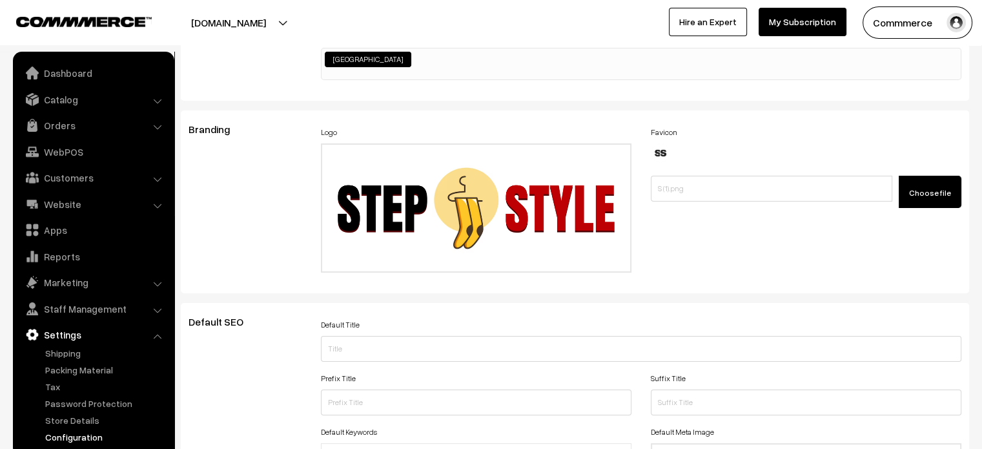
scroll to position [0, 0]
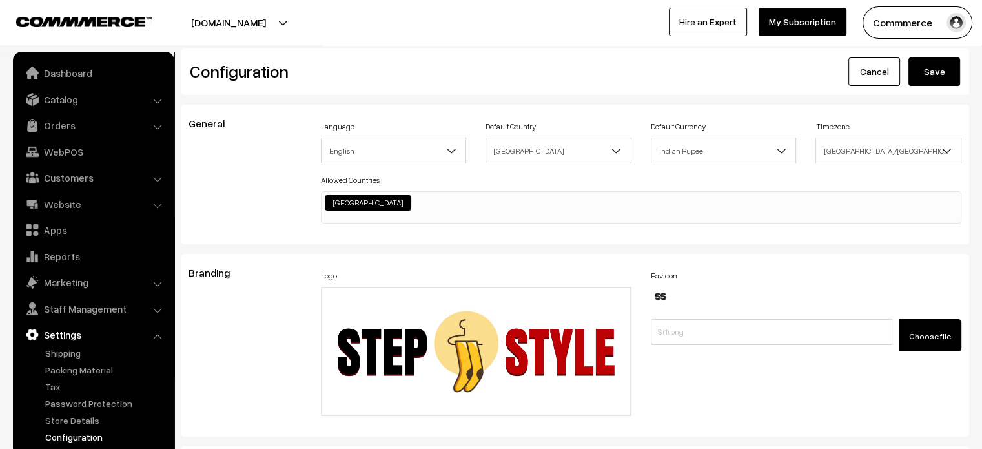
type textarea "#productType1 { margin-top: -115px; } @media (max-width: 767px) { img#Logo { ma…"
click at [939, 76] on button "Save" at bounding box center [935, 71] width 52 height 28
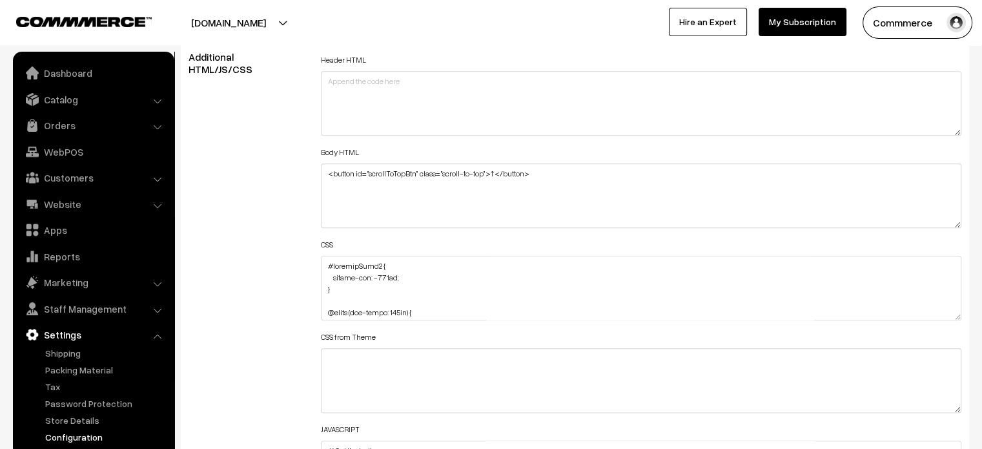
scroll to position [1458, 0]
click at [348, 298] on textarea at bounding box center [641, 286] width 641 height 65
paste textarea "#productType3 { margin-top: -115px; }"
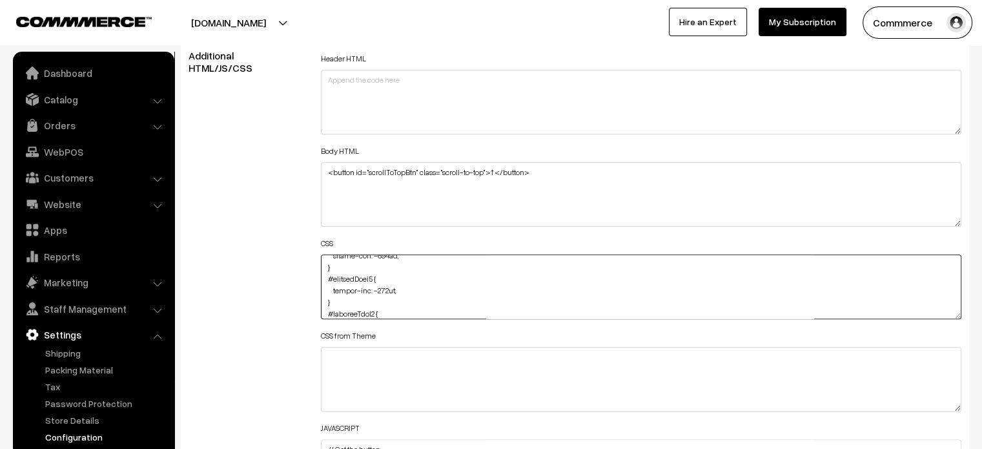
scroll to position [44, 0]
click at [380, 286] on textarea at bounding box center [641, 286] width 641 height 65
click at [573, 272] on textarea at bounding box center [641, 286] width 641 height 65
click at [375, 281] on textarea at bounding box center [641, 286] width 641 height 65
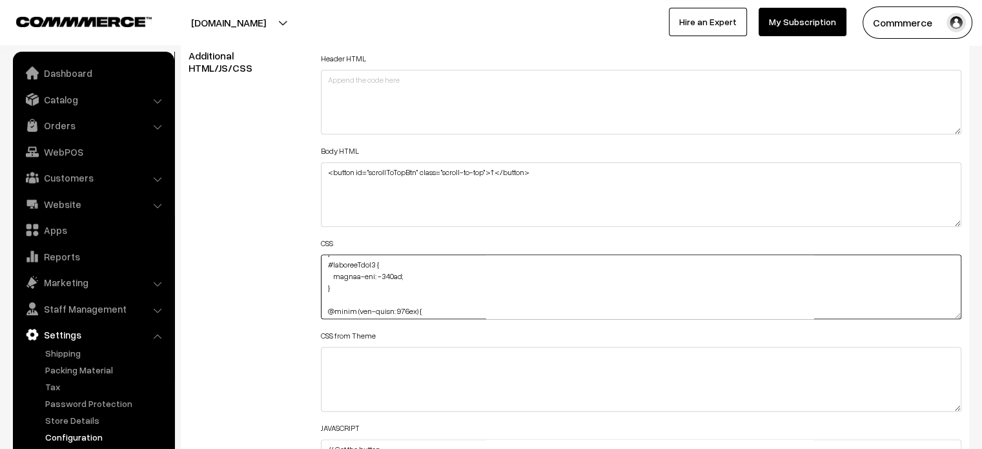
paste textarea "#productType3 { margin-top: -115px; }"
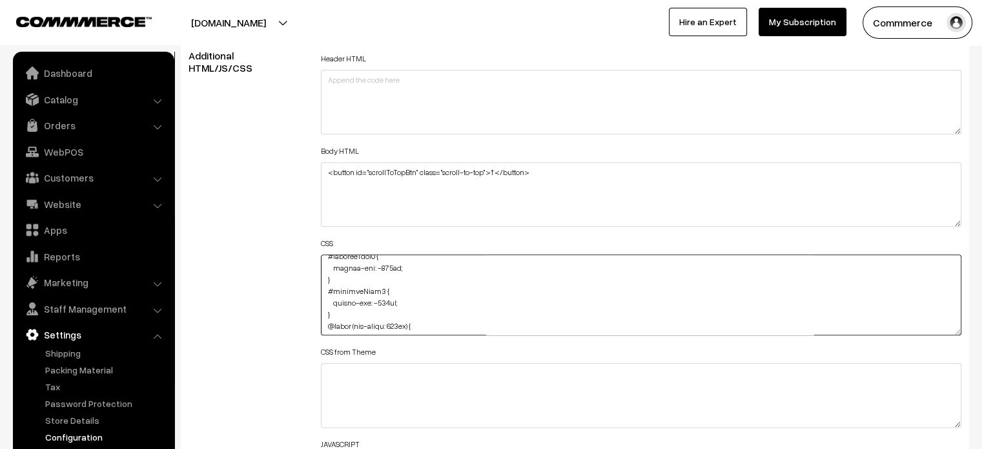
drag, startPoint x: 960, startPoint y: 313, endPoint x: 956, endPoint y: 441, distance: 128.6
click at [956, 335] on textarea at bounding box center [641, 294] width 641 height 81
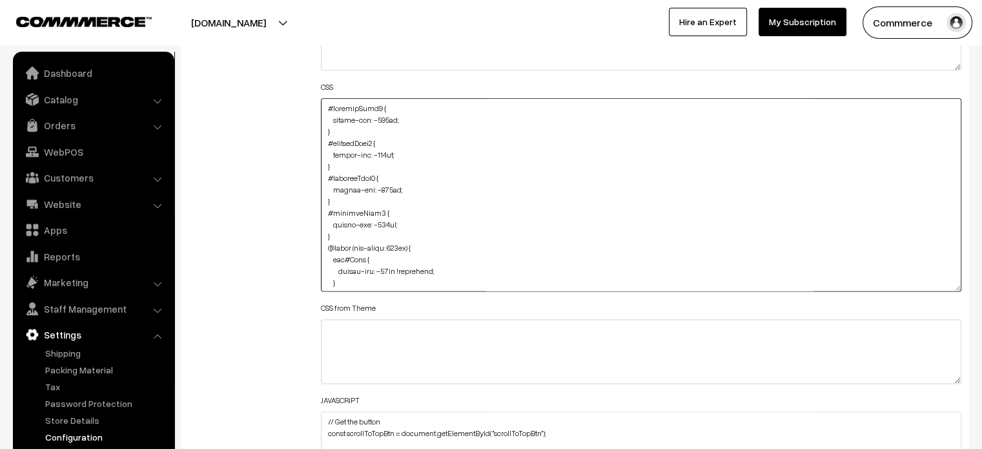
scroll to position [1614, 0]
drag, startPoint x: 325, startPoint y: 215, endPoint x: 336, endPoint y: 238, distance: 24.8
click at [336, 238] on textarea at bounding box center [641, 195] width 641 height 193
type textarea "#productType1 { margin-top: -115px; } #productType3 { margin-top: -115px; } #pr…"
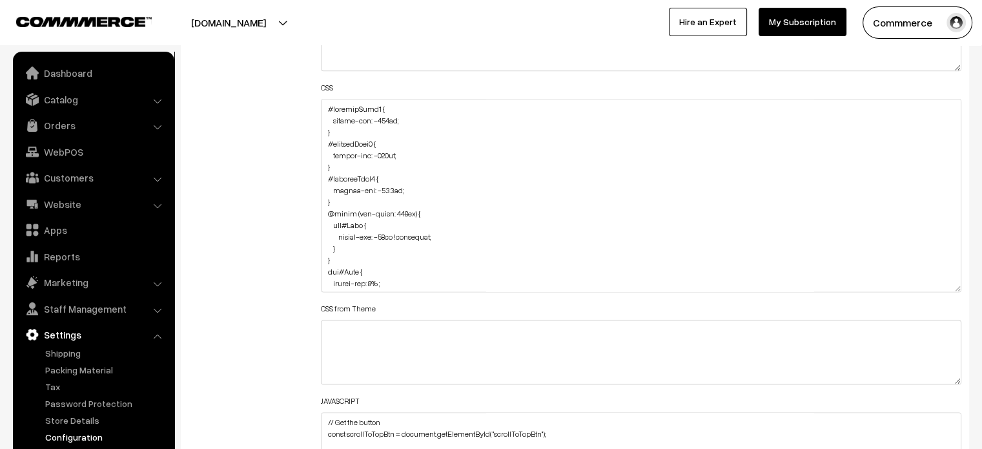
click at [253, 241] on div "Additional HTML/JS/CSS" at bounding box center [245, 189] width 132 height 590
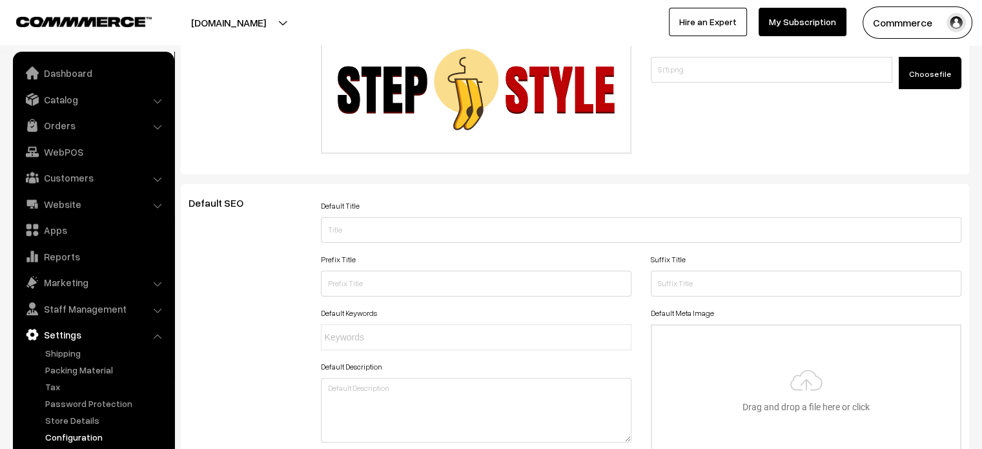
scroll to position [0, 0]
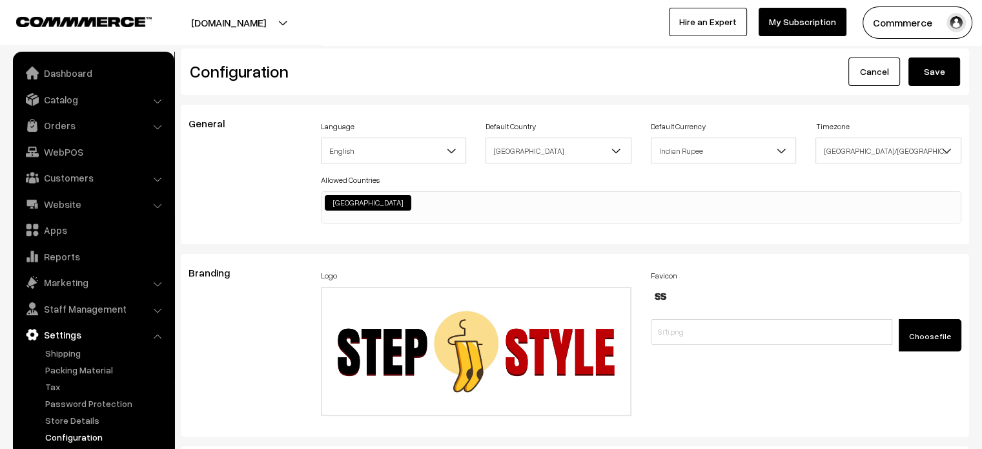
click at [929, 66] on button "Save" at bounding box center [935, 71] width 52 height 28
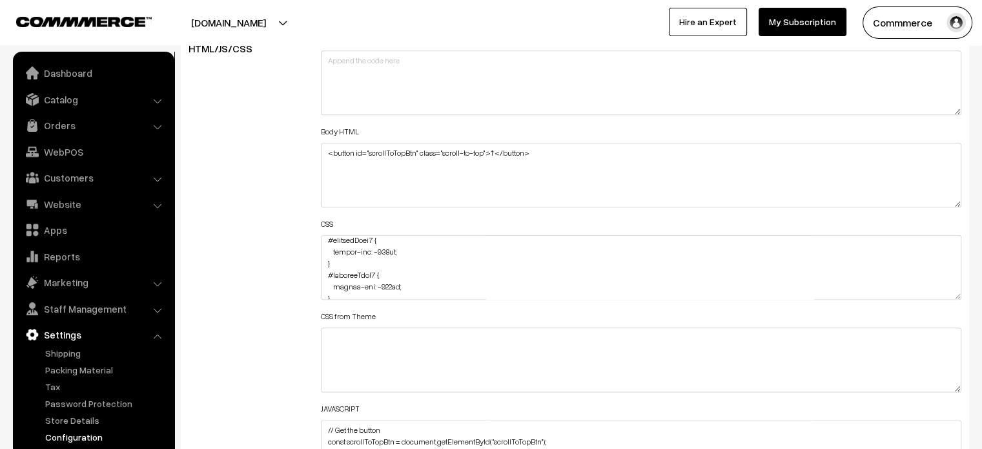
scroll to position [45, 0]
click at [403, 281] on textarea at bounding box center [641, 267] width 641 height 65
paste textarea "margin-bottom: -90px;"
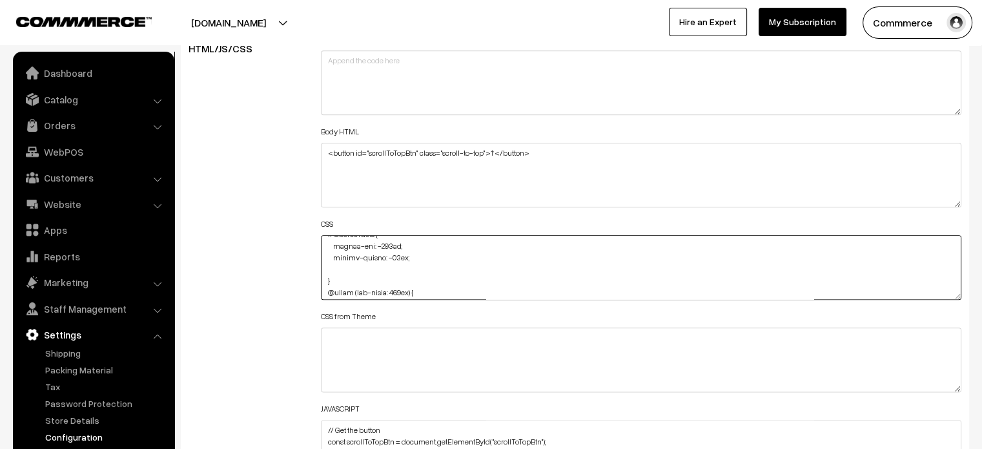
scroll to position [82, 0]
type textarea "#productType1 { margin-top: -115px; } #productType3 { margin-top: -115px; } #pr…"
click at [250, 248] on div "Additional HTML/JS/CSS" at bounding box center [245, 261] width 132 height 462
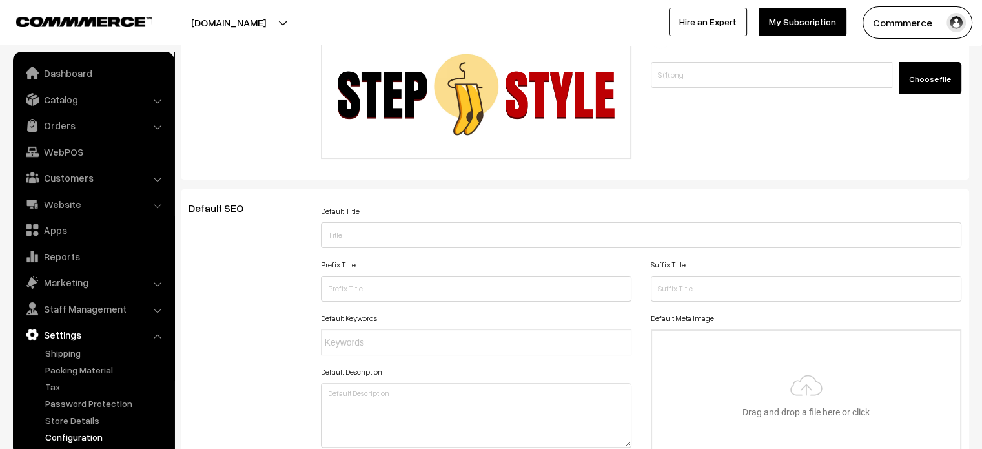
scroll to position [0, 0]
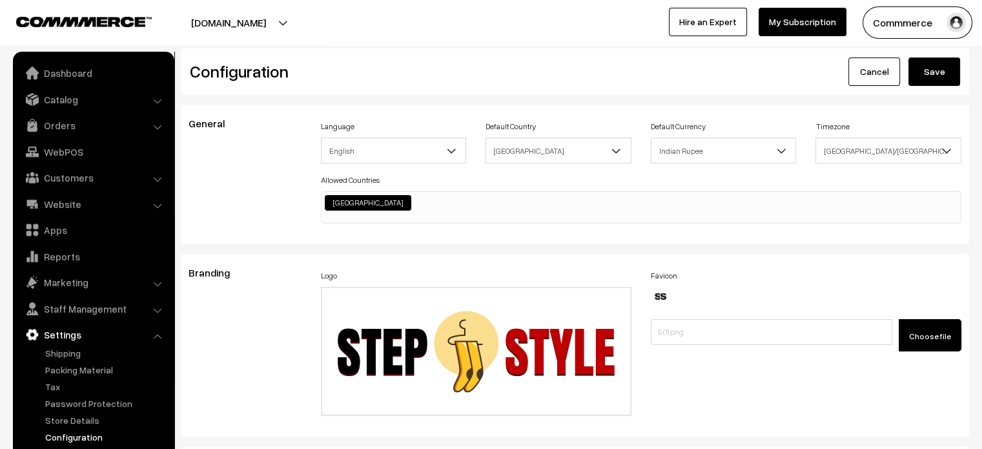
click at [925, 76] on button "Save" at bounding box center [935, 71] width 52 height 28
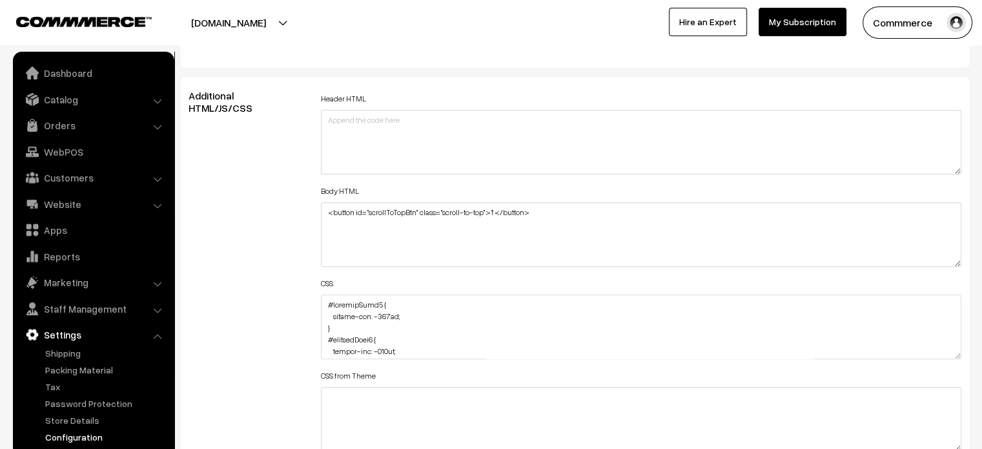
scroll to position [1430, 0]
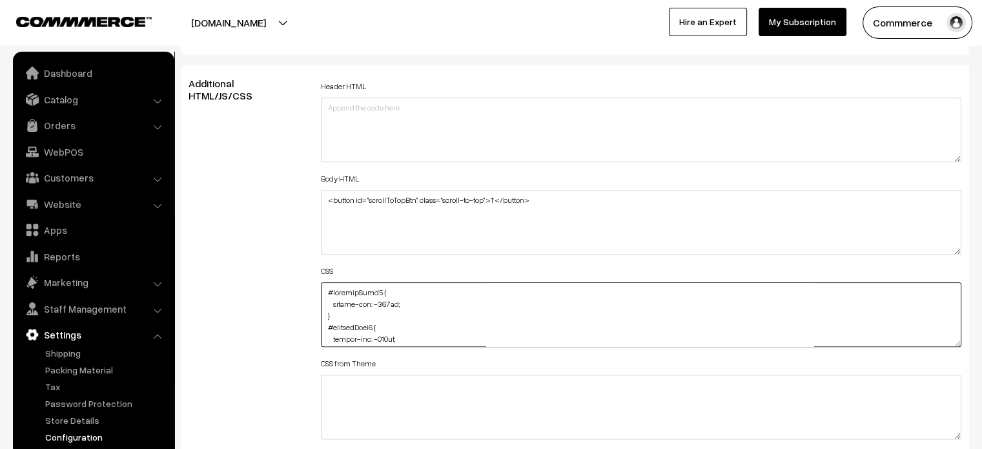
click at [321, 296] on textarea at bounding box center [641, 314] width 641 height 65
paste textarea ".testimonials .oc-container { margin-top: -115px; margin-bottom: -80px; }"
type textarea ".testimonials .oc-container { margin-top: -115px; margin-bottom: -80px; } #prod…"
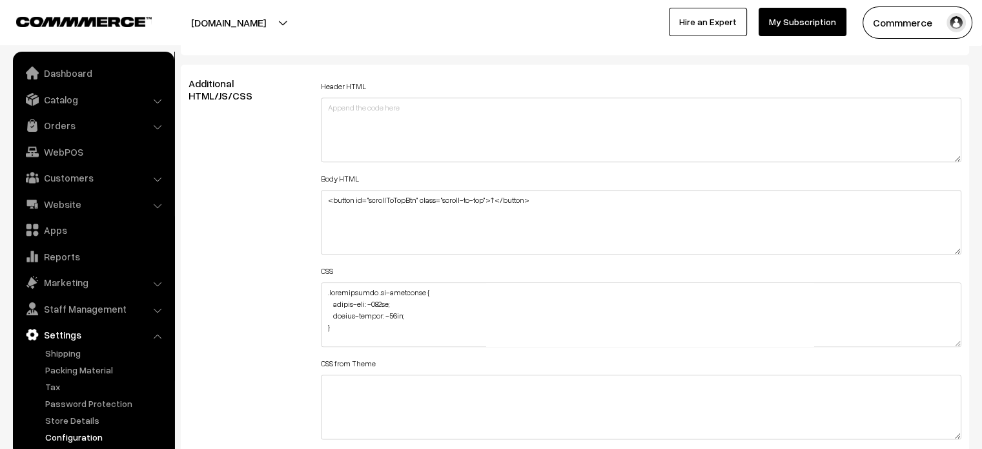
click at [273, 283] on div "Additional HTML/JS/CSS" at bounding box center [245, 308] width 132 height 462
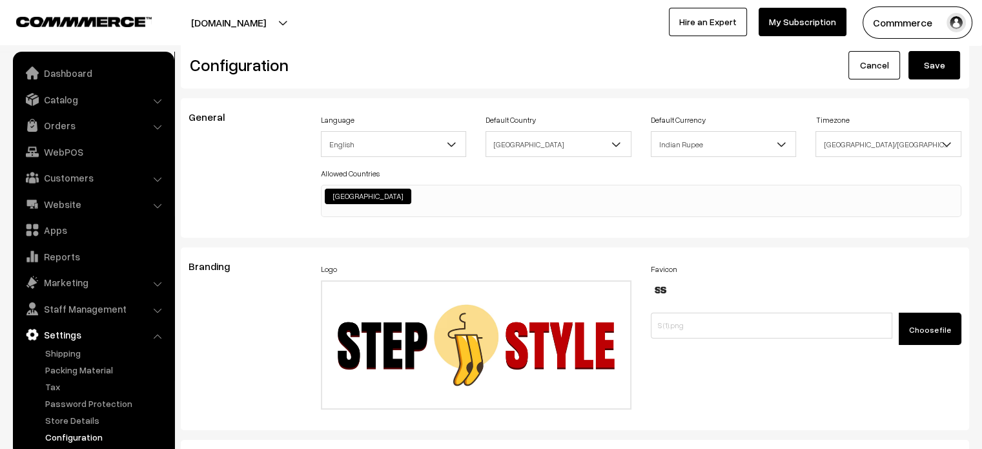
scroll to position [0, 0]
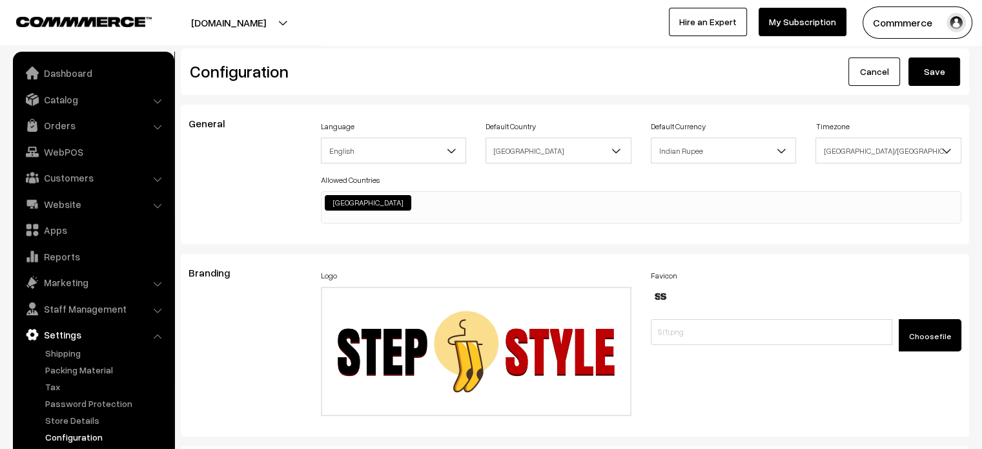
click at [932, 78] on button "Save" at bounding box center [935, 71] width 52 height 28
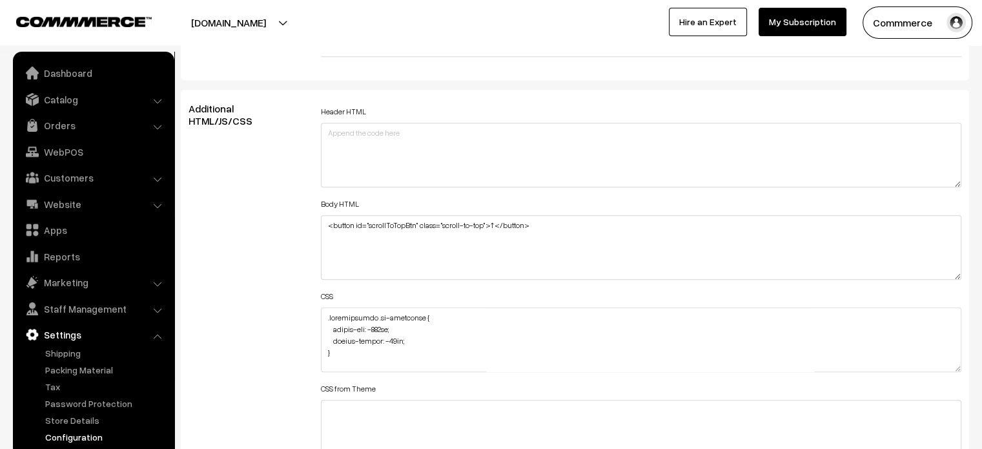
scroll to position [1405, 0]
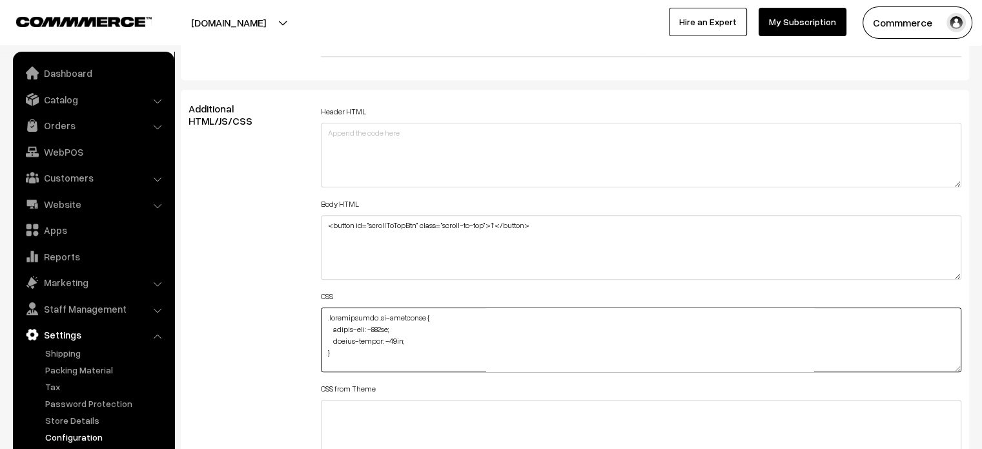
click at [324, 317] on textarea at bounding box center [641, 339] width 641 height 65
paste textarea ".footer { filter: invert(1); margin-top: -115px; }"
click at [376, 327] on textarea at bounding box center [641, 339] width 641 height 65
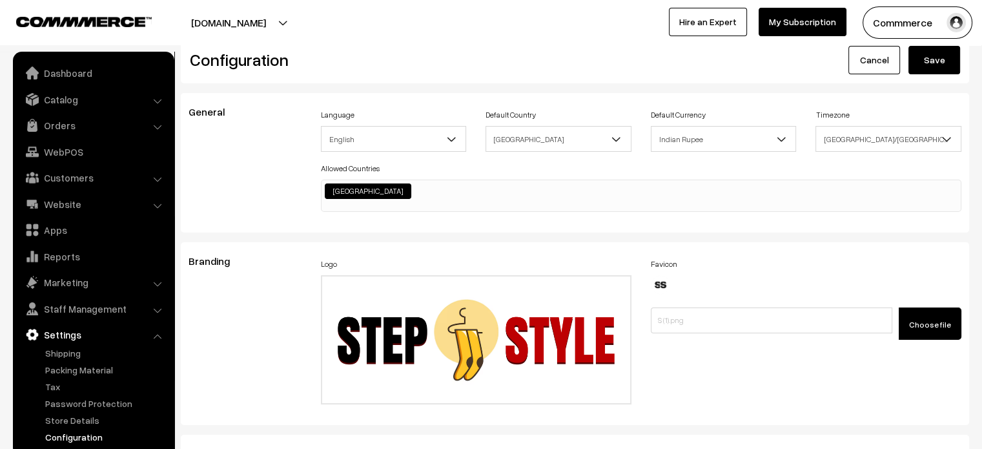
scroll to position [0, 0]
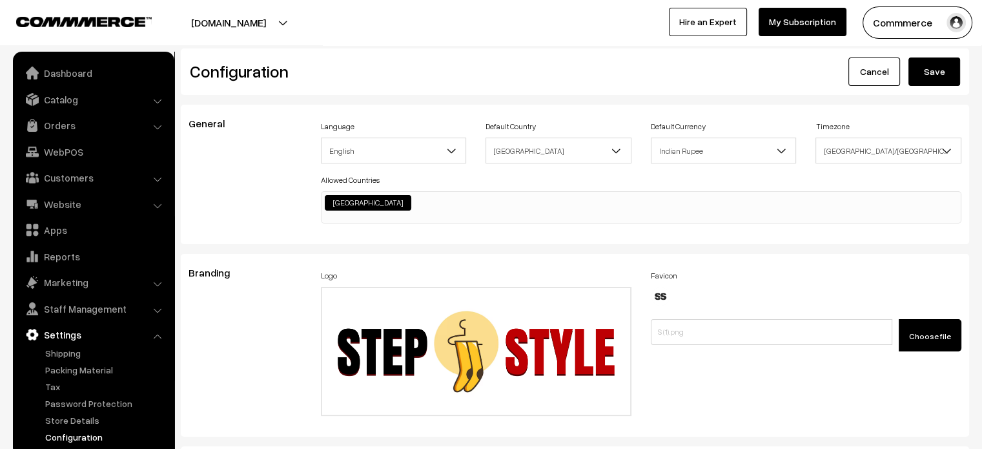
type textarea ".footer { margin-top: -115px; } .testimonials .oc-container { margin-top: -115p…"
click at [941, 69] on button "Save" at bounding box center [935, 71] width 52 height 28
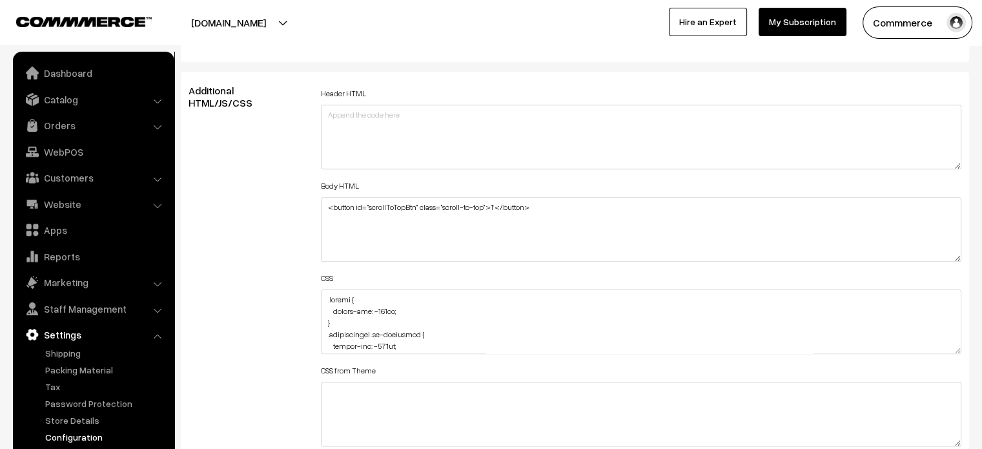
scroll to position [1435, 0]
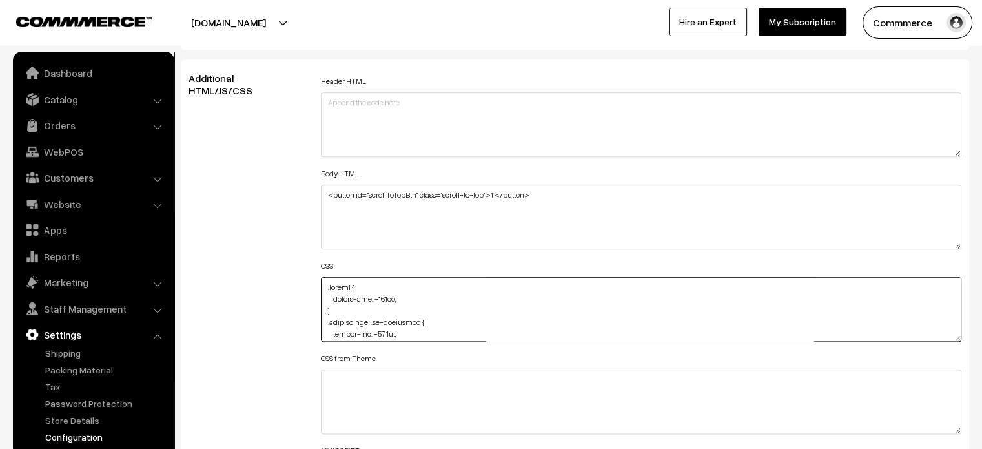
click at [324, 289] on textarea at bounding box center [641, 309] width 641 height 65
paste textarea ".news-letter .oc-container { margin-top: -59px; margin-bottom: -30px; }"
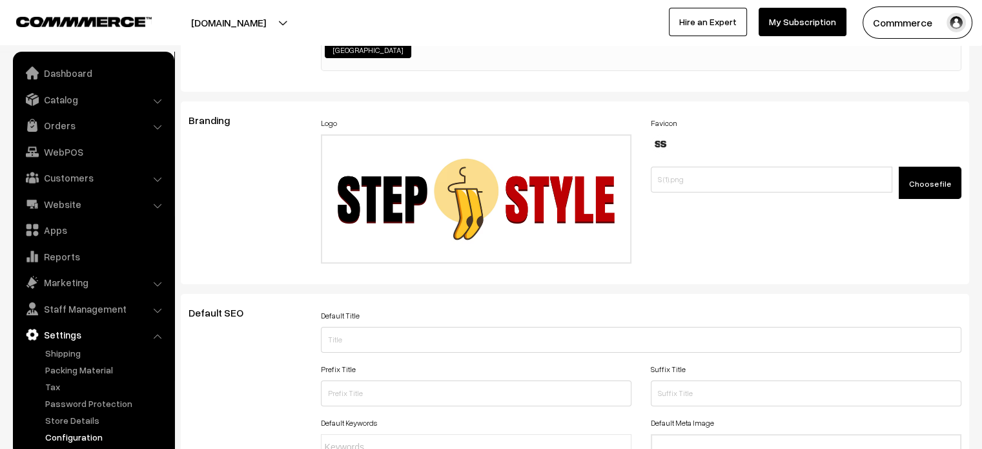
scroll to position [0, 0]
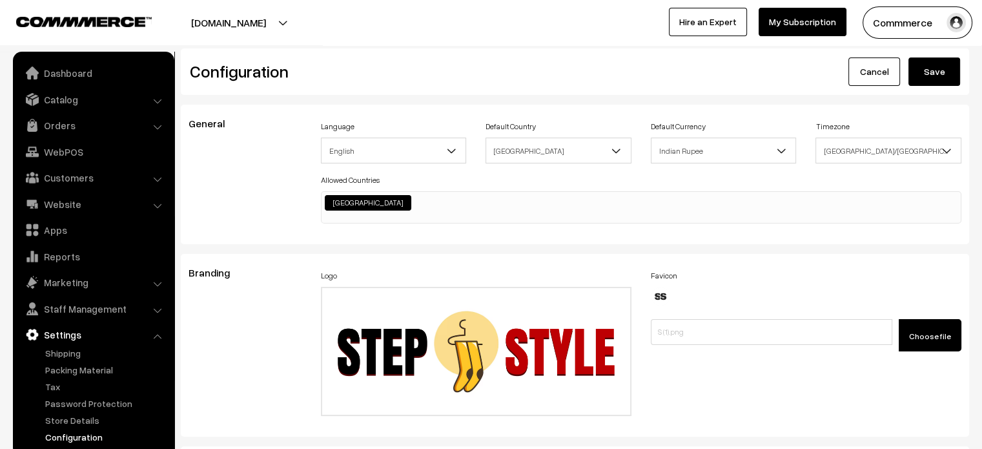
type textarea ".news-letter .oc-container { margin-top: -59px; margin-bottom: -30px; } .footer…"
click at [931, 70] on button "Save" at bounding box center [935, 71] width 52 height 28
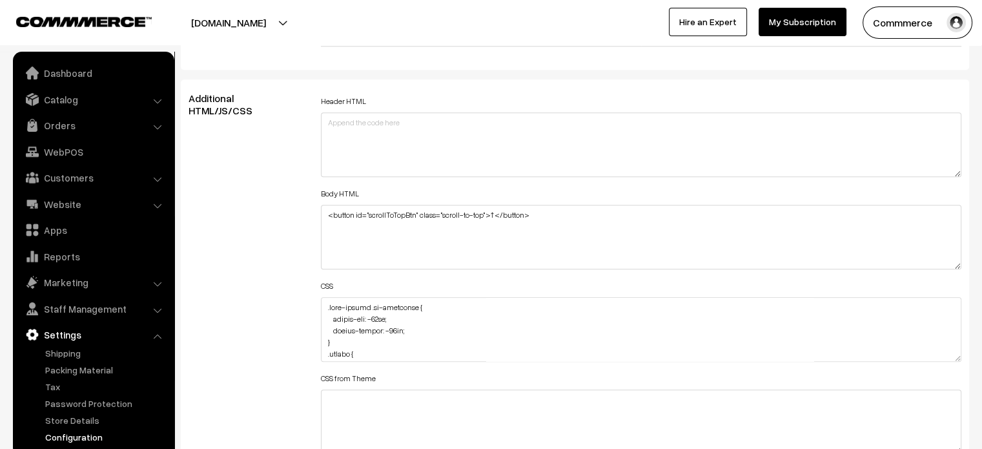
scroll to position [1421, 0]
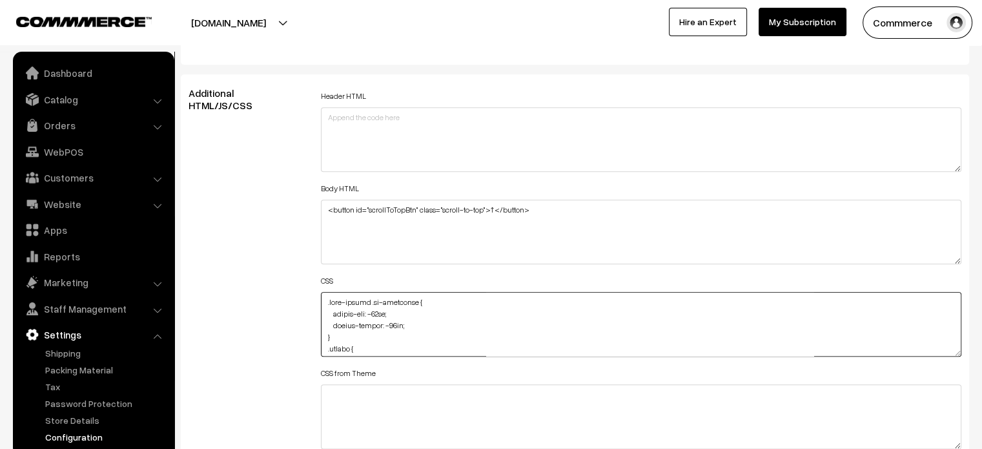
click at [323, 298] on textarea at bounding box center [641, 324] width 641 height 65
paste textarea "img#homeImg2 { margin-top: -45px; }"
type textarea "img#homeImg2 { margin-top: -45px; } .news-letter .oc-container { margin-top: -5…"
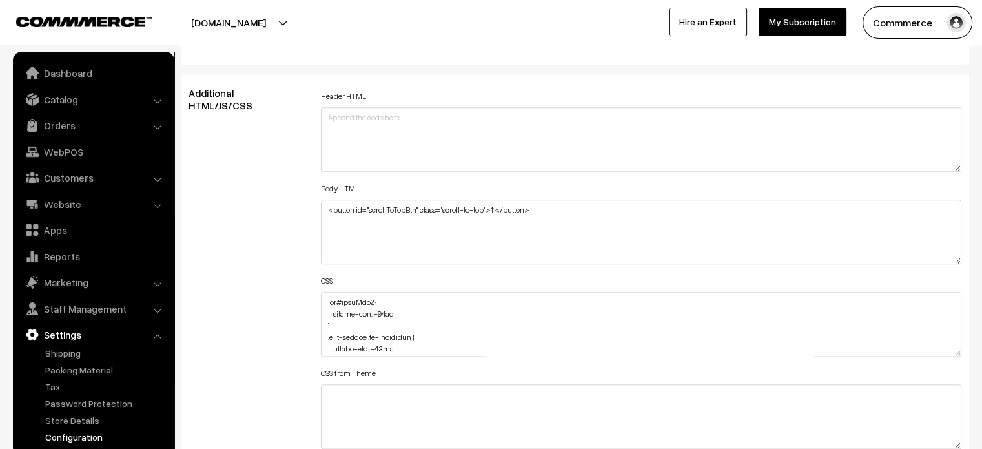
click at [276, 294] on div "Additional HTML/JS/CSS" at bounding box center [245, 318] width 132 height 462
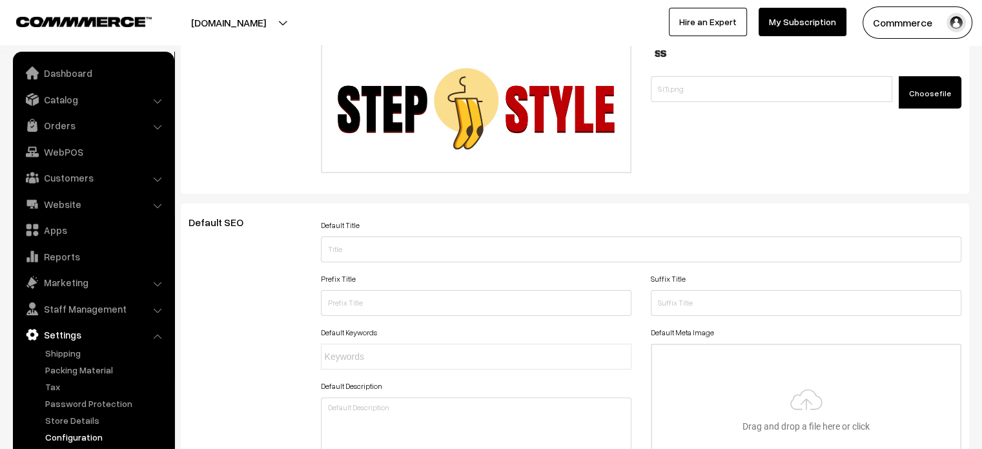
scroll to position [0, 0]
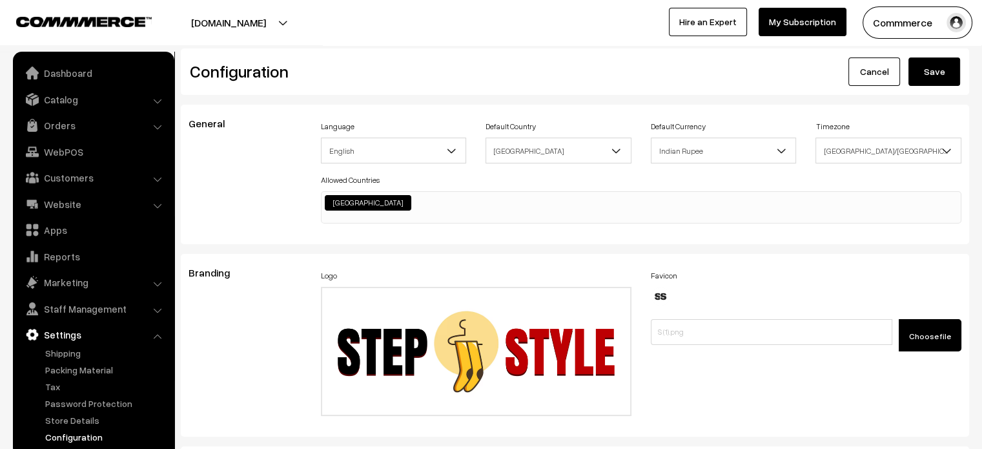
click at [927, 84] on button "Save" at bounding box center [935, 71] width 52 height 28
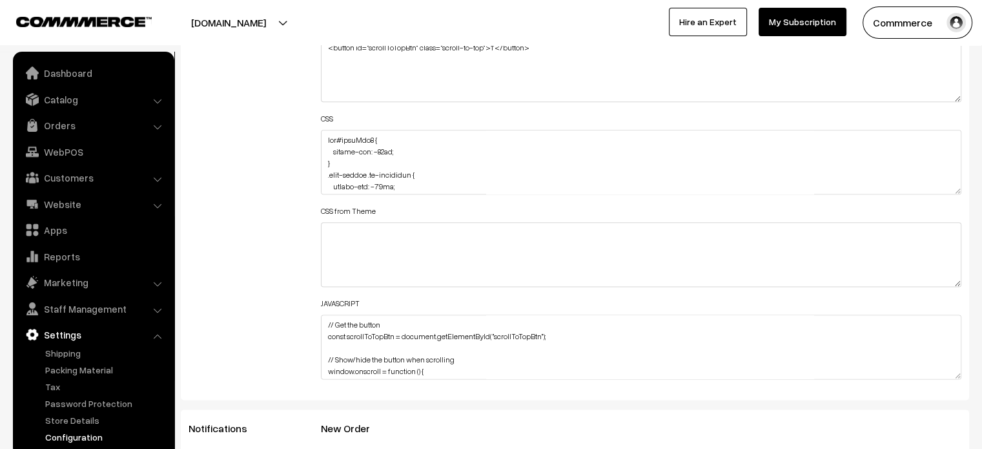
scroll to position [1590, 0]
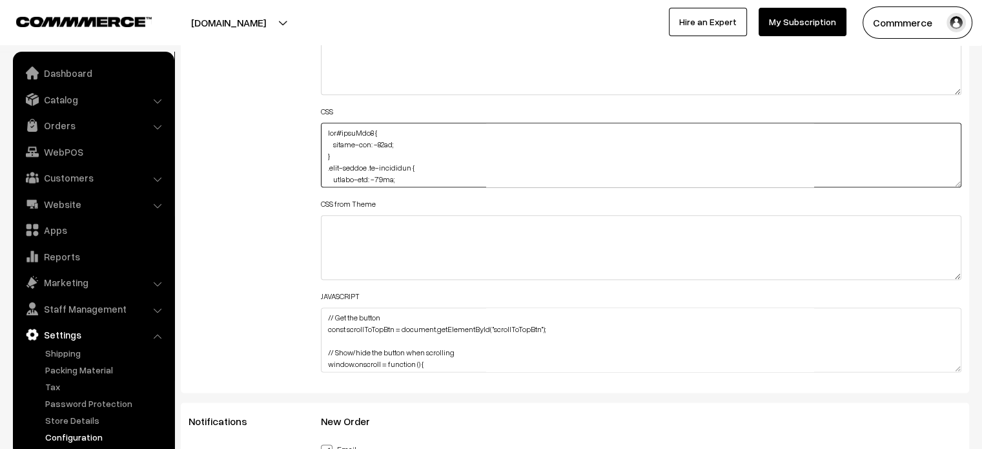
click at [322, 129] on textarea at bounding box center [641, 155] width 641 height 65
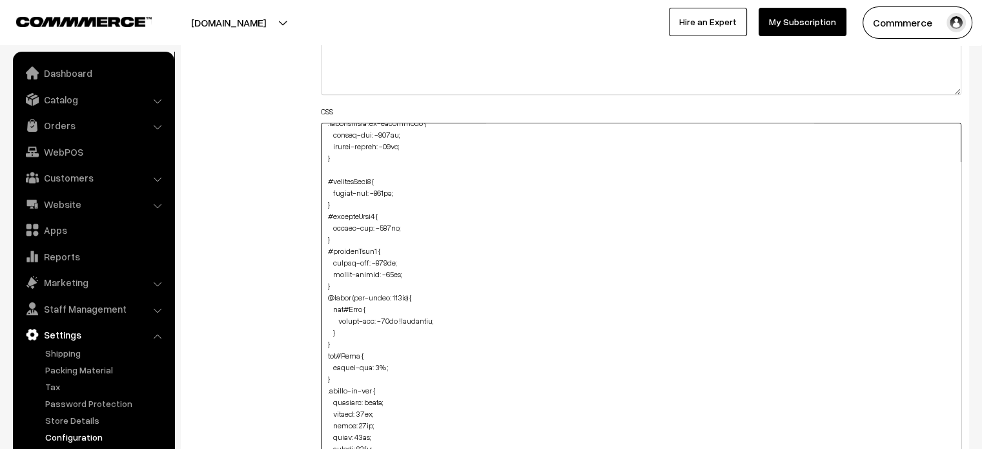
drag, startPoint x: 956, startPoint y: 181, endPoint x: 918, endPoint y: 479, distance: 300.8
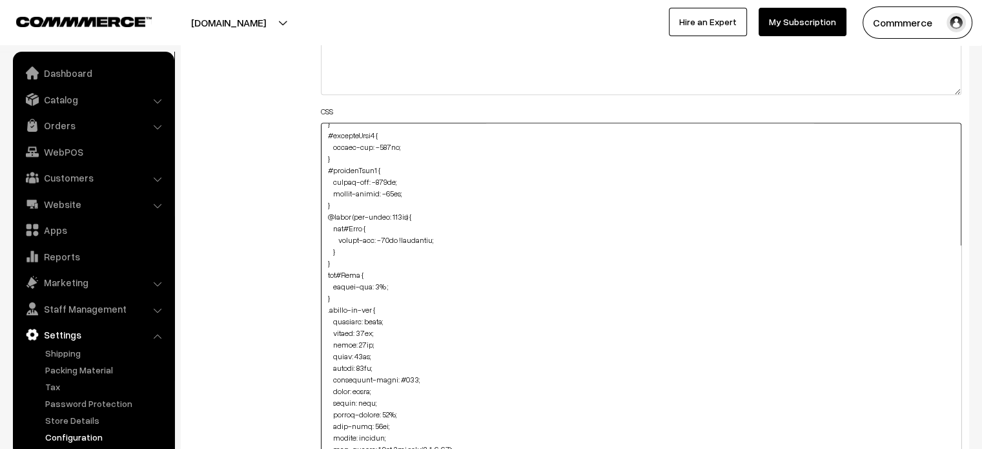
scroll to position [212, 0]
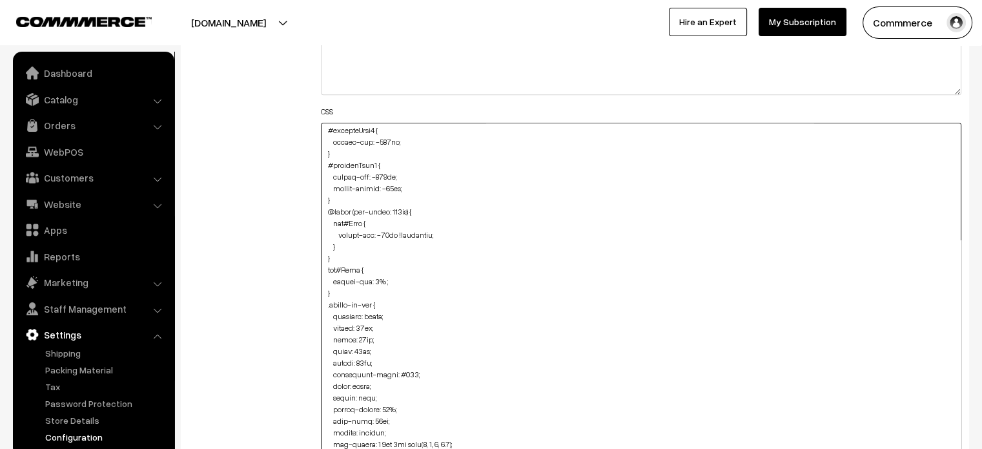
click at [339, 258] on textarea at bounding box center [641, 304] width 641 height 362
paste textarea "#productType3 #name { bottom: -19px; padding-left: 8px; }"
click at [325, 305] on textarea at bounding box center [641, 304] width 641 height 362
type textarea "img#homeImg2 { margin-top: -45px; } .news-letter .oc-container { margin-top: -5…"
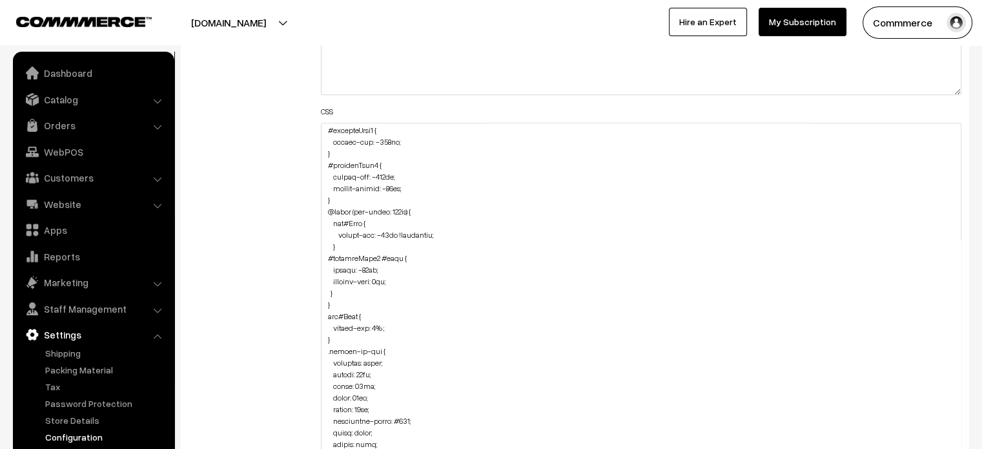
click at [309, 302] on div "Additional HTML/JS/CSS" at bounding box center [245, 297] width 132 height 759
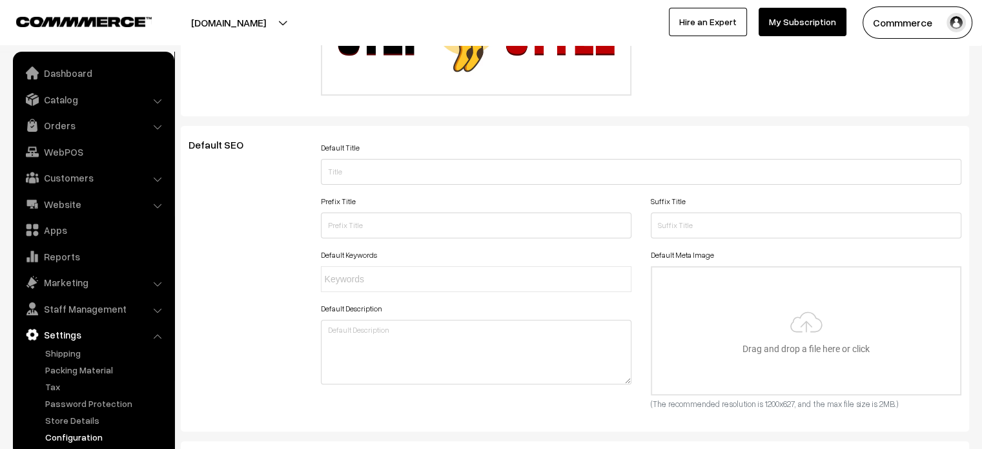
scroll to position [0, 0]
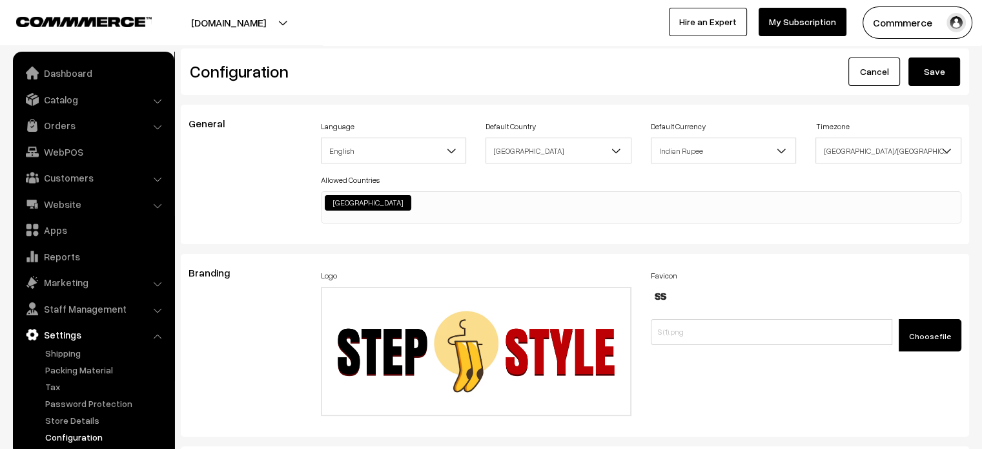
click at [947, 64] on button "Save" at bounding box center [935, 71] width 52 height 28
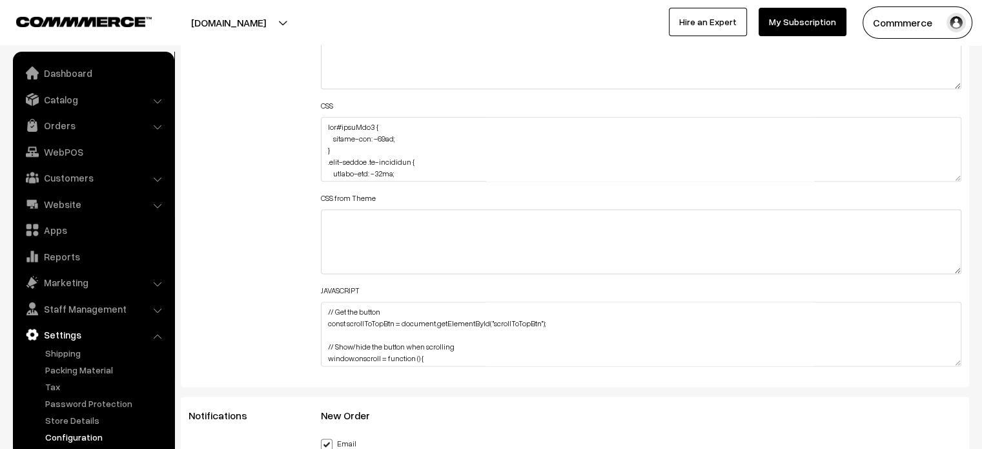
scroll to position [1596, 0]
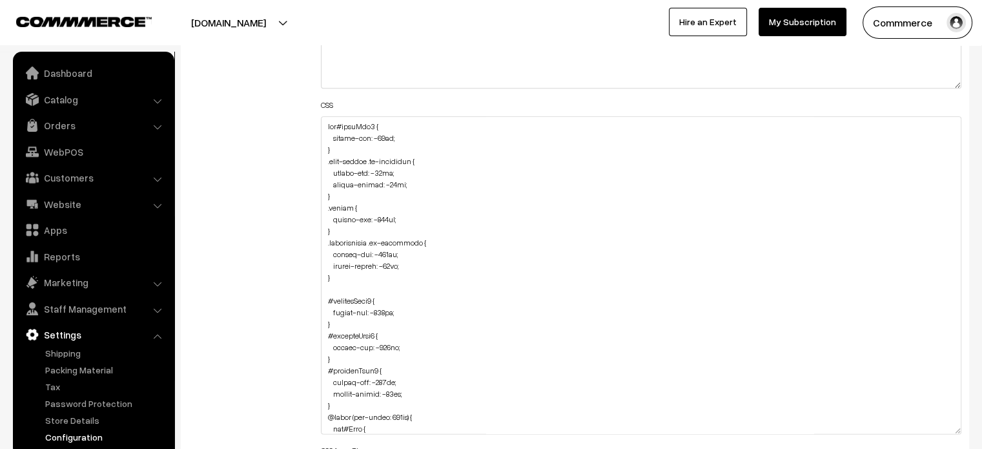
drag, startPoint x: 958, startPoint y: 176, endPoint x: 921, endPoint y: 436, distance: 262.8
click at [921, 434] on textarea at bounding box center [641, 275] width 641 height 318
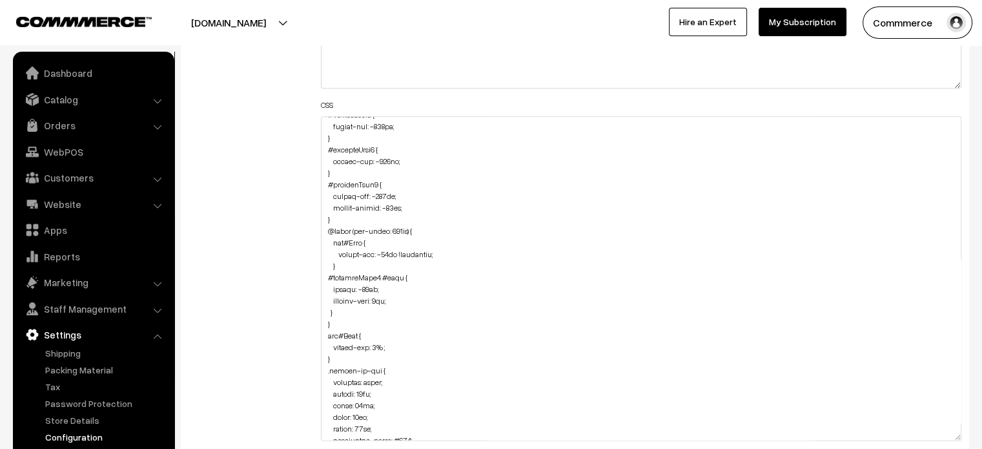
scroll to position [187, 0]
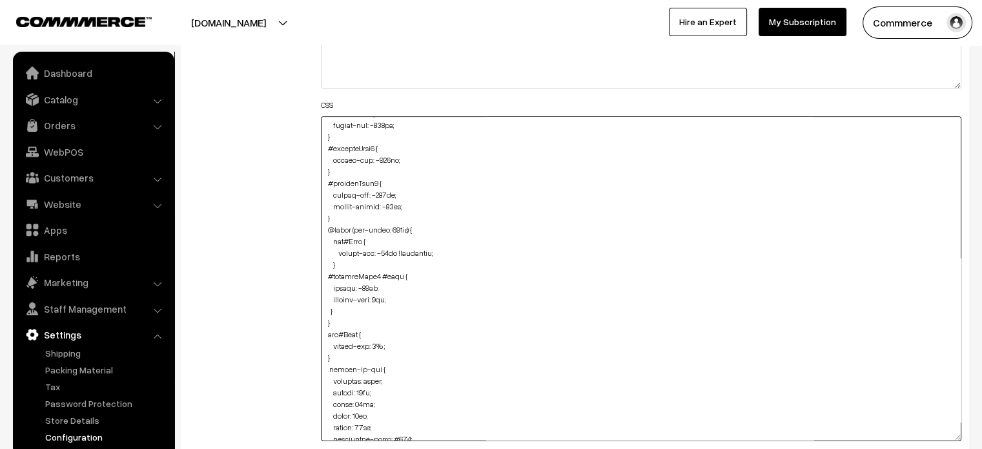
click at [341, 313] on textarea at bounding box center [641, 278] width 641 height 324
paste textarea "#productType3 .pCard-rating-review { padding-left: 8px; }"
click at [323, 343] on textarea at bounding box center [641, 278] width 641 height 324
click at [346, 345] on textarea at bounding box center [641, 278] width 641 height 324
paste textarea "#productType3 #price { padding-left: 8px; margin-bottom: -15px; }"
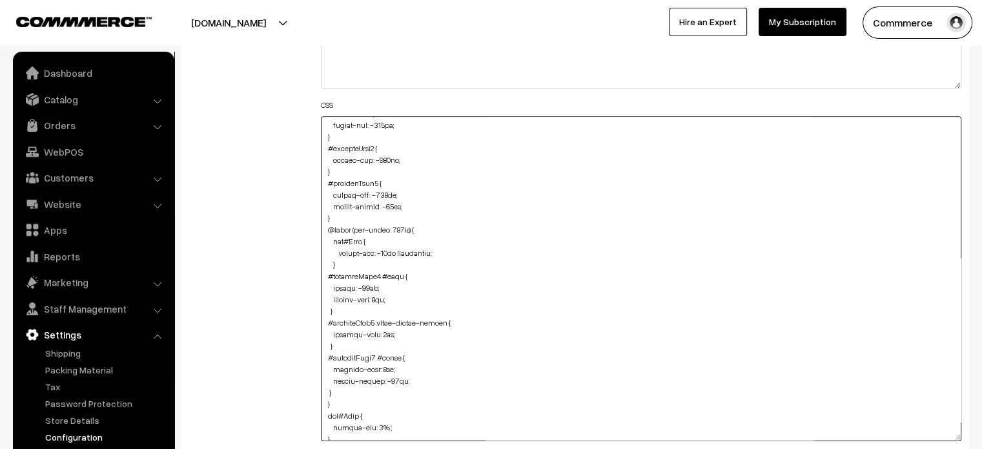
click at [325, 389] on textarea at bounding box center [641, 278] width 641 height 324
drag, startPoint x: 327, startPoint y: 354, endPoint x: 380, endPoint y: 356, distance: 53.0
click at [380, 356] on textarea at bounding box center [641, 278] width 641 height 324
click at [344, 392] on textarea at bounding box center [641, 278] width 641 height 324
paste textarea "#productType3 #button2 { margin-bottom: -22px !important; }"
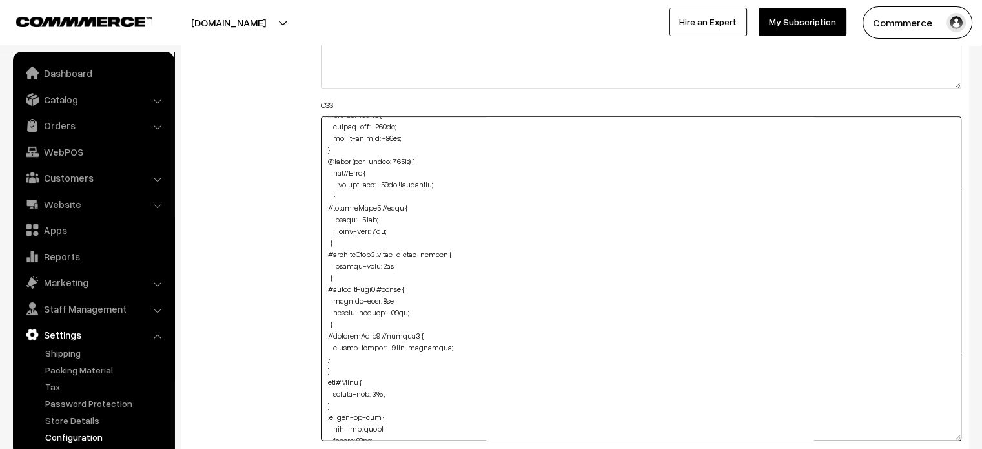
scroll to position [265, 0]
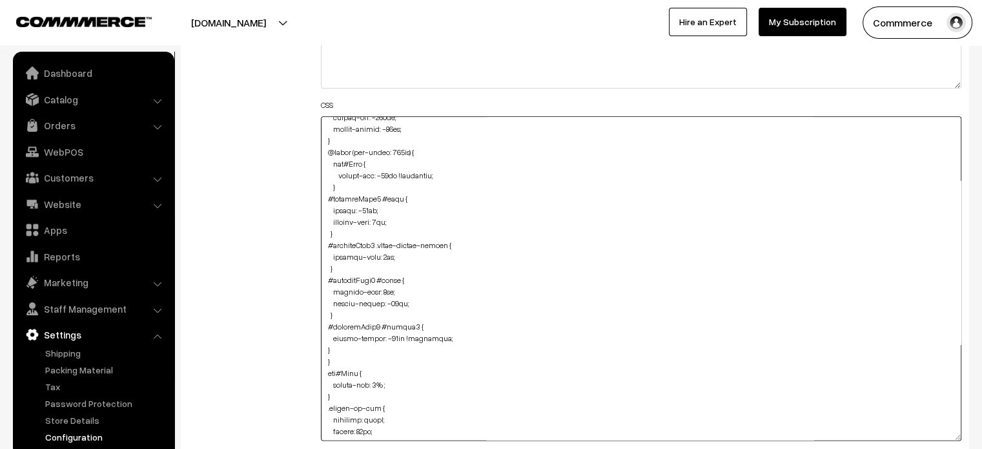
click at [324, 350] on textarea at bounding box center [641, 278] width 641 height 324
type textarea "img#homeImg2 { margin-top: -45px; } .news-letter .oc-container { margin-top: -5…"
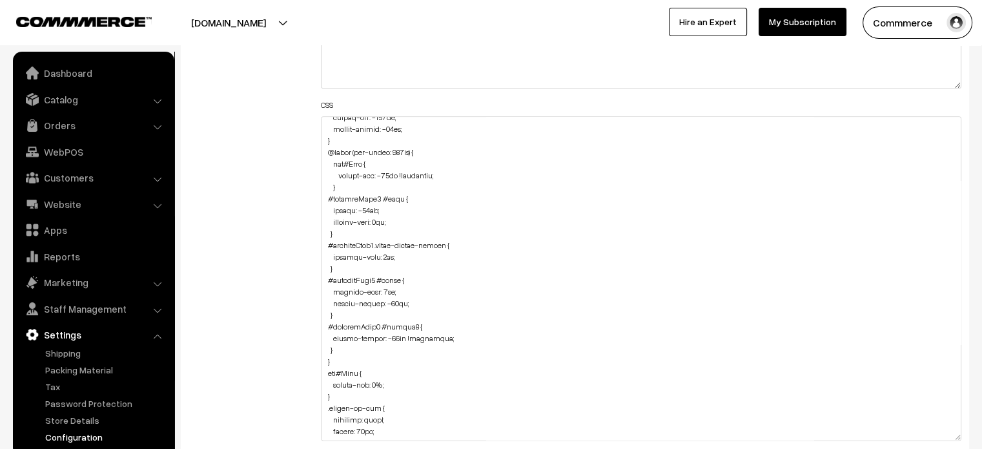
click at [307, 333] on div "Additional HTML/JS/CSS" at bounding box center [245, 272] width 132 height 721
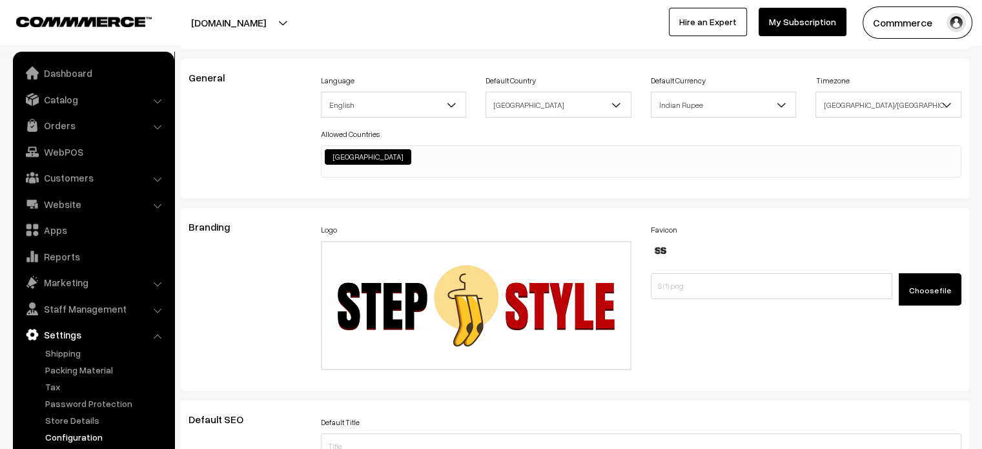
scroll to position [0, 0]
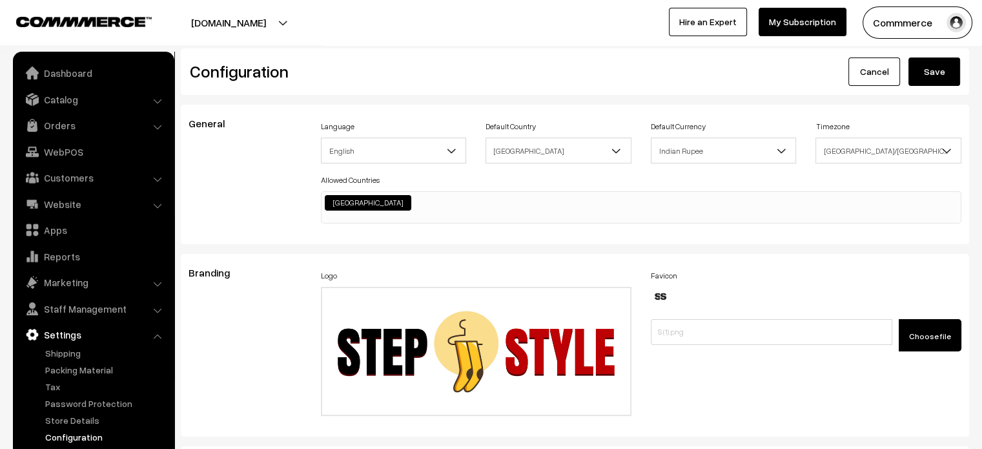
click at [945, 81] on button "Save" at bounding box center [935, 71] width 52 height 28
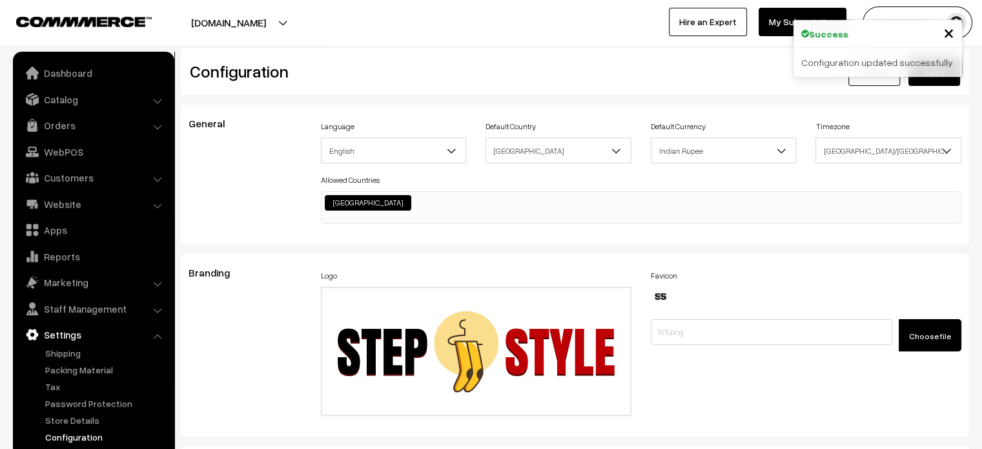
scroll to position [989, 0]
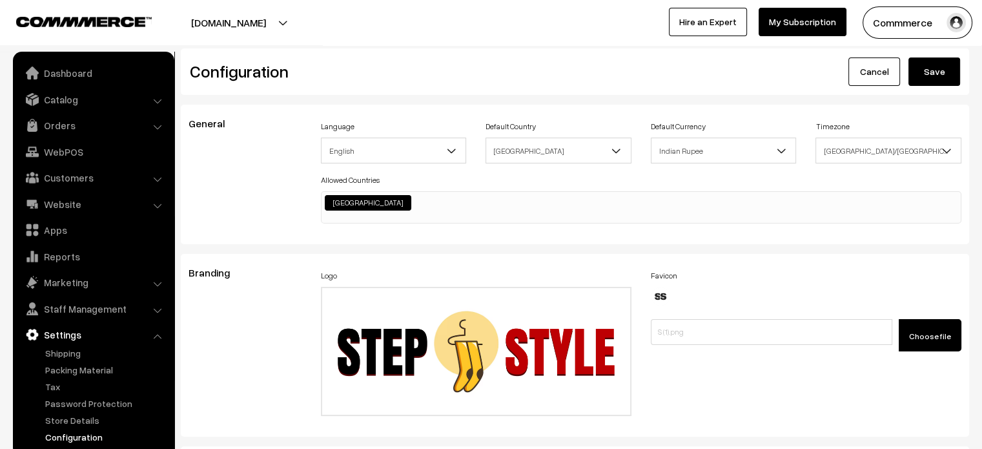
click at [266, 334] on div "Branding" at bounding box center [245, 345] width 132 height 157
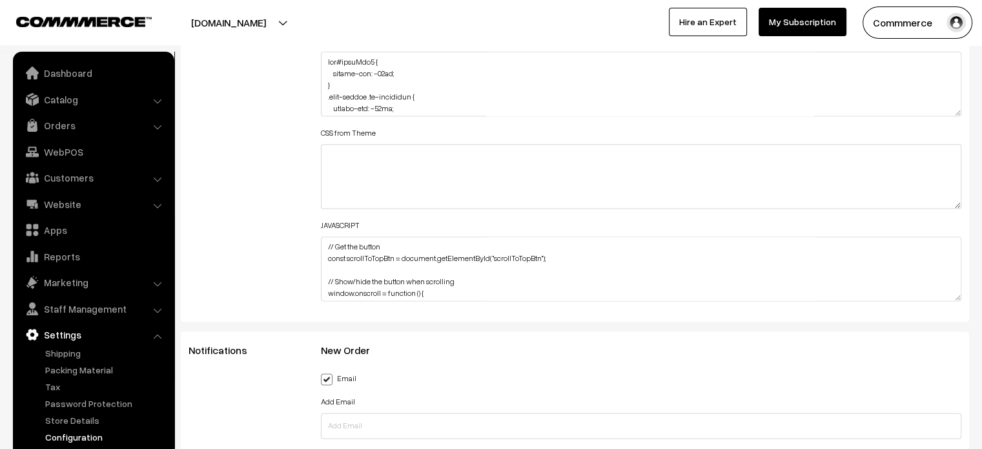
scroll to position [1665, 0]
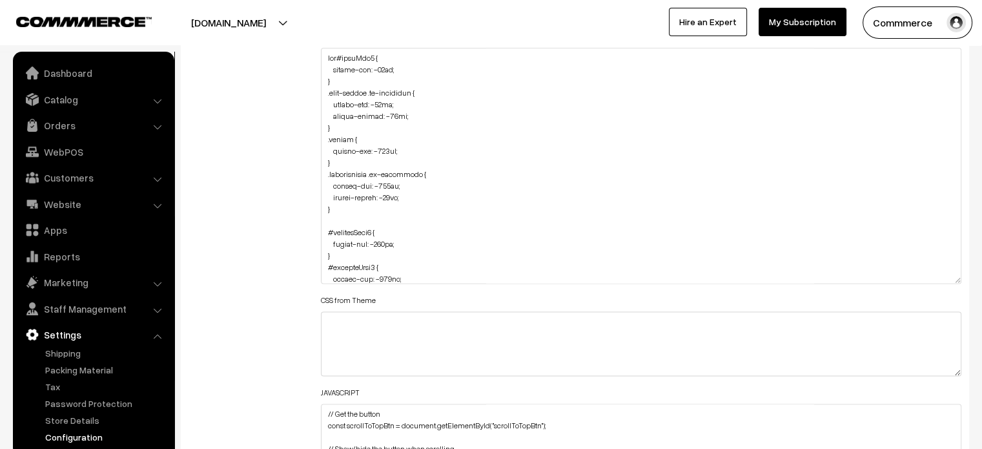
drag, startPoint x: 958, startPoint y: 108, endPoint x: 899, endPoint y: 479, distance: 375.9
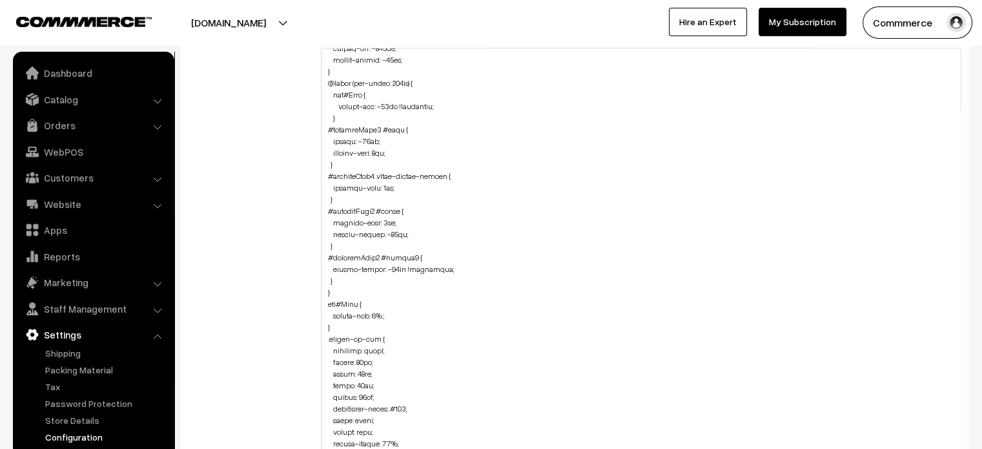
scroll to position [272, 0]
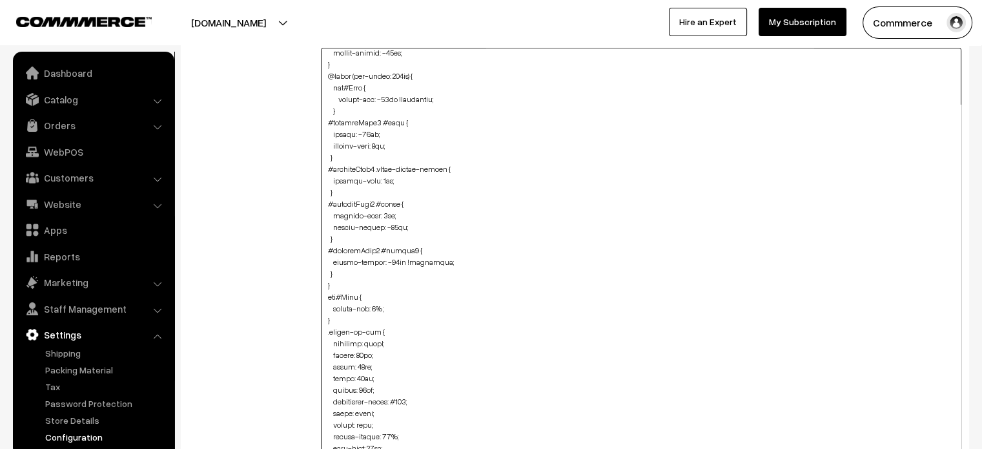
drag, startPoint x: 326, startPoint y: 124, endPoint x: 360, endPoint y: 276, distance: 155.6
click at [360, 276] on textarea at bounding box center [641, 265] width 641 height 435
click at [342, 278] on textarea at bounding box center [641, 265] width 641 height 435
click at [341, 276] on textarea at bounding box center [641, 265] width 641 height 435
paste textarea "#productType3 #name { bottom: -19px; padding-left: 8px; } #productType3 .pCard-…"
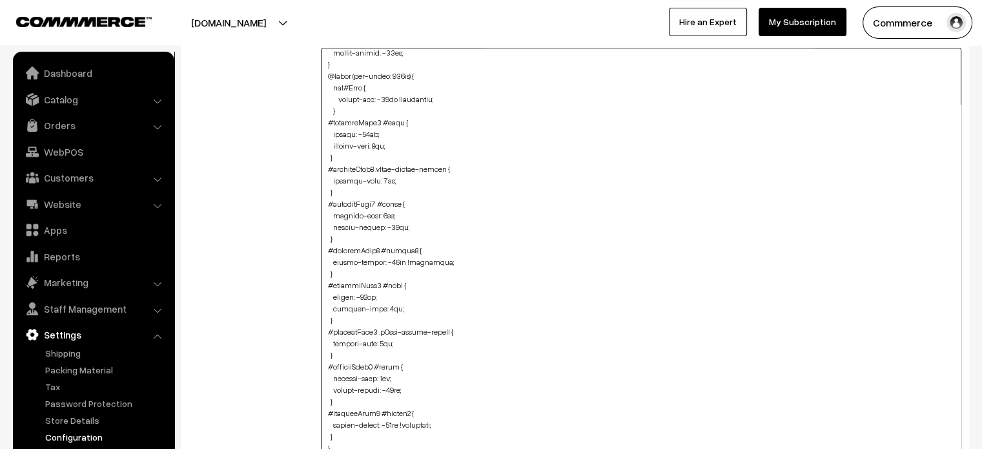
click at [378, 285] on textarea at bounding box center [641, 265] width 641 height 435
click at [377, 328] on textarea at bounding box center [641, 265] width 641 height 435
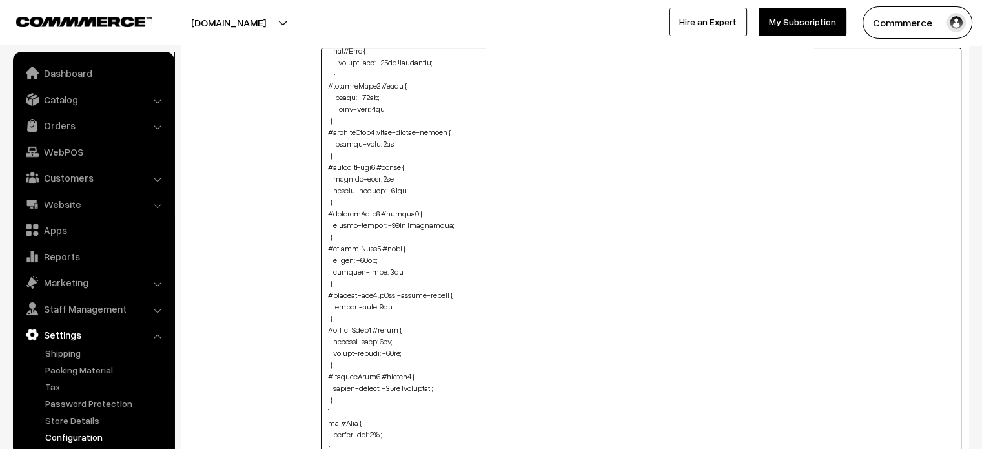
scroll to position [316, 0]
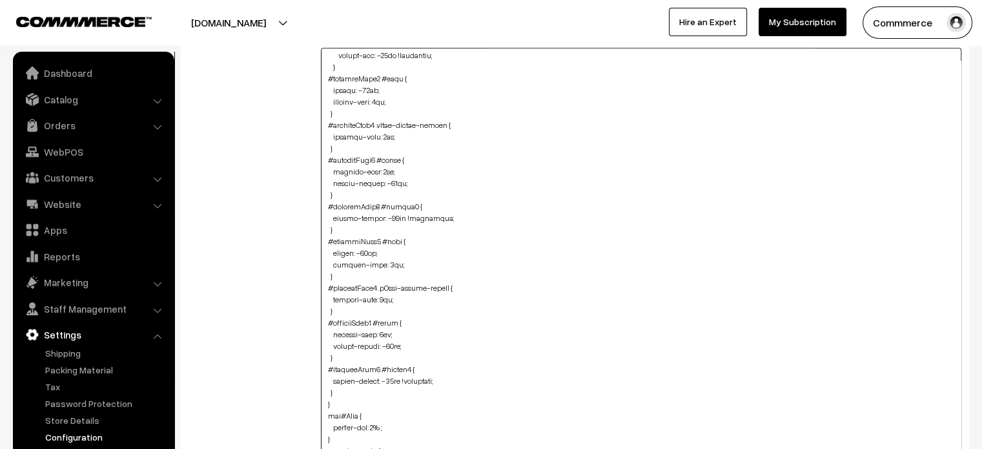
click at [380, 322] on textarea at bounding box center [641, 265] width 641 height 435
click at [376, 366] on textarea at bounding box center [641, 265] width 641 height 435
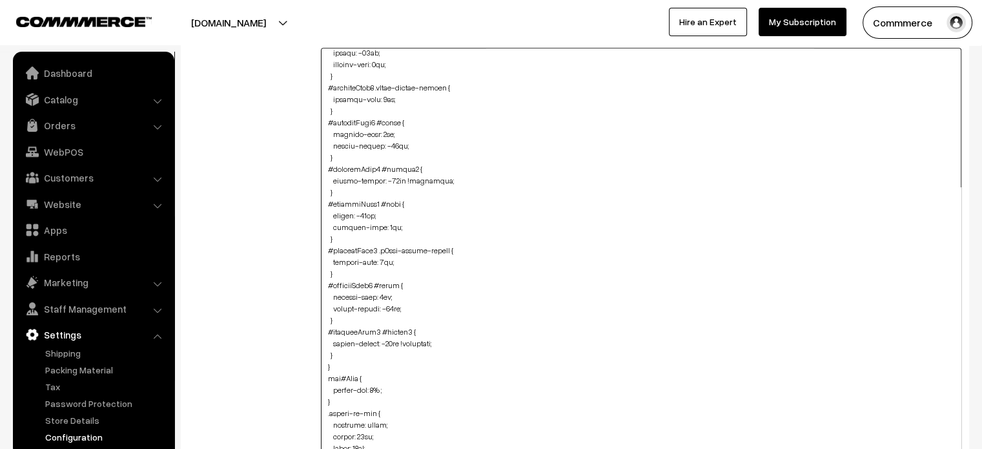
type textarea "img#homeImg2 { margin-top: -45px; } .news-letter .oc-container { margin-top: -5…"
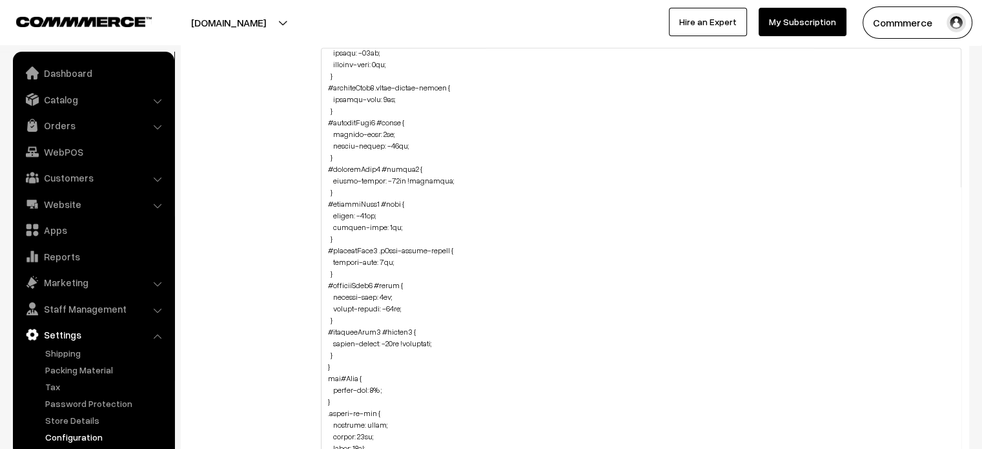
click at [284, 349] on div "Additional HTML/JS/CSS" at bounding box center [245, 259] width 132 height 832
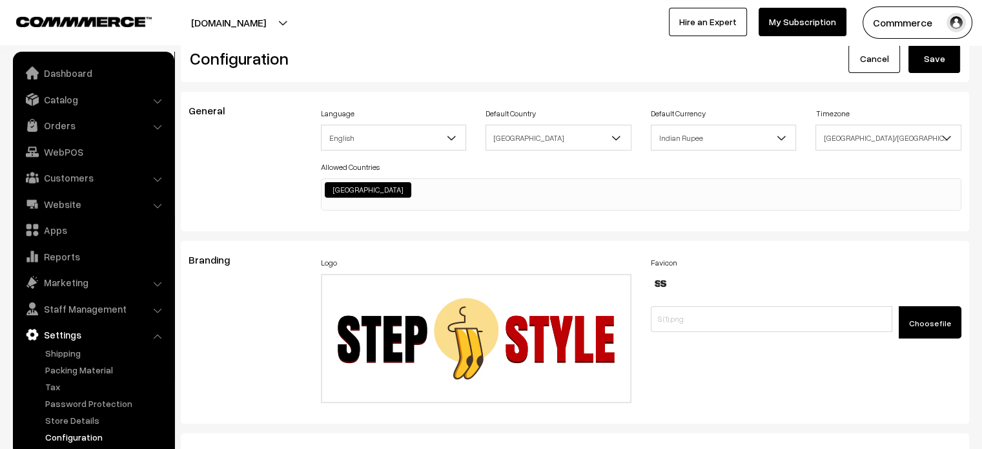
scroll to position [0, 0]
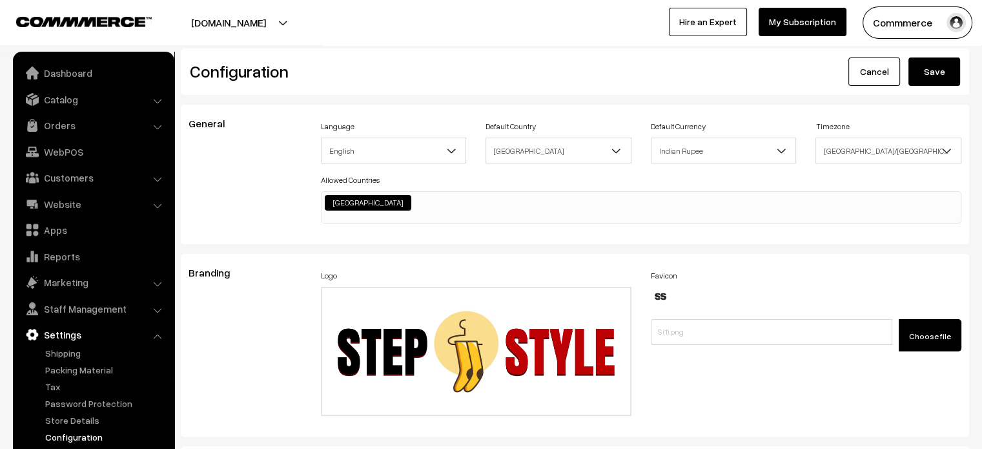
click at [947, 79] on button "Save" at bounding box center [935, 71] width 52 height 28
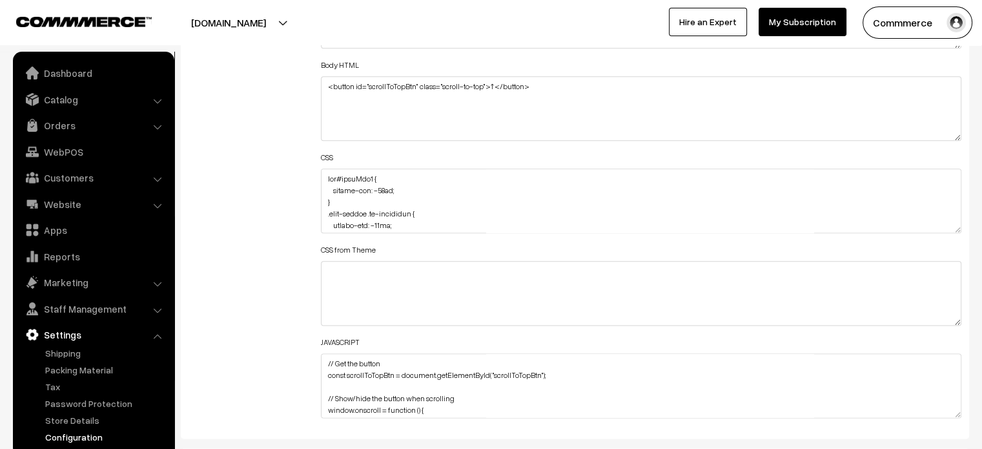
scroll to position [1591, 0]
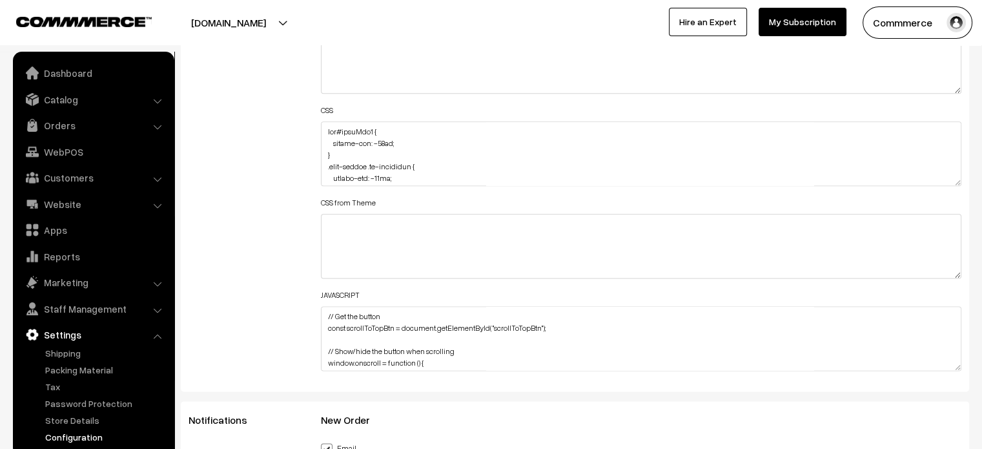
drag, startPoint x: 954, startPoint y: 180, endPoint x: 909, endPoint y: 479, distance: 302.4
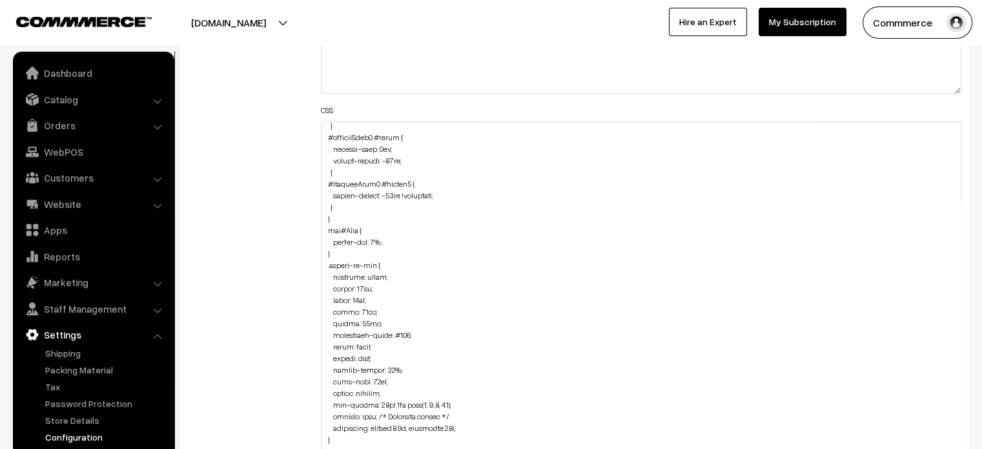
scroll to position [571, 0]
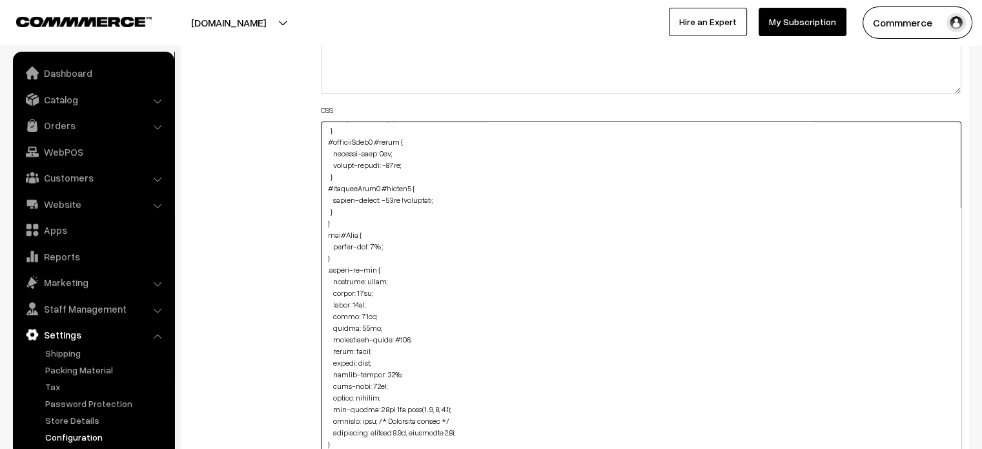
click at [346, 214] on textarea at bounding box center [641, 303] width 641 height 364
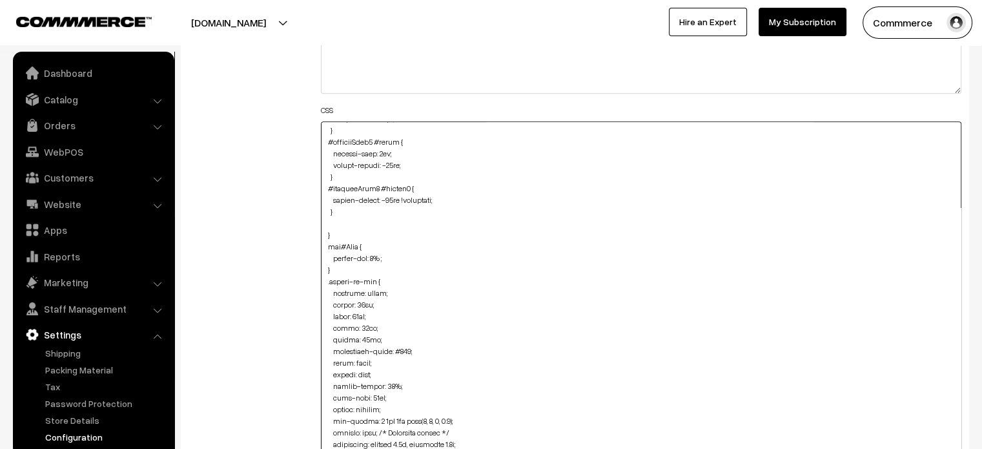
paste textarea "#productType1 { margin-top: -100px; }"
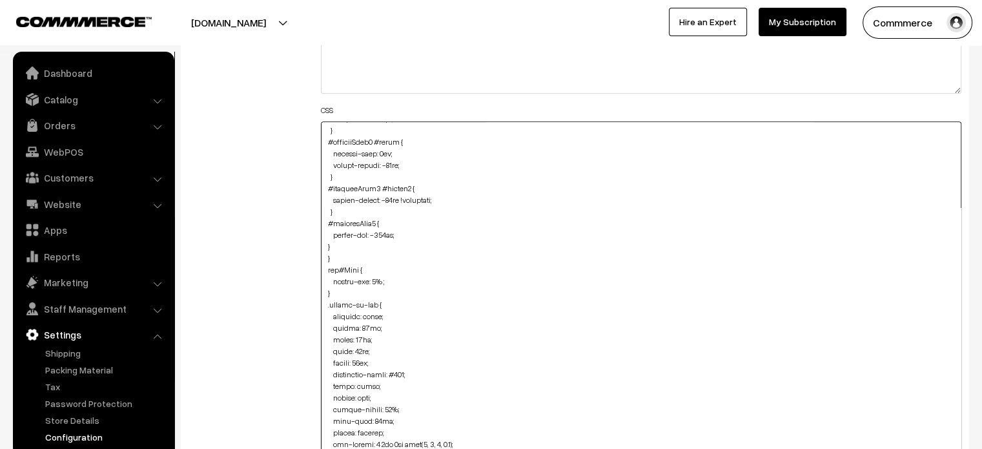
click at [328, 244] on textarea at bounding box center [641, 303] width 641 height 364
click at [395, 245] on textarea at bounding box center [641, 303] width 641 height 364
paste textarea "#productType1 { margin-top: -100px; }"
click at [376, 258] on textarea at bounding box center [641, 303] width 641 height 364
click at [375, 282] on textarea at bounding box center [641, 303] width 641 height 364
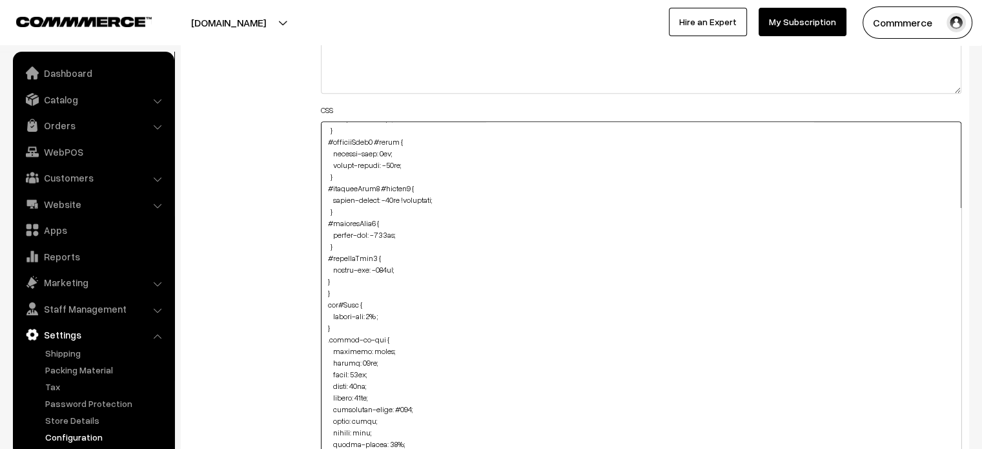
click at [326, 279] on textarea at bounding box center [641, 303] width 641 height 364
click at [333, 280] on textarea at bounding box center [641, 303] width 641 height 364
paste textarea "#productType1 { margin-top: -100px; }"
click at [324, 315] on textarea at bounding box center [641, 303] width 641 height 364
click at [377, 287] on textarea at bounding box center [641, 303] width 641 height 364
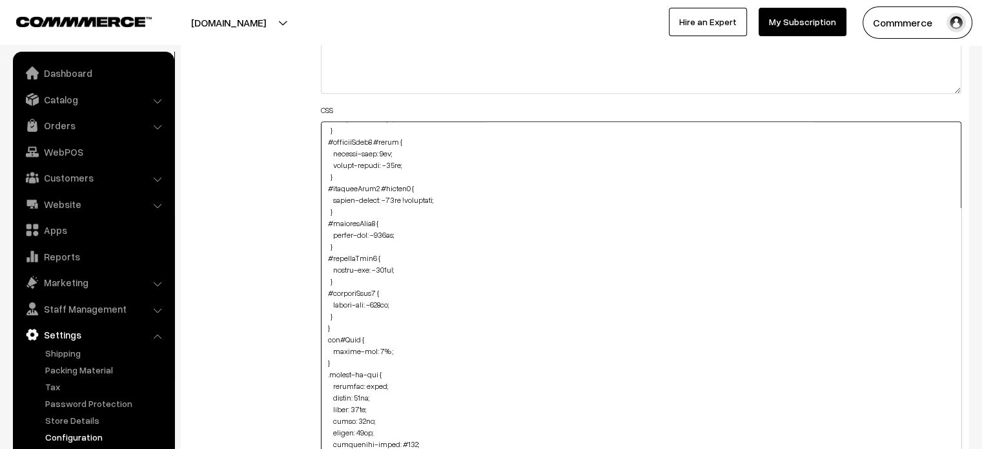
type textarea "img#homeImg2 { margin-top: -45px; } .news-letter .oc-container { margin-top: -5…"
click at [294, 309] on div "Additional HTML/JS/CSS" at bounding box center [245, 297] width 132 height 761
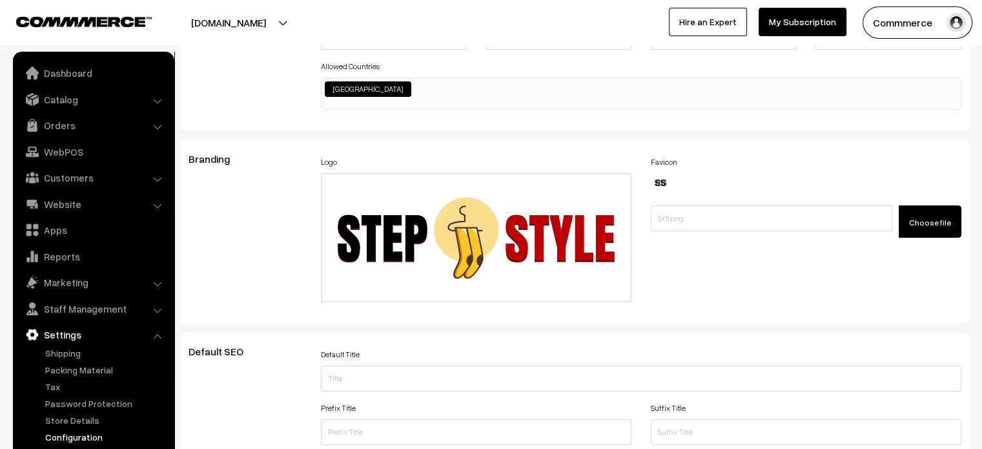
scroll to position [0, 0]
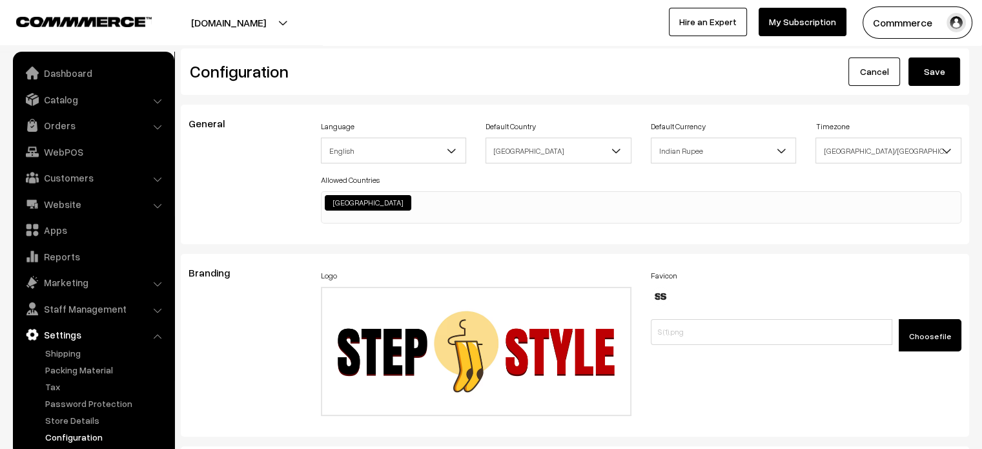
click at [927, 72] on button "Save" at bounding box center [935, 71] width 52 height 28
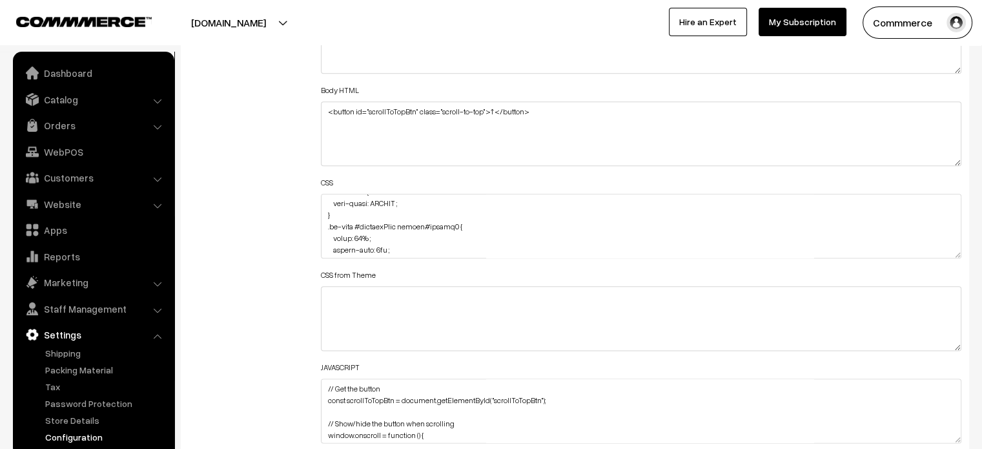
scroll to position [2930, 0]
click at [385, 244] on textarea at bounding box center [641, 226] width 641 height 65
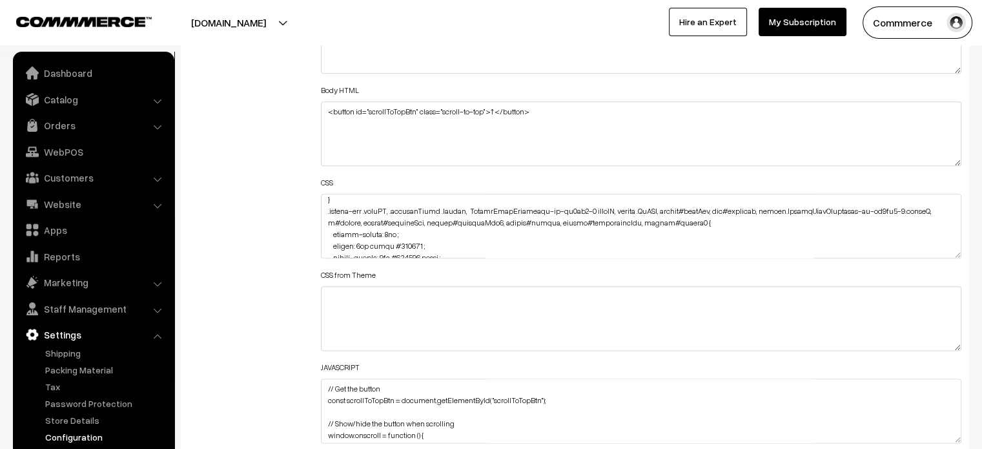
scroll to position [442, 0]
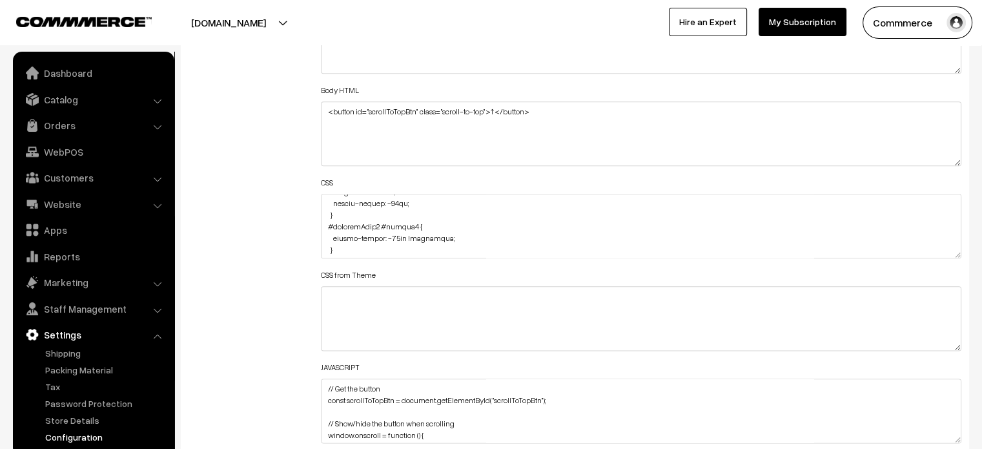
drag, startPoint x: 954, startPoint y: 252, endPoint x: 929, endPoint y: 479, distance: 228.7
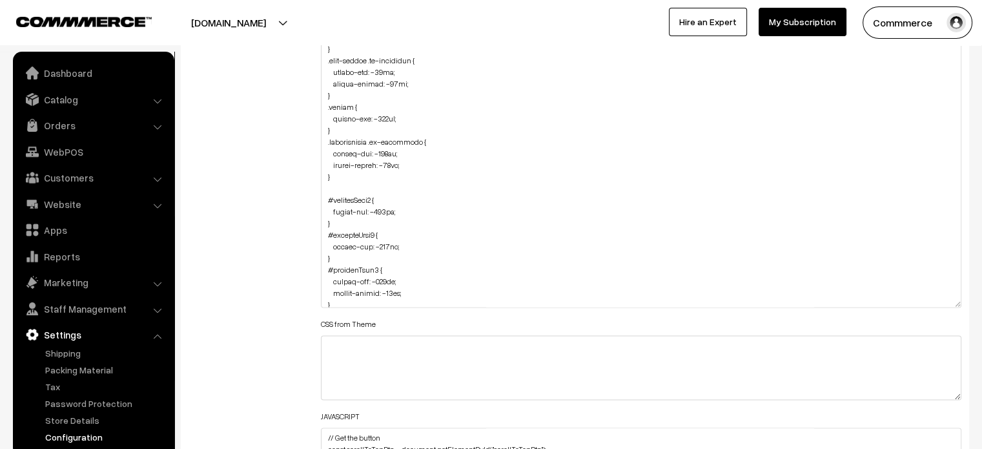
scroll to position [1694, 0]
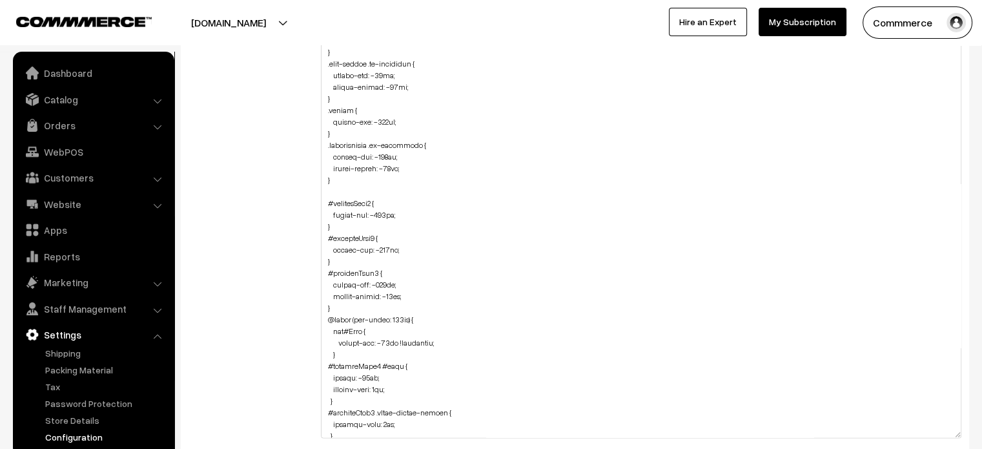
drag, startPoint x: 954, startPoint y: 306, endPoint x: 967, endPoint y: 479, distance: 173.6
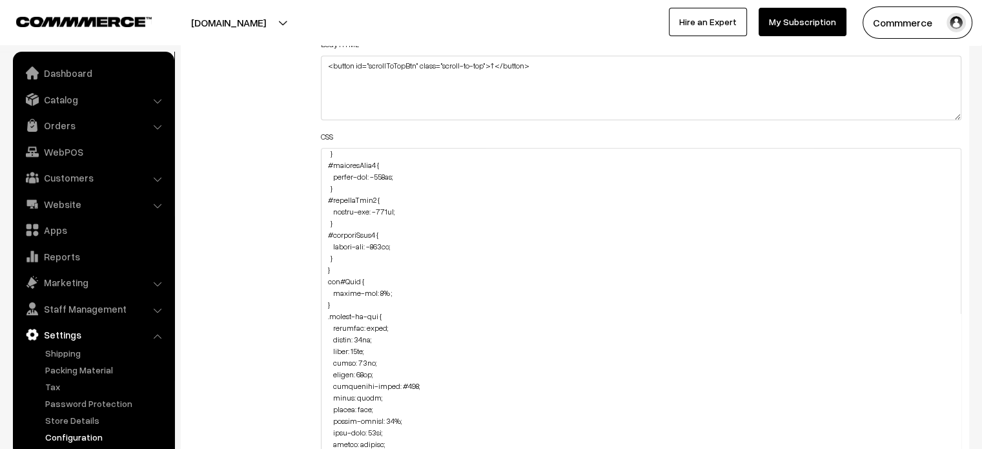
scroll to position [653, 0]
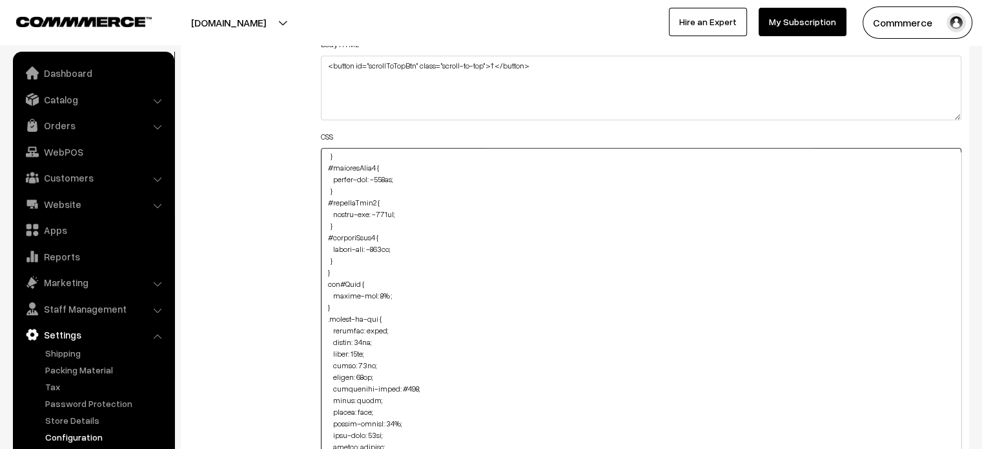
click at [345, 258] on textarea at bounding box center [641, 380] width 641 height 465
paste textarea "#productType3 #button2 { width: 155px !important; left: 2px; }"
click at [379, 271] on textarea at bounding box center [641, 380] width 641 height 465
click at [325, 306] on textarea at bounding box center [641, 380] width 641 height 465
click at [354, 305] on textarea at bounding box center [641, 380] width 641 height 465
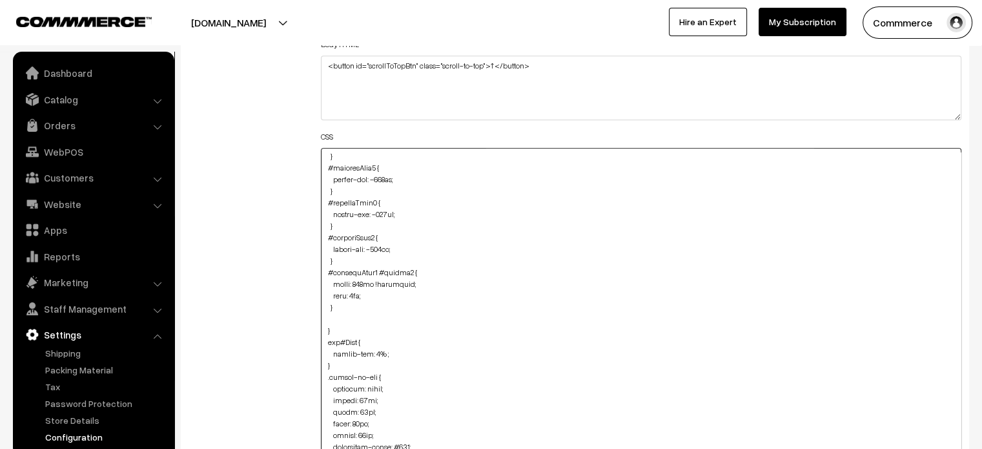
paste textarea "#productType3 #button2 { width: 155px !important; left: 2px; }"
click at [325, 354] on textarea at bounding box center [641, 380] width 641 height 465
click at [379, 315] on textarea at bounding box center [641, 380] width 641 height 465
type textarea "img#homeImg2 { margin-top: -45px; } .news-letter .oc-container { margin-top: -5…"
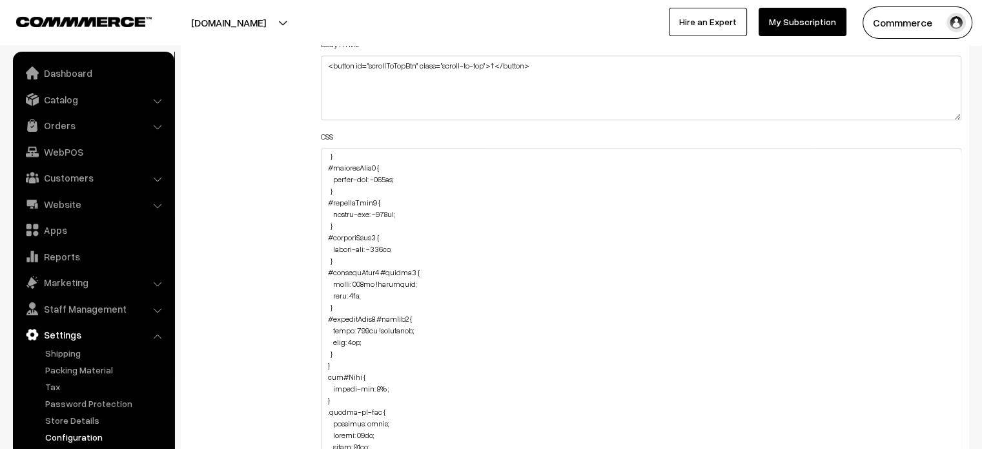
click at [289, 320] on div "Additional HTML/JS/CSS" at bounding box center [245, 374] width 132 height 862
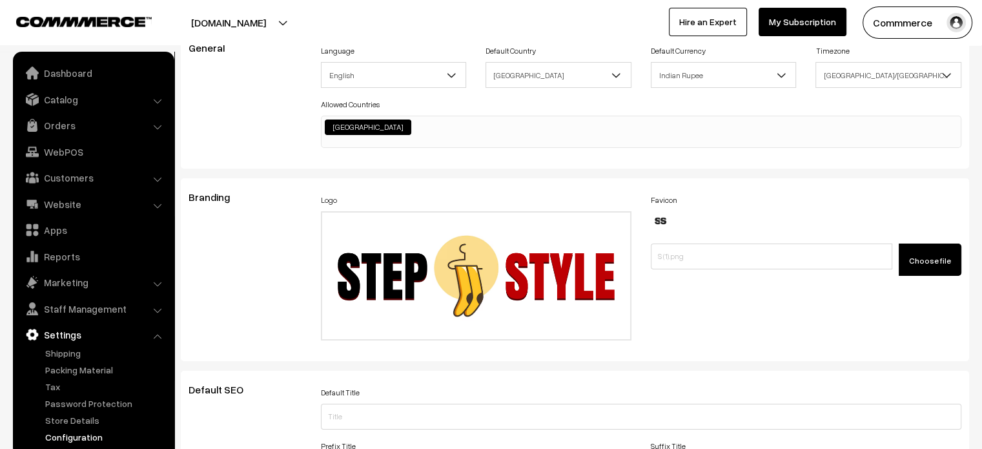
scroll to position [0, 0]
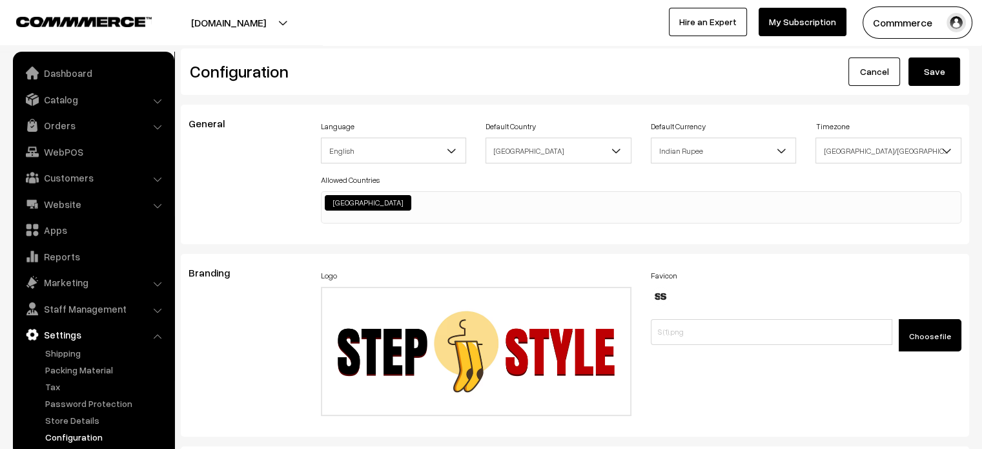
click at [922, 76] on button "Save" at bounding box center [935, 71] width 52 height 28
